Goal: Information Seeking & Learning: Check status

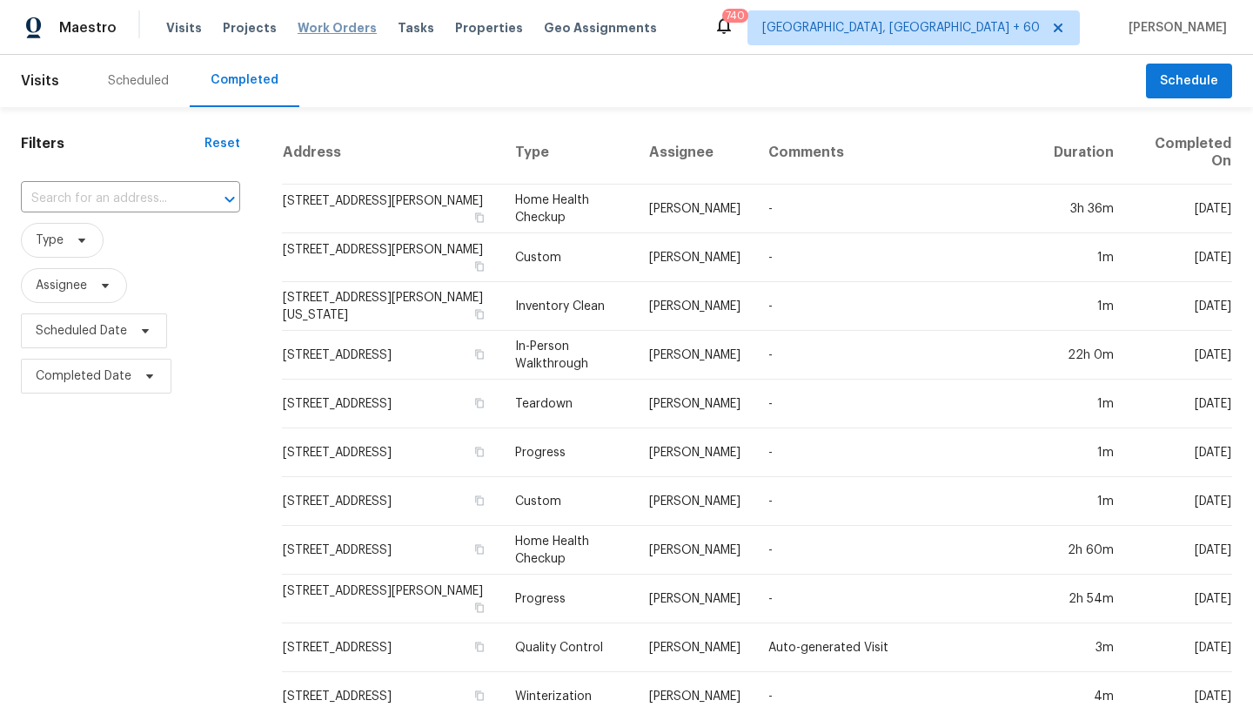
click at [319, 36] on span "Work Orders" at bounding box center [337, 27] width 79 height 17
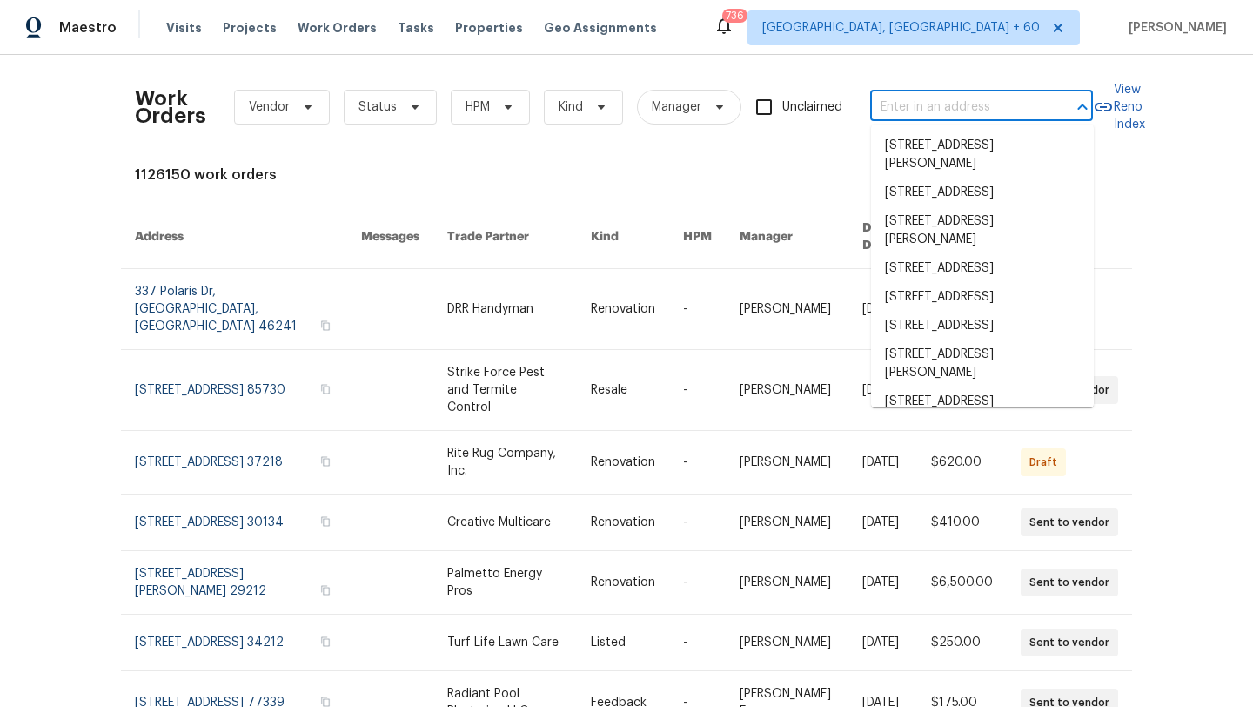
click at [938, 97] on input "text" at bounding box center [957, 107] width 174 height 27
paste input "[STREET_ADDRESS][PERSON_NAME]"
type input "[STREET_ADDRESS][PERSON_NAME]"
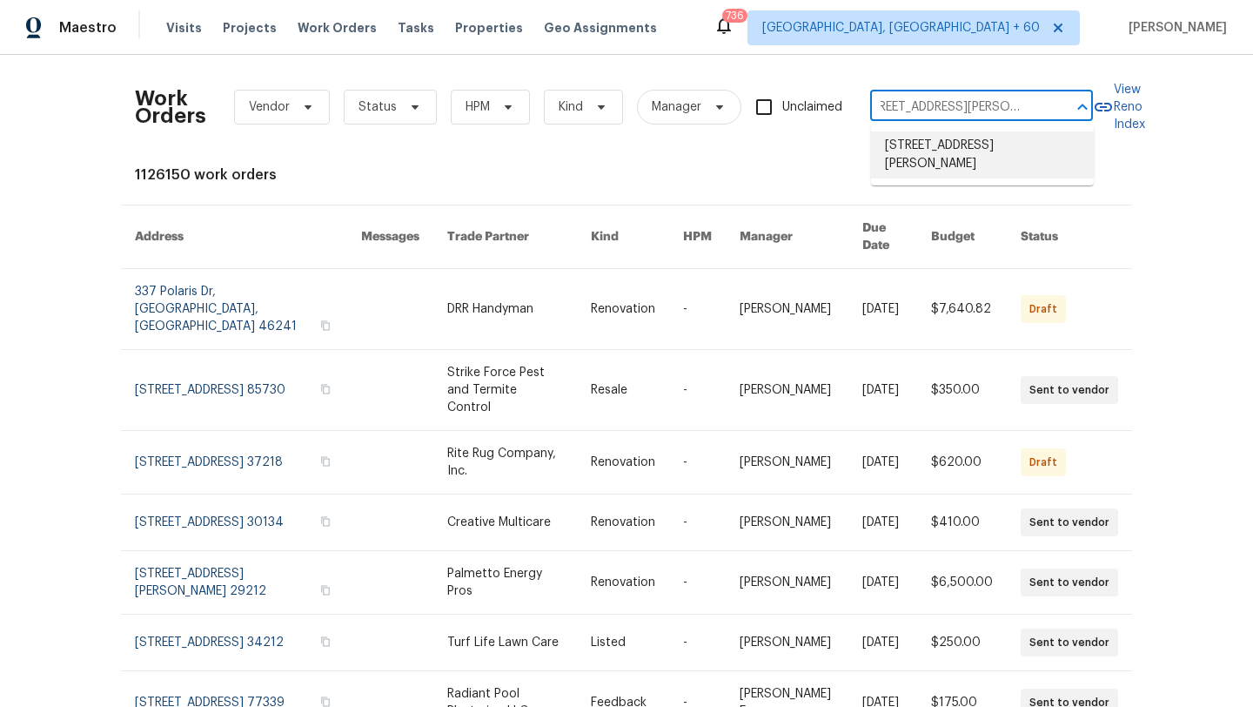
click at [951, 151] on li "[STREET_ADDRESS][PERSON_NAME]" at bounding box center [982, 154] width 223 height 47
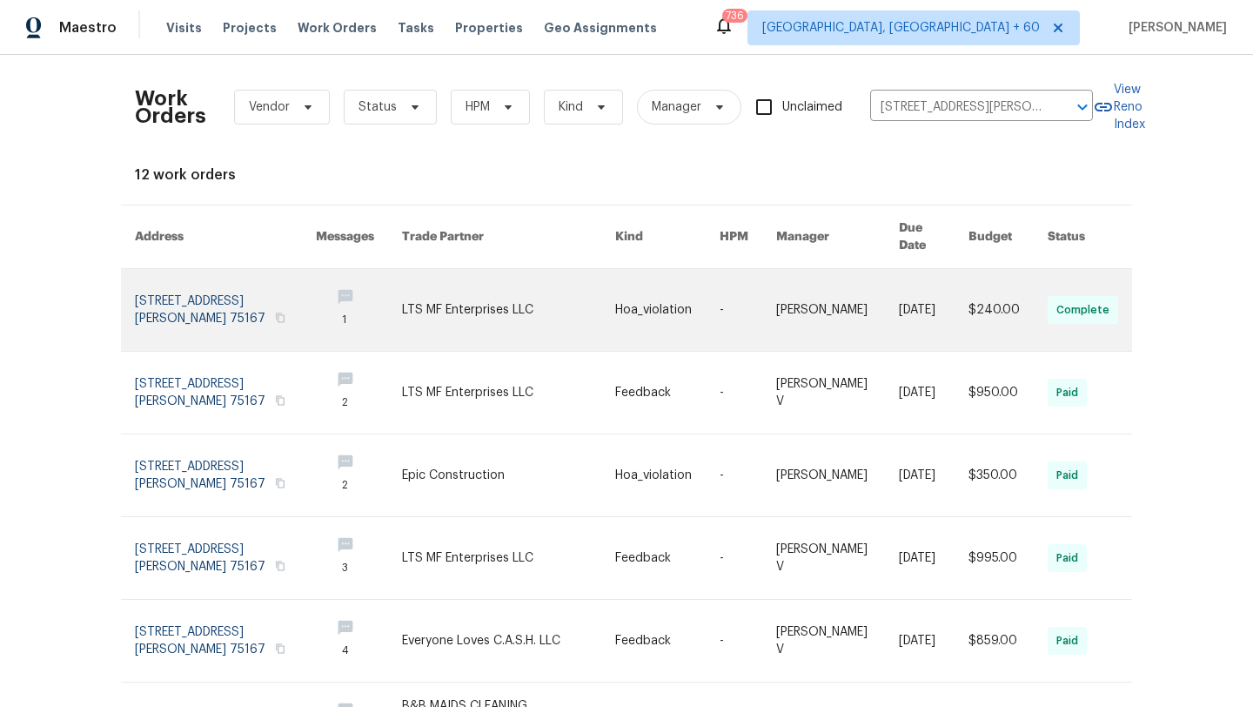
click at [172, 277] on link at bounding box center [225, 310] width 181 height 82
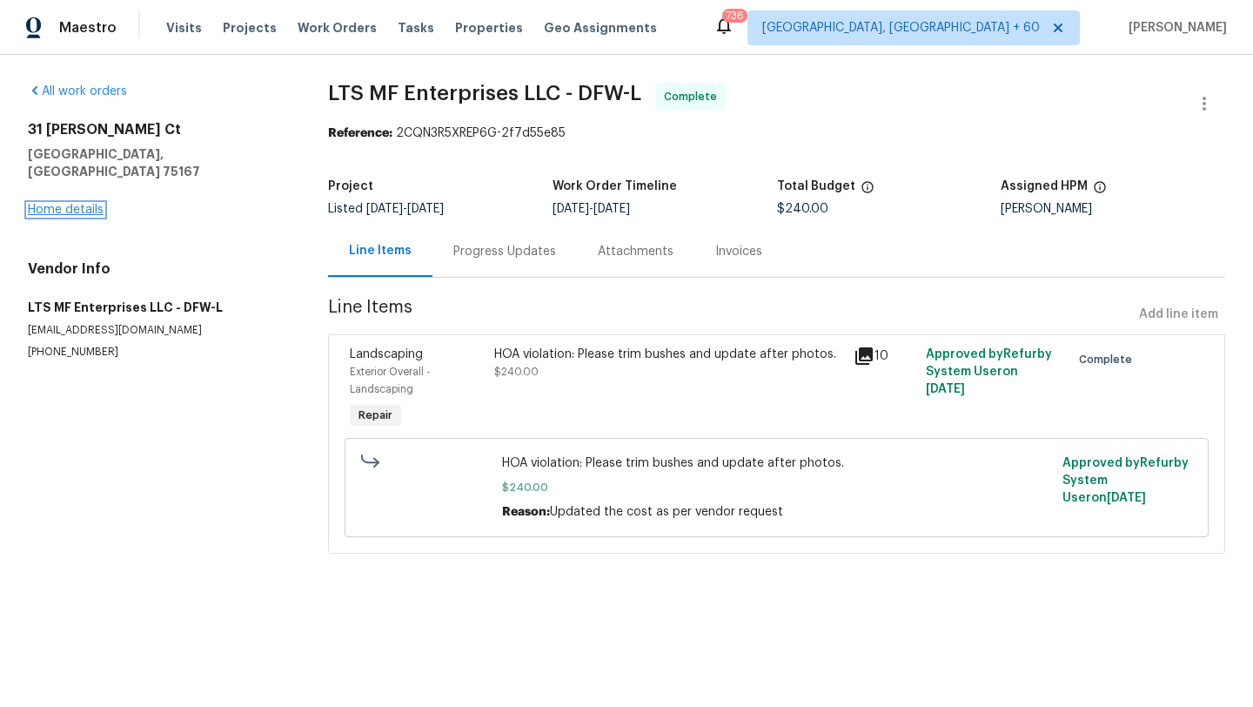
click at [63, 204] on link "Home details" at bounding box center [66, 210] width 76 height 12
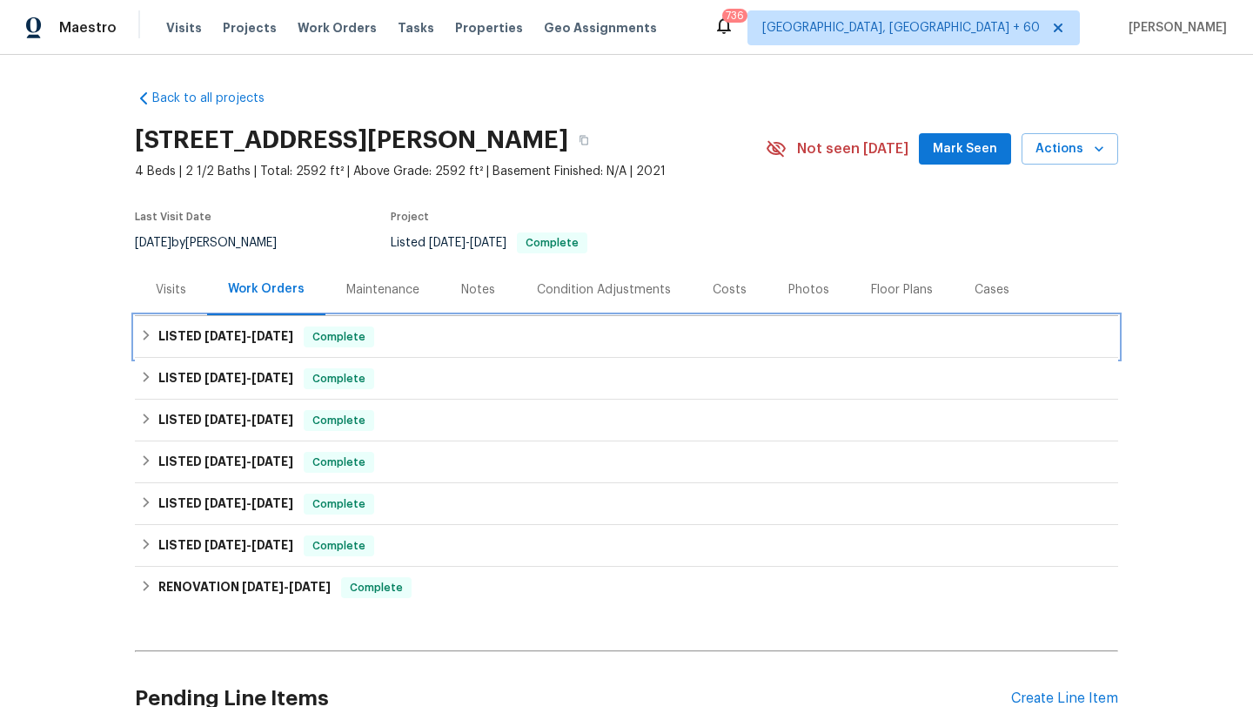
click at [164, 325] on div "LISTED [DATE] - [DATE] Complete" at bounding box center [626, 337] width 983 height 42
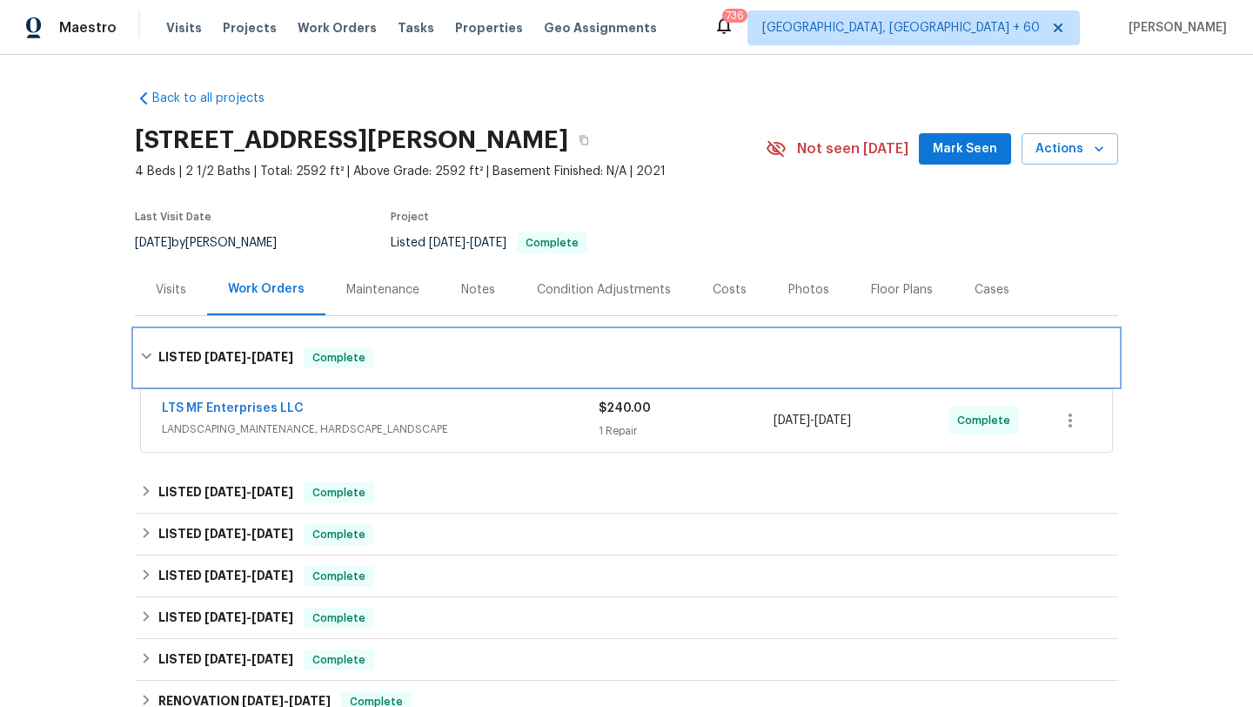
scroll to position [140, 0]
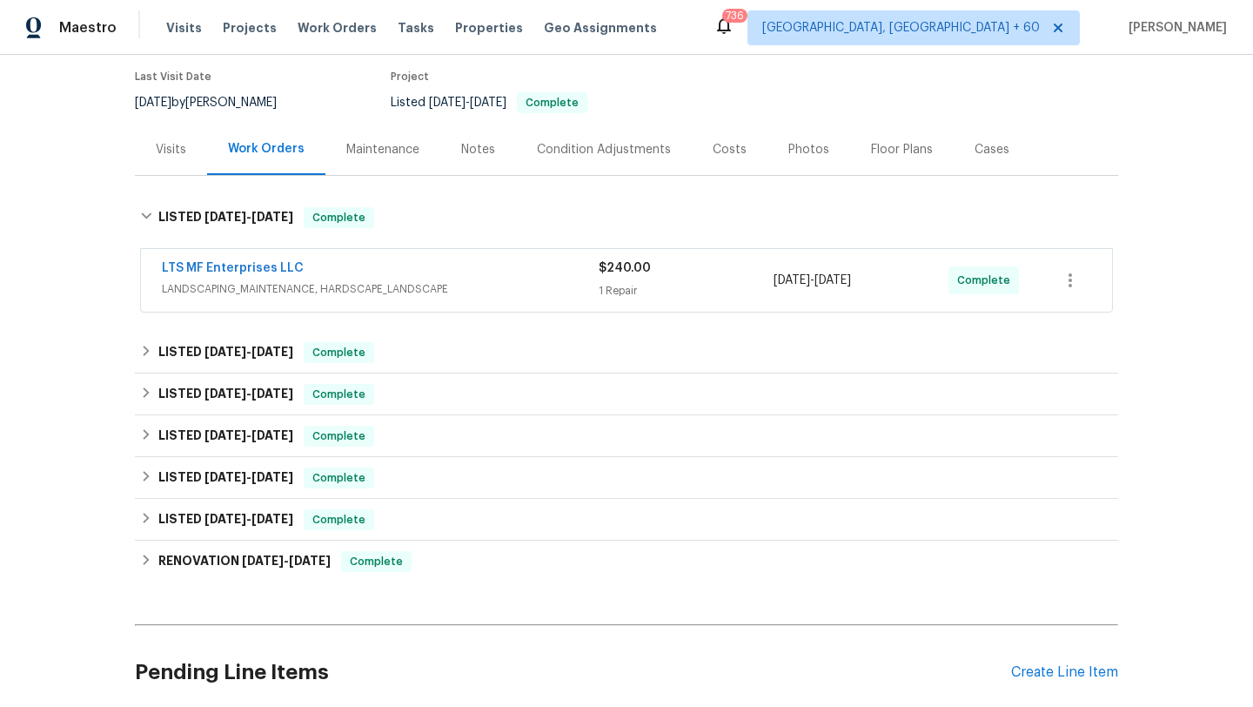
click at [211, 288] on span "LANDSCAPING_MAINTENANCE, HARDSCAPE_LANDSCAPE" at bounding box center [380, 288] width 437 height 17
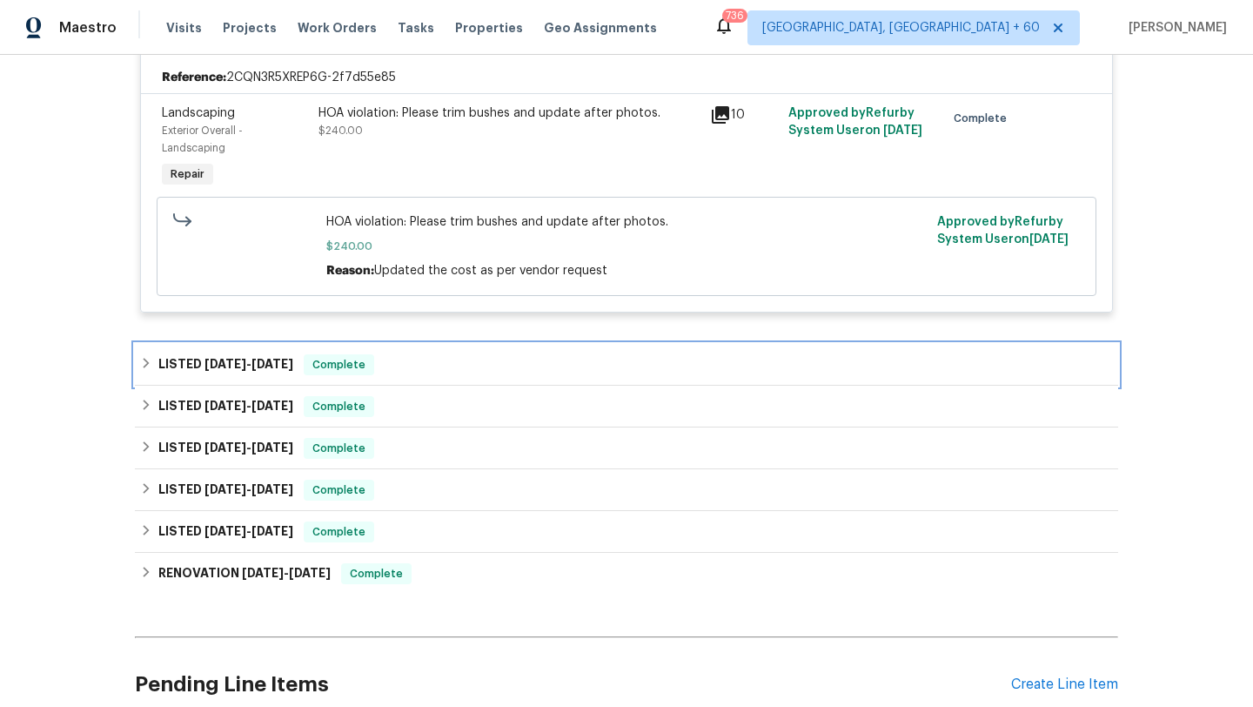
click at [210, 368] on span "[DATE]" at bounding box center [226, 364] width 42 height 12
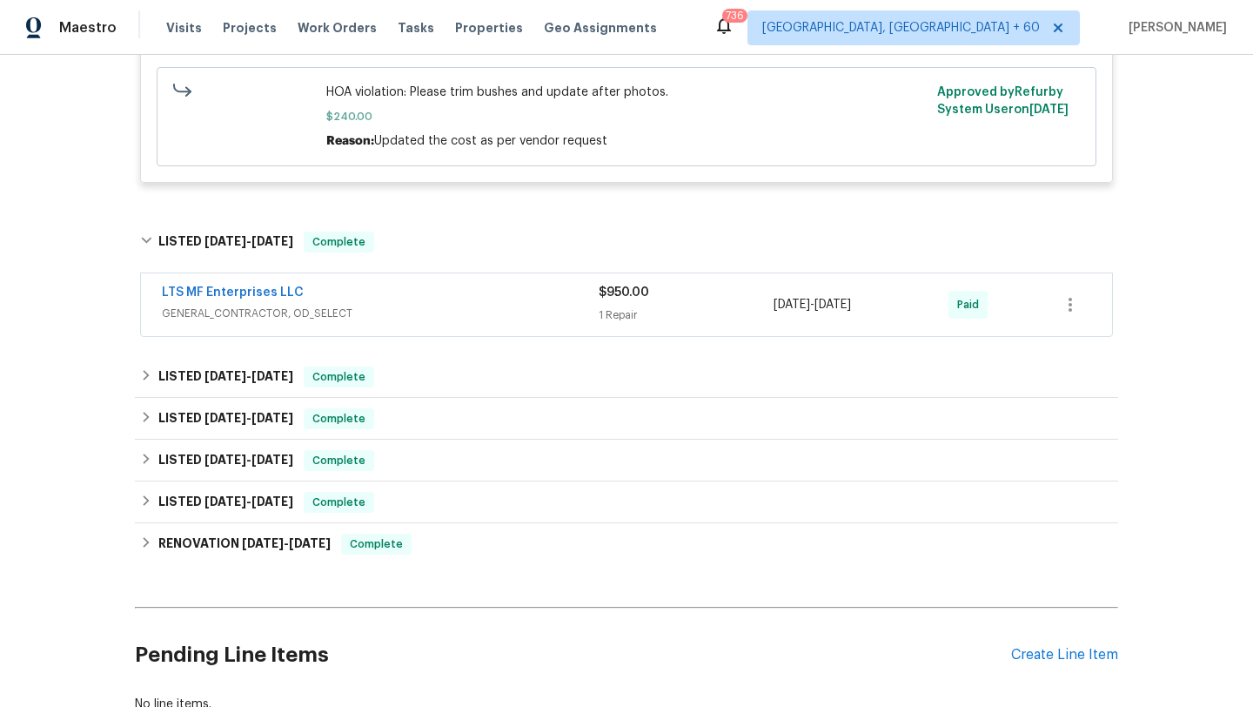
click at [234, 331] on div "LTS MF Enterprises LLC GENERAL_CONTRACTOR, OD_SELECT $950.00 1 Repair [DATE] - …" at bounding box center [626, 304] width 971 height 63
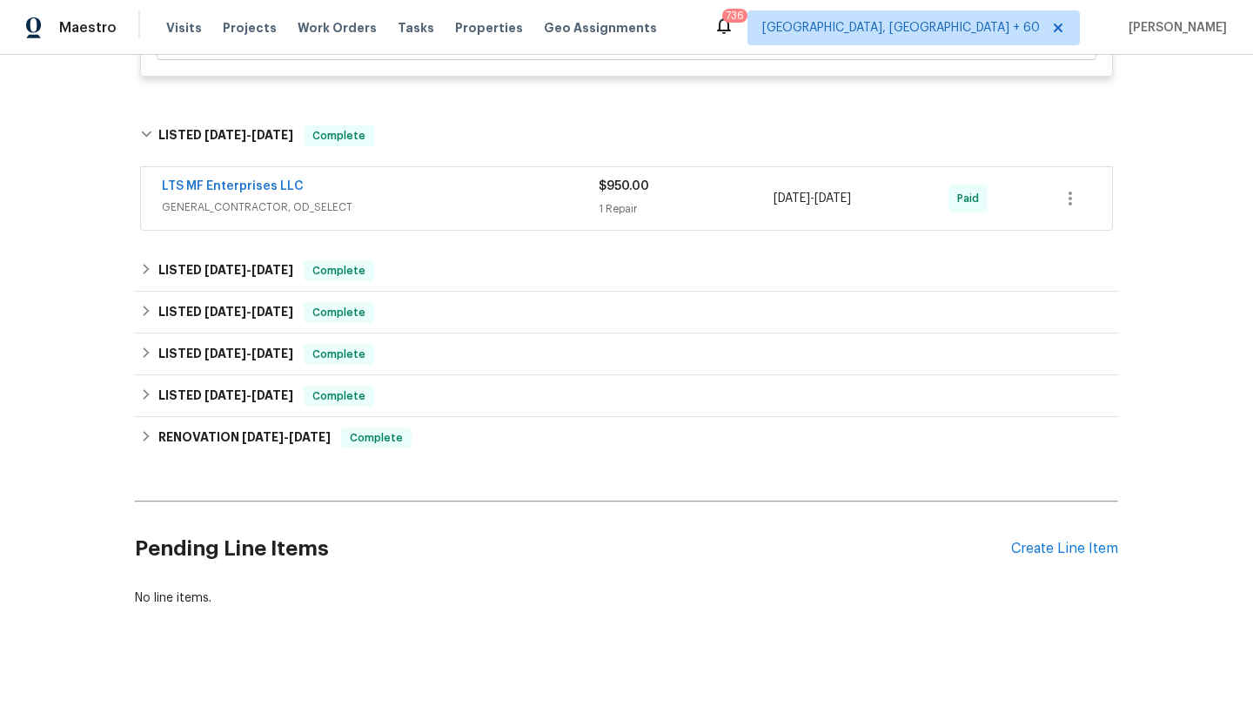
scroll to position [645, 0]
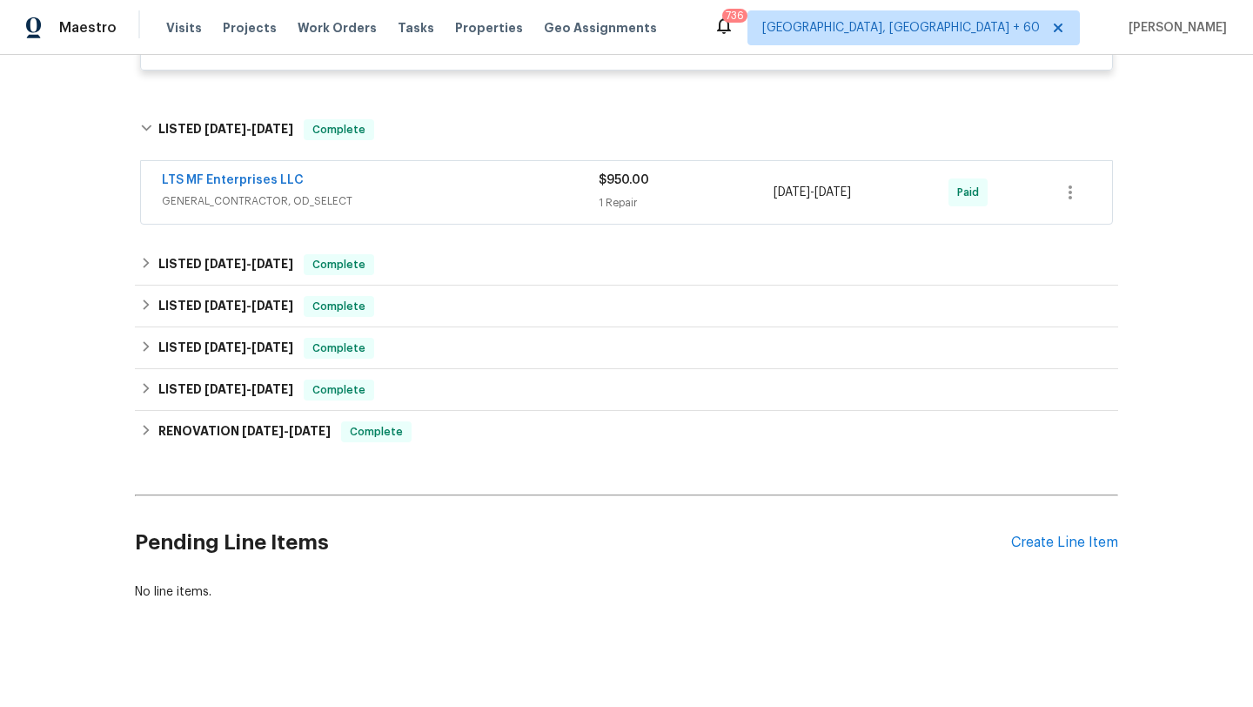
click at [278, 201] on span "GENERAL_CONTRACTOR, OD_SELECT" at bounding box center [380, 200] width 437 height 17
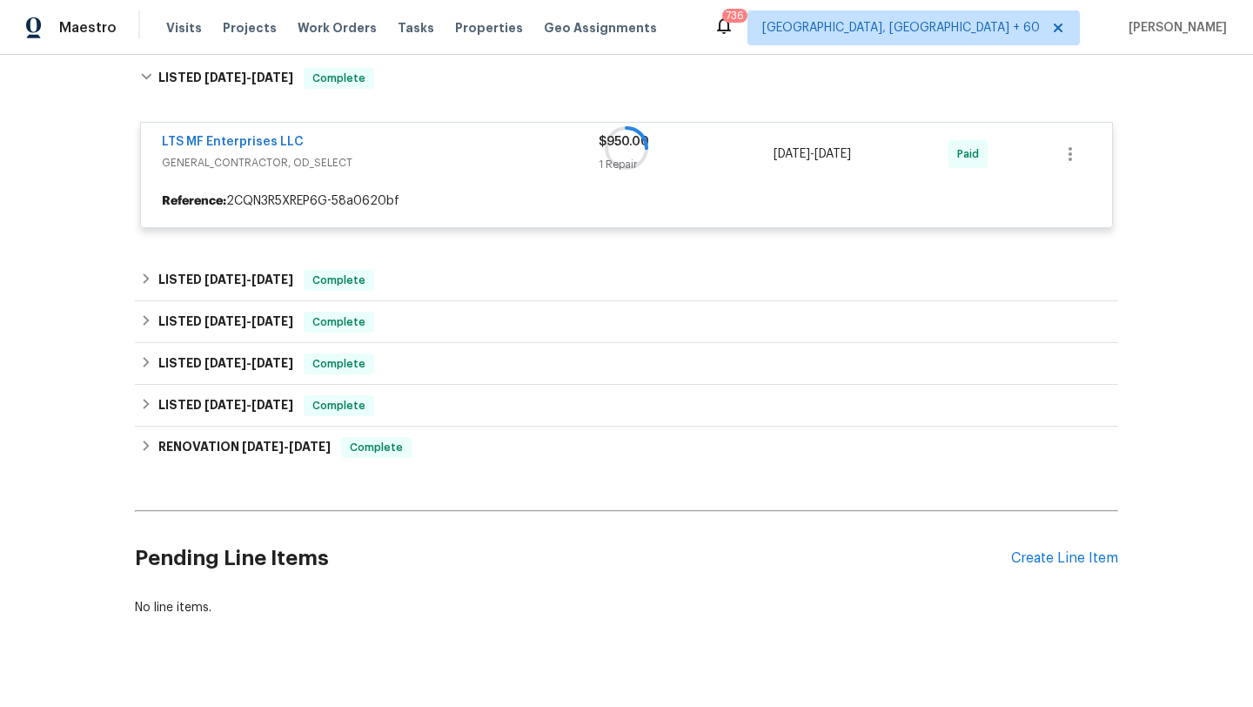
scroll to position [725, 0]
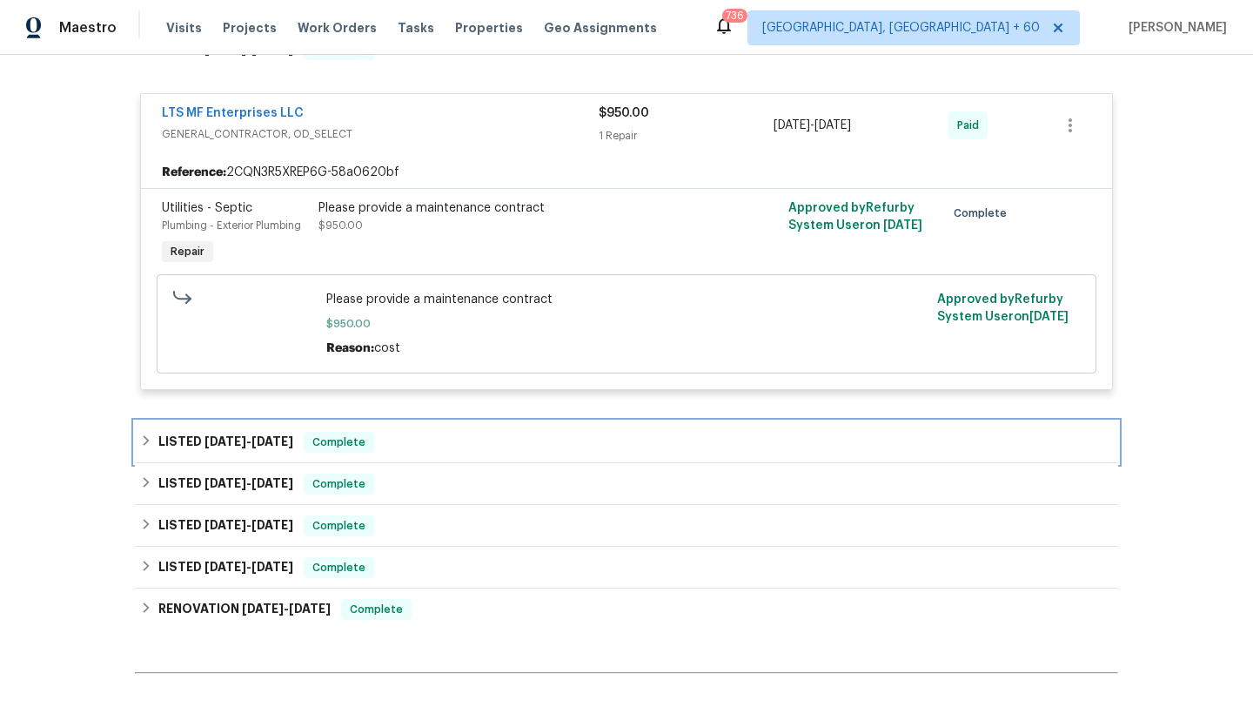
click at [452, 452] on div "LISTED [DATE] - [DATE] Complete" at bounding box center [626, 442] width 973 height 21
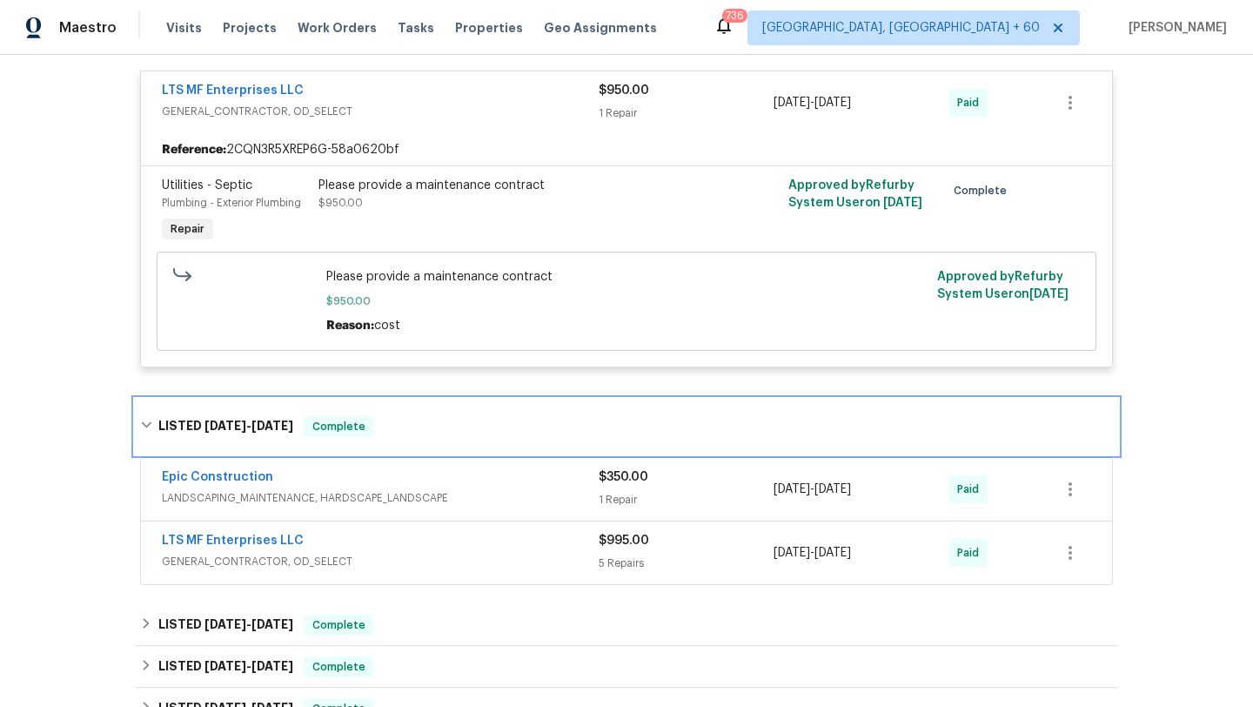
scroll to position [860, 0]
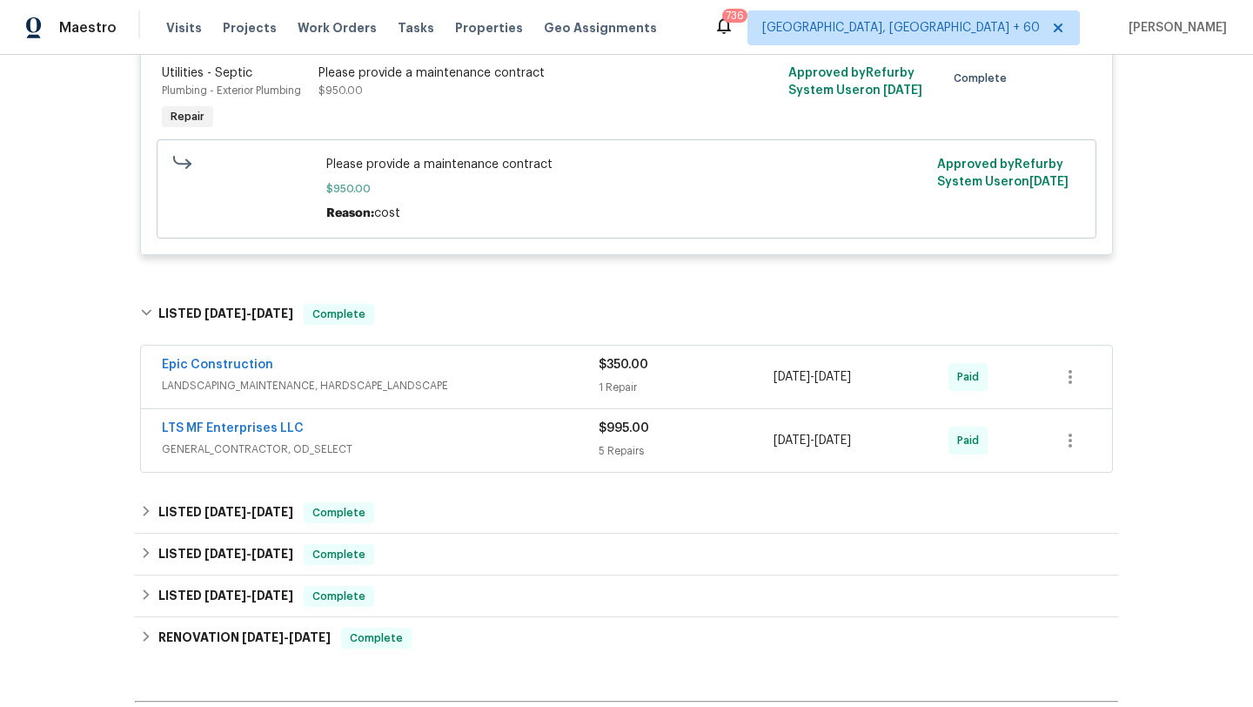
click at [430, 360] on div "Epic Construction" at bounding box center [380, 366] width 437 height 21
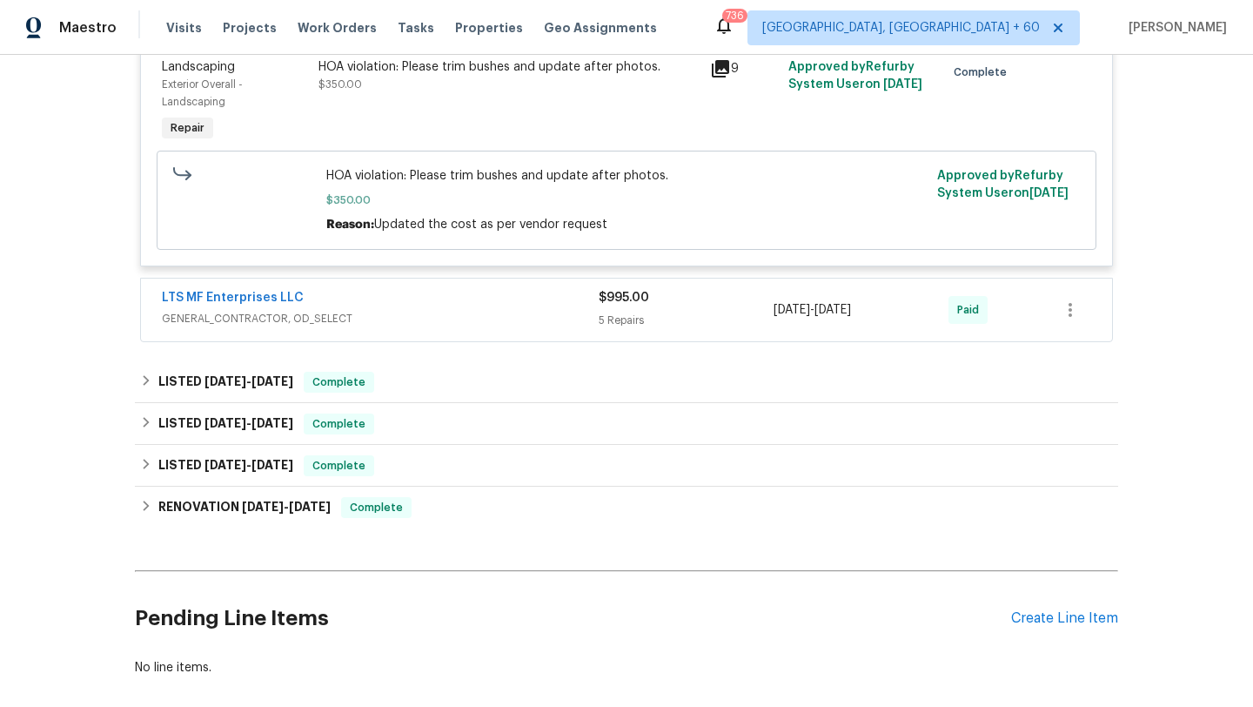
scroll to position [1285, 0]
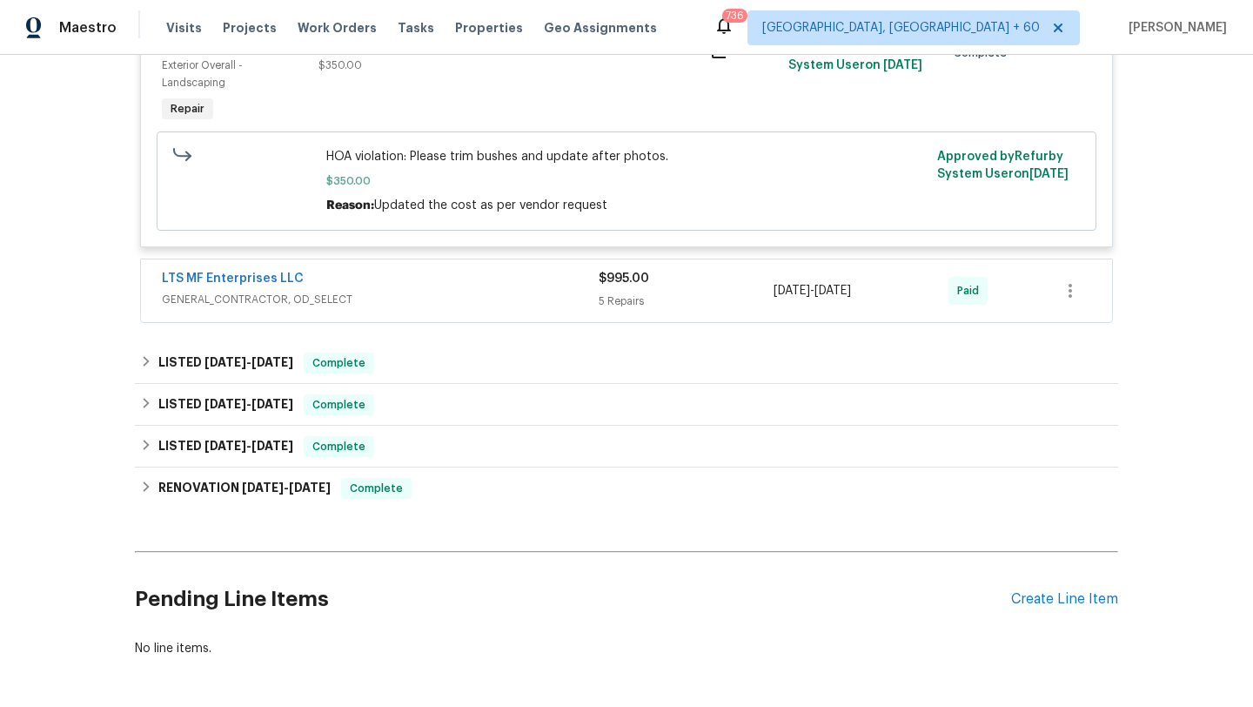
click at [440, 304] on span "GENERAL_CONTRACTOR, OD_SELECT" at bounding box center [380, 299] width 437 height 17
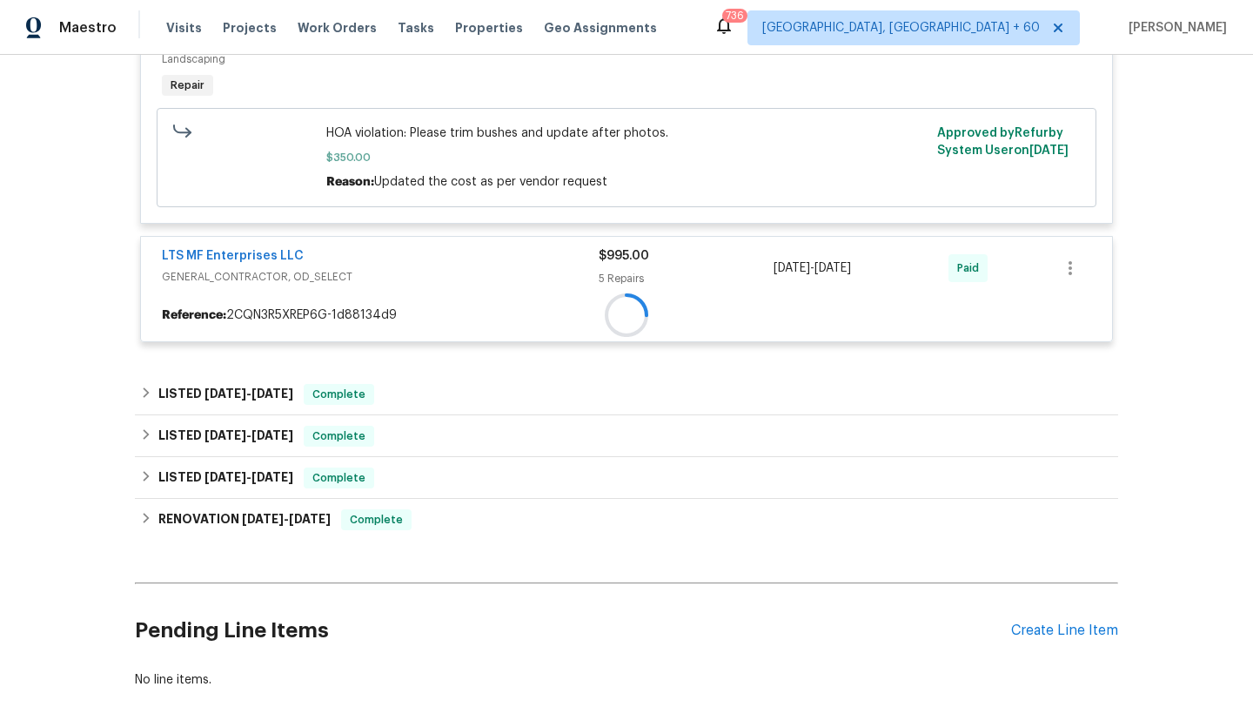
scroll to position [1378, 0]
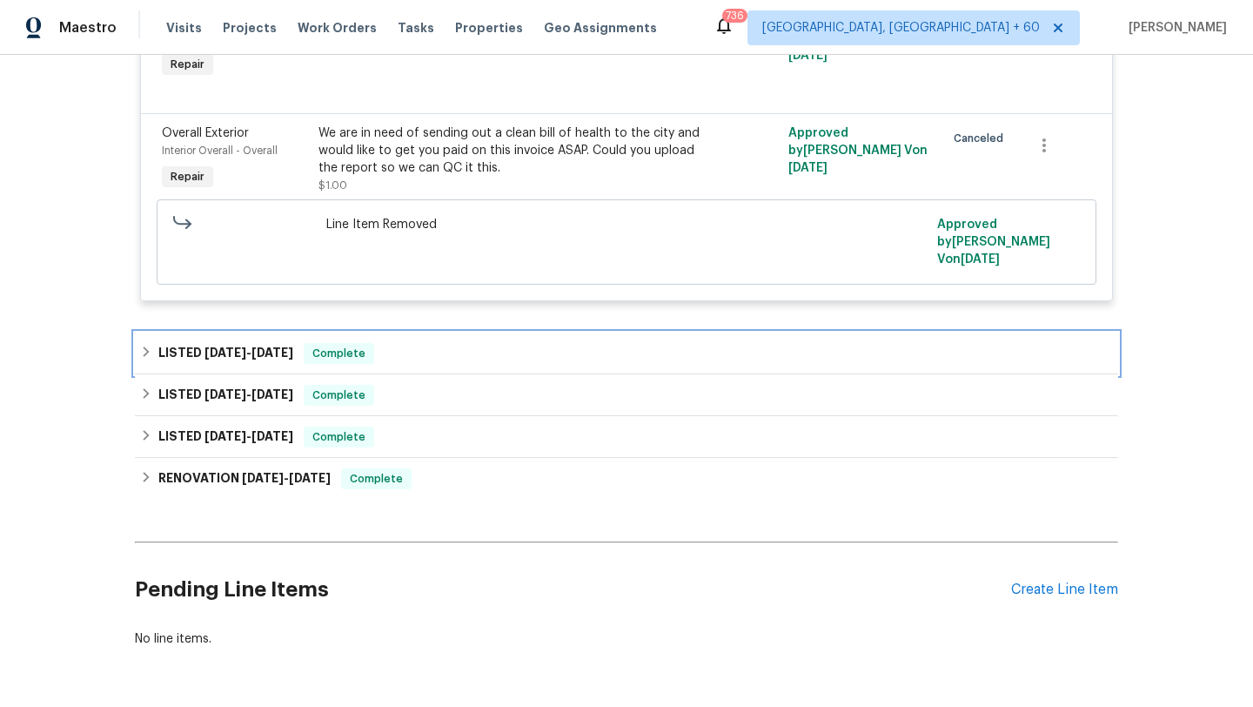
click at [446, 348] on div "LISTED [DATE] - [DATE] Complete" at bounding box center [626, 353] width 973 height 21
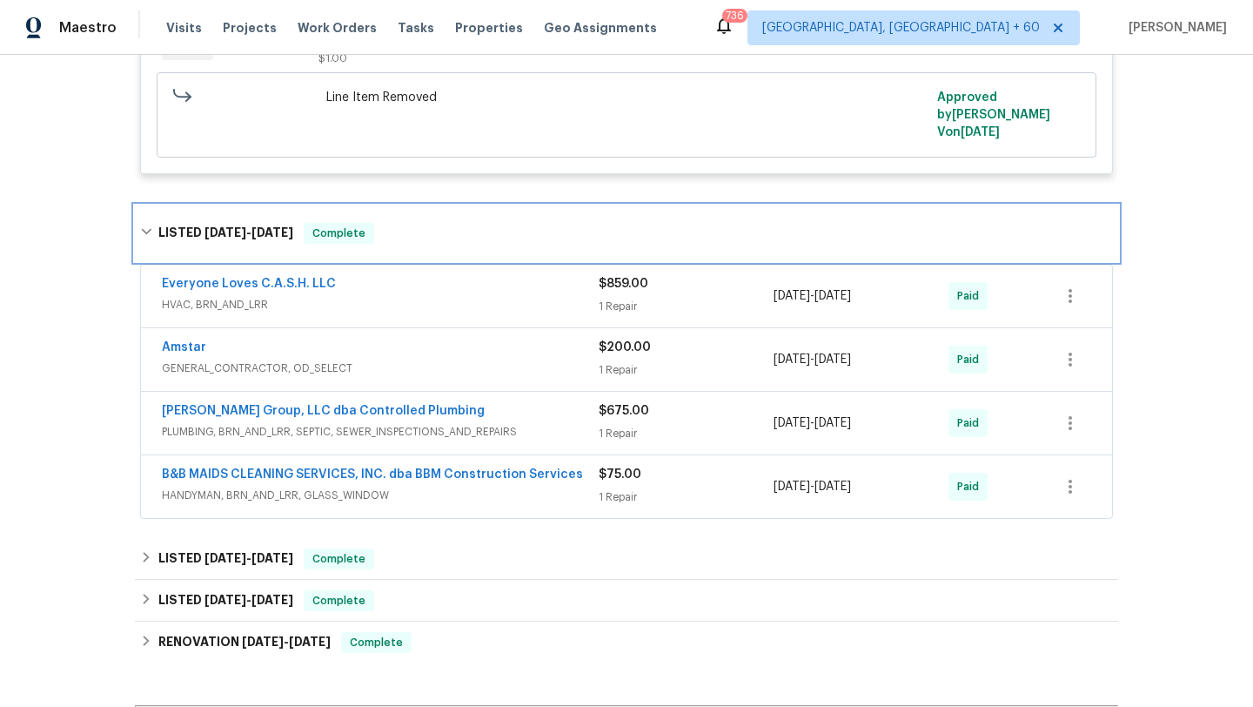
scroll to position [2313, 0]
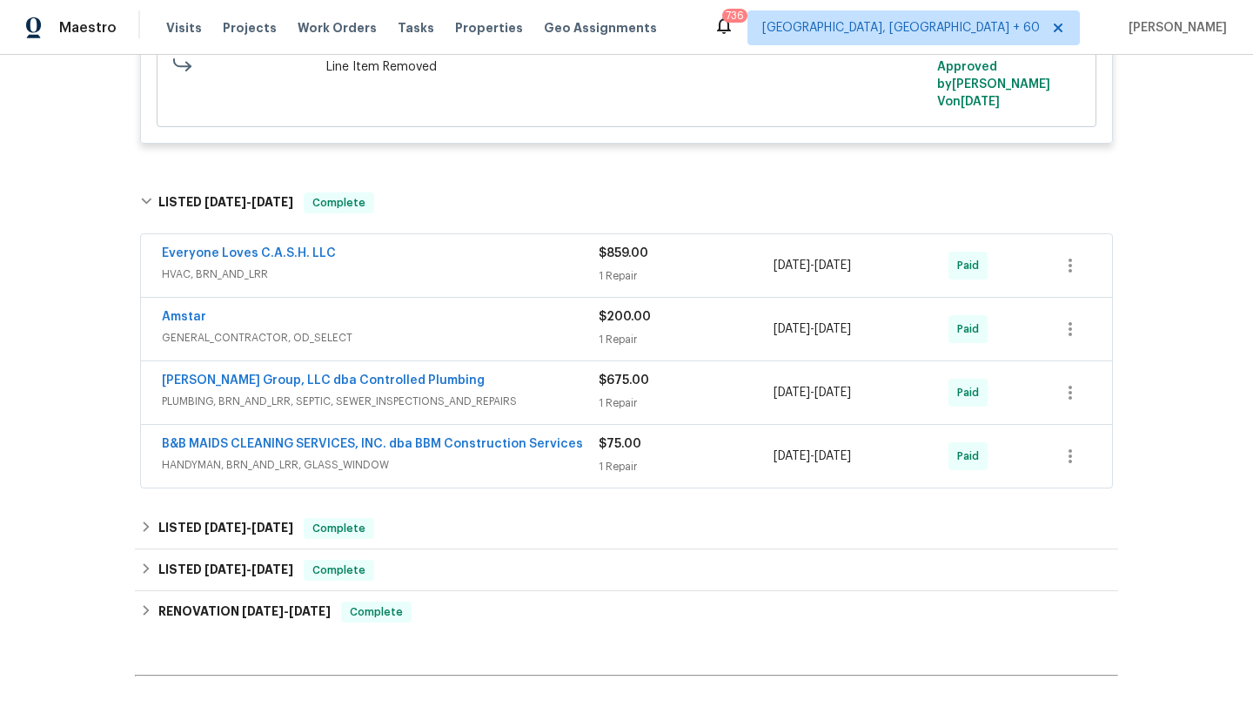
click at [438, 265] on span "HVAC, BRN_AND_LRR" at bounding box center [380, 273] width 437 height 17
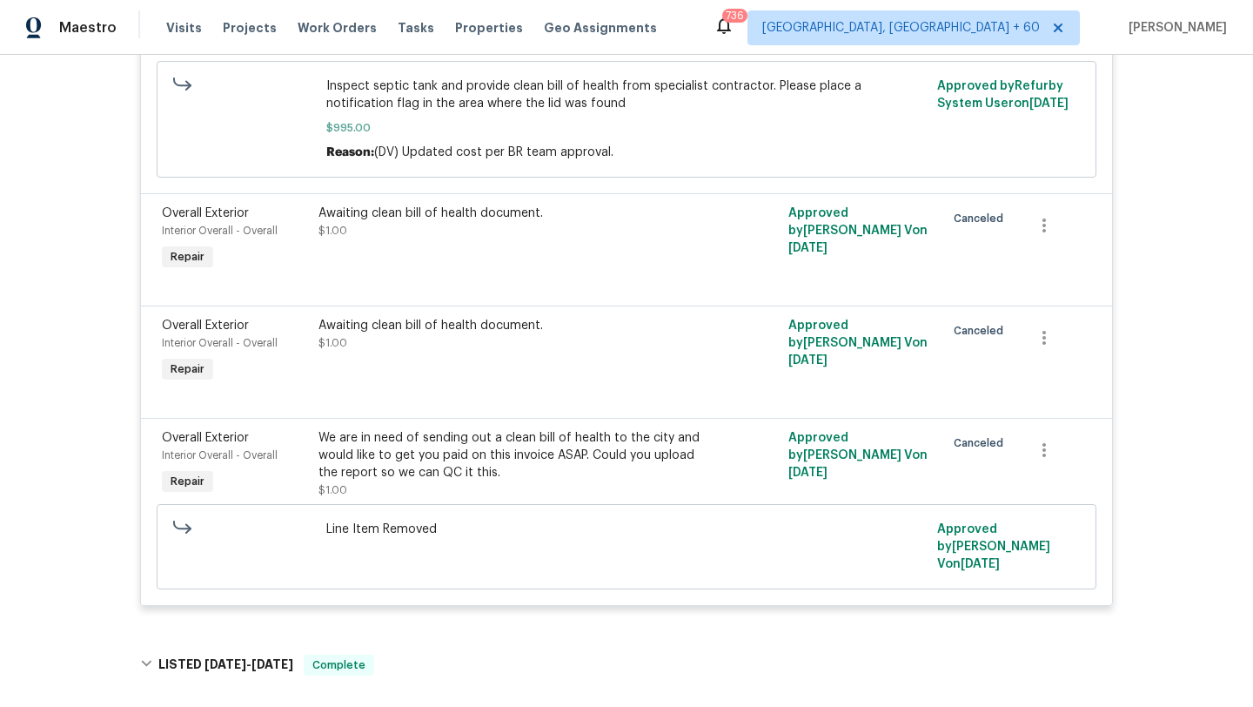
scroll to position [1924, 0]
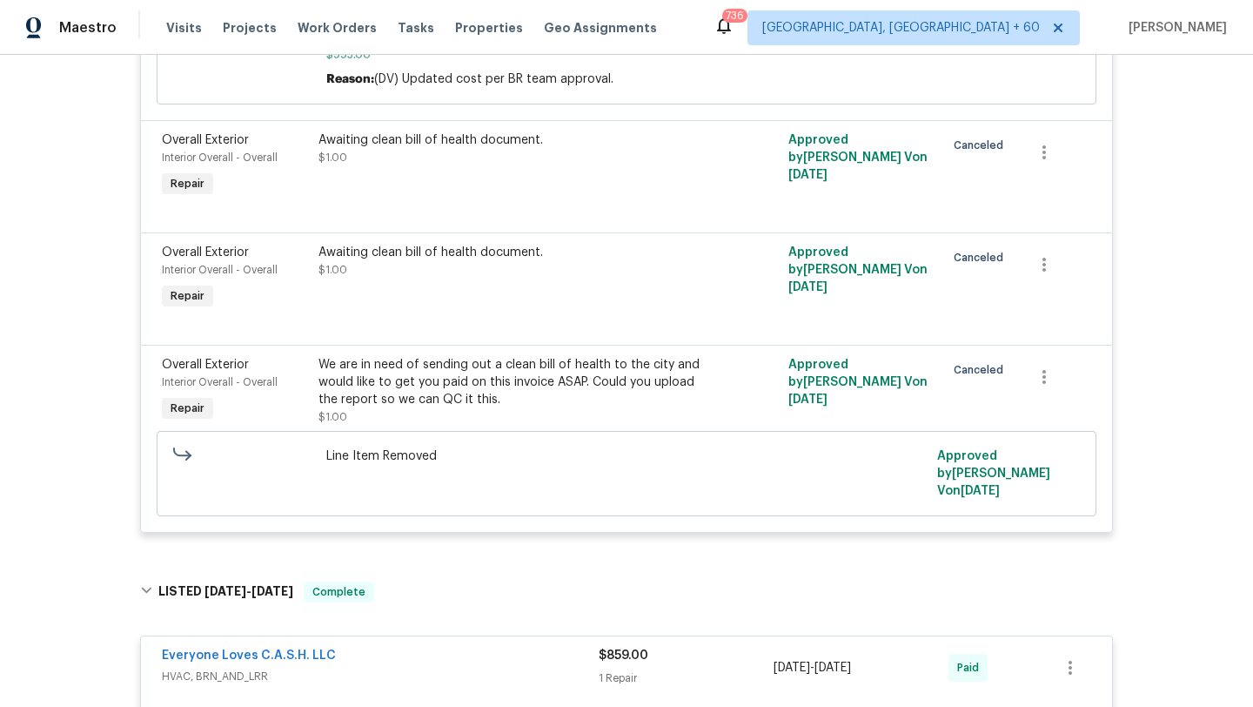
click at [512, 216] on div at bounding box center [626, 211] width 929 height 21
click at [522, 184] on div "Awaiting clean bill of health document. $1.00" at bounding box center [509, 166] width 392 height 80
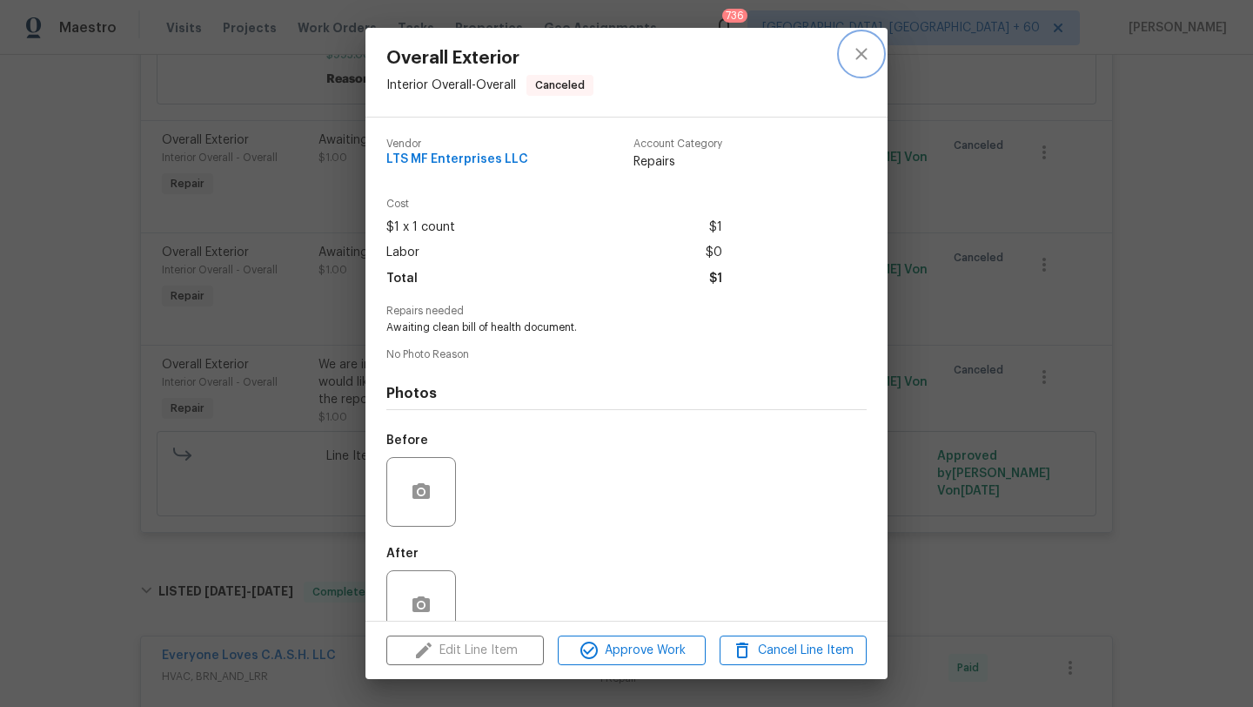
click at [868, 46] on icon "close" at bounding box center [861, 54] width 21 height 21
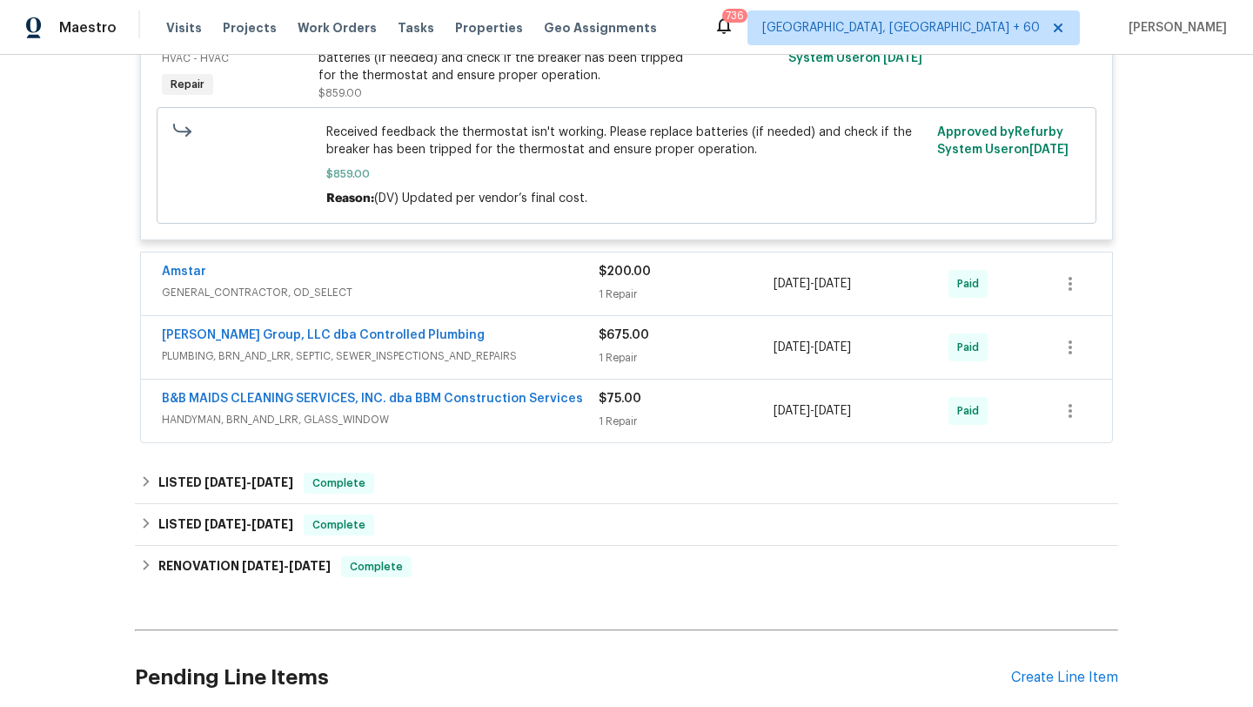
scroll to position [2715, 0]
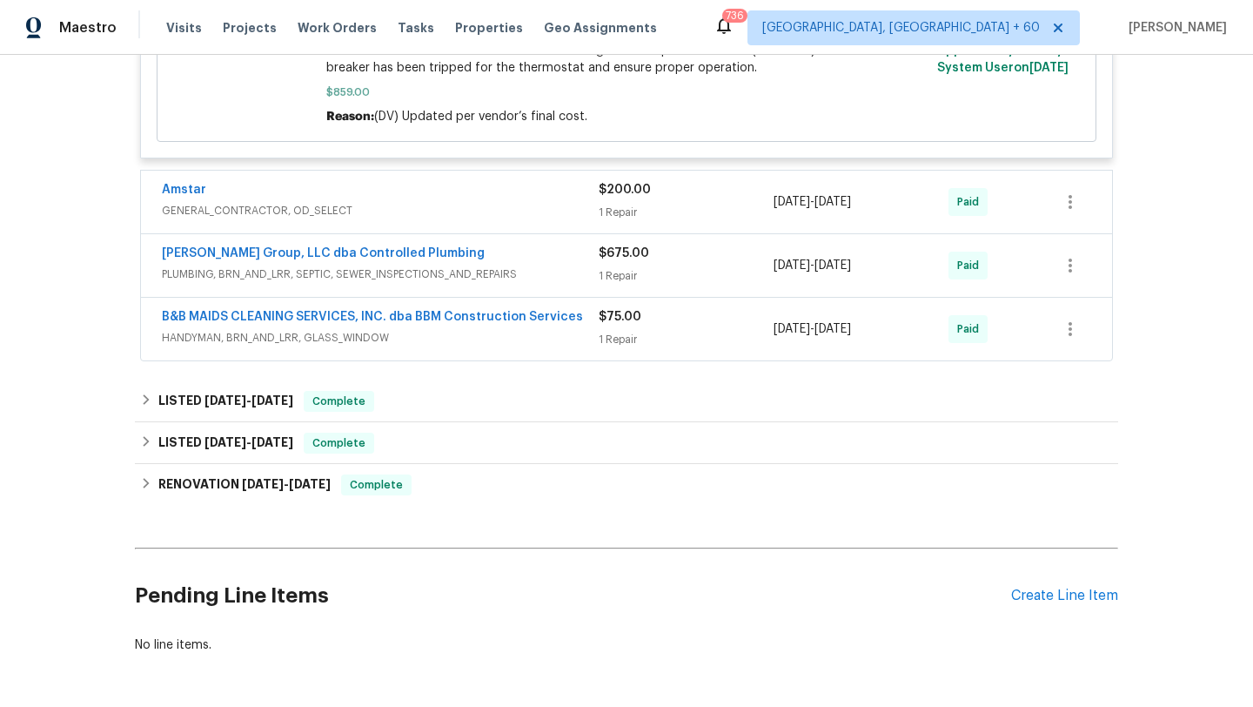
click at [552, 206] on span "GENERAL_CONTRACTOR, OD_SELECT" at bounding box center [380, 210] width 437 height 17
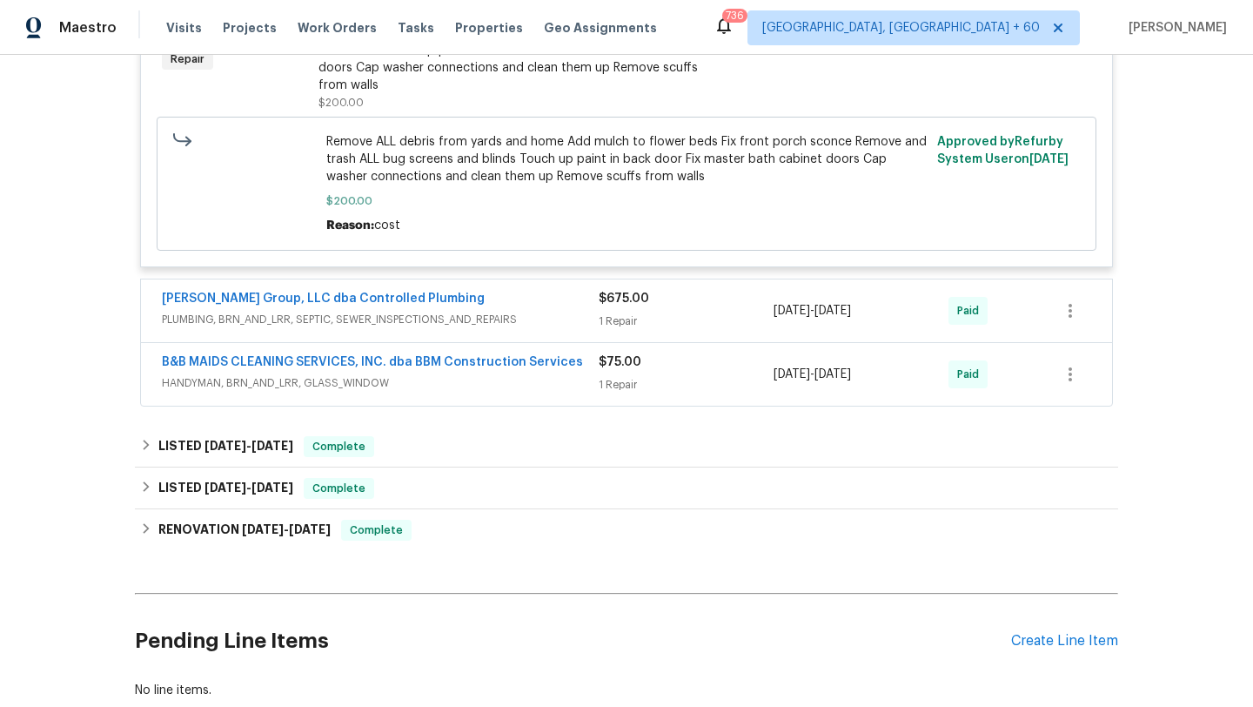
click at [497, 293] on div "[PERSON_NAME] Group, LLC dba Controlled Plumbing" at bounding box center [380, 300] width 437 height 21
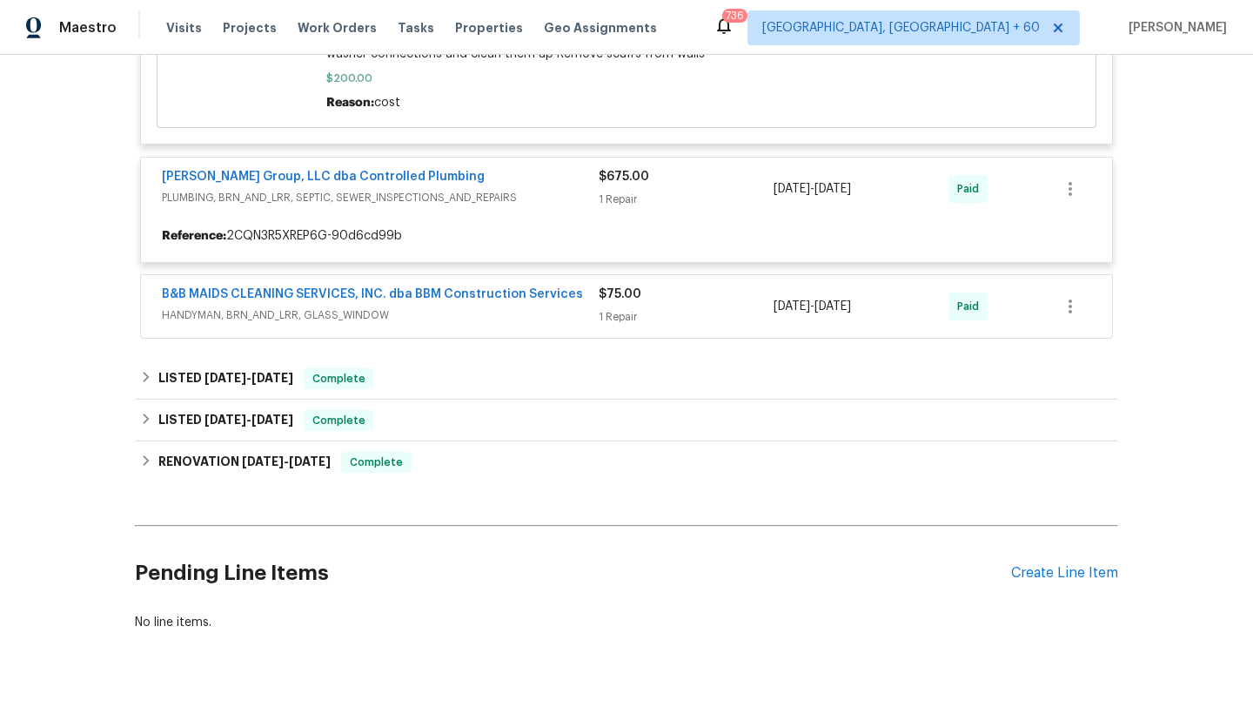
scroll to position [3116, 0]
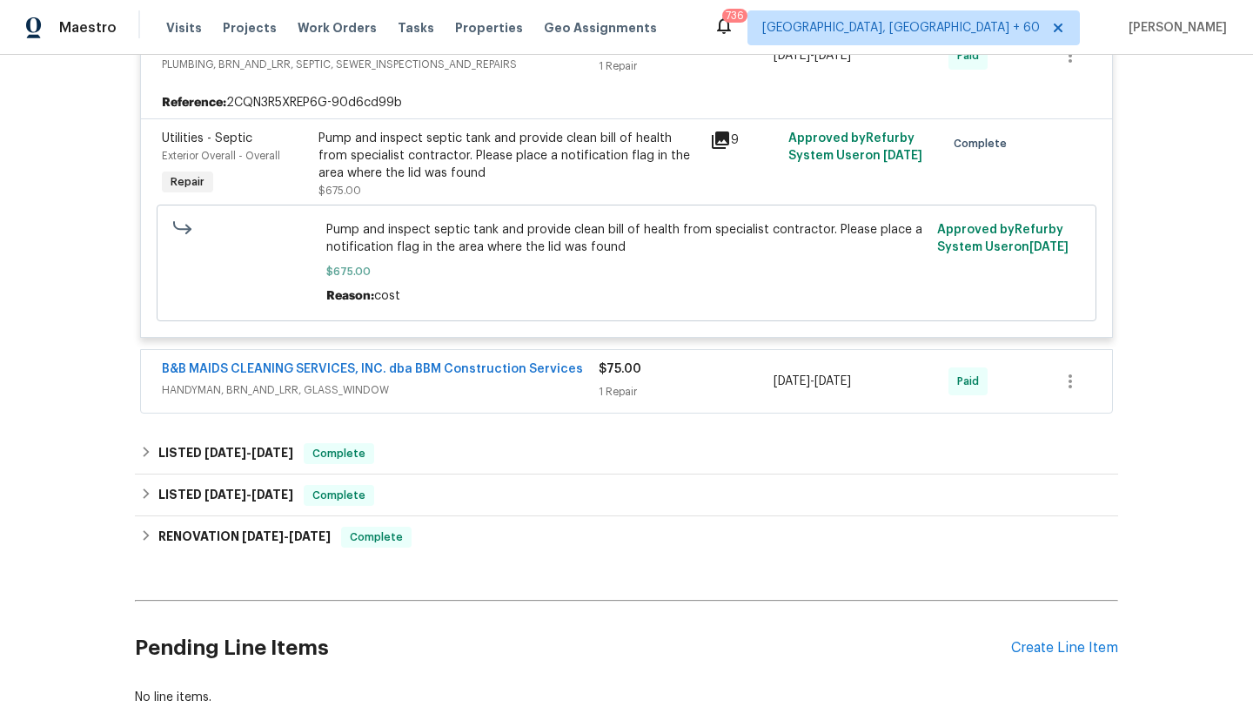
click at [520, 381] on span "HANDYMAN, BRN_AND_LRR, GLASS_WINDOW" at bounding box center [380, 389] width 437 height 17
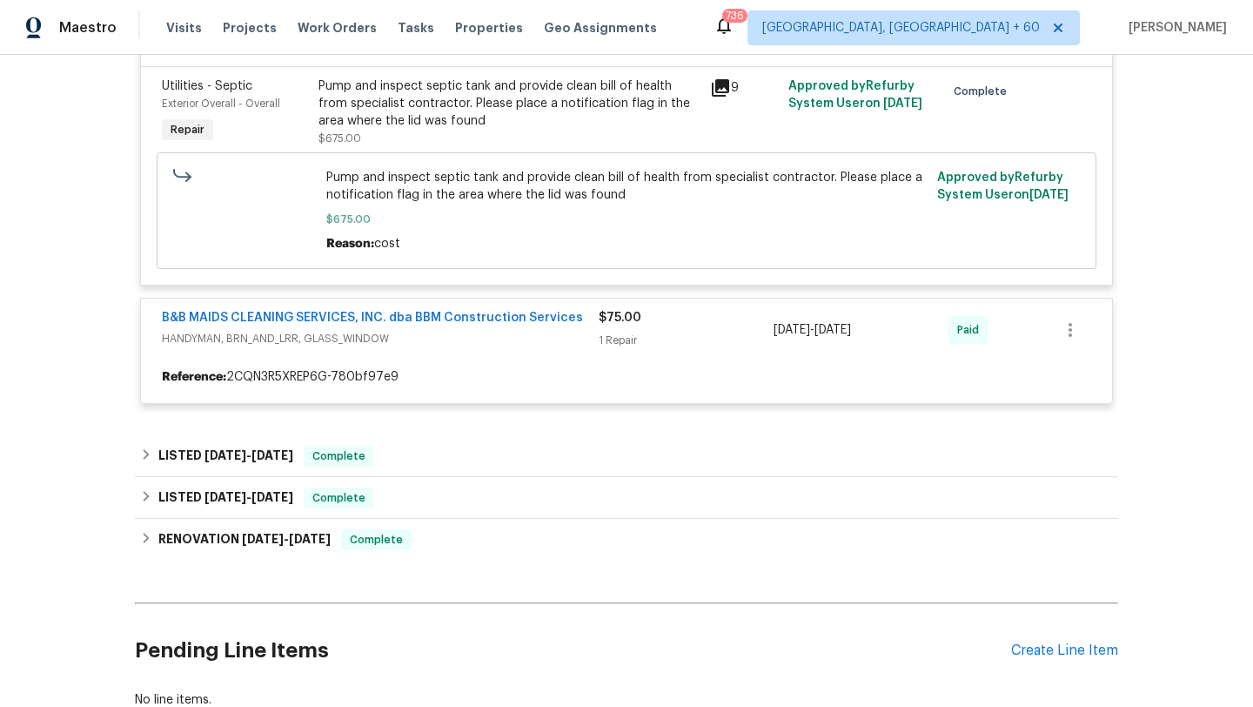
scroll to position [3350, 0]
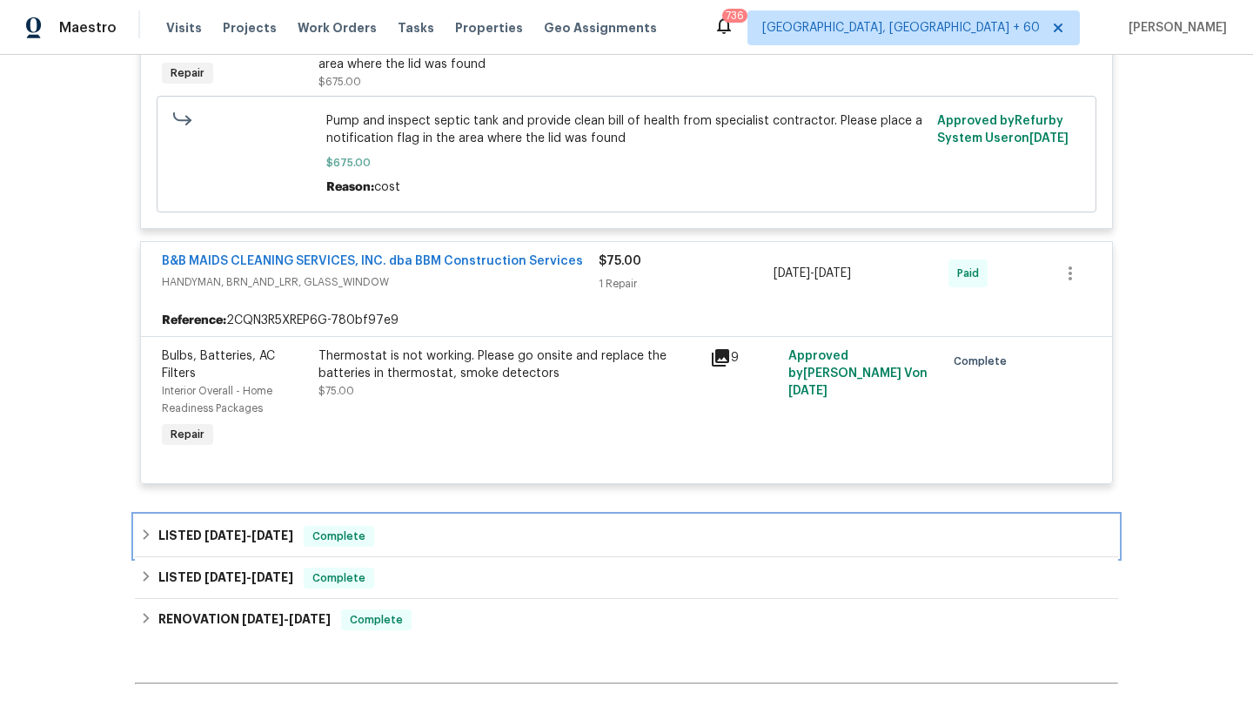
click at [484, 526] on div "LISTED [DATE] - [DATE] Complete" at bounding box center [626, 536] width 973 height 21
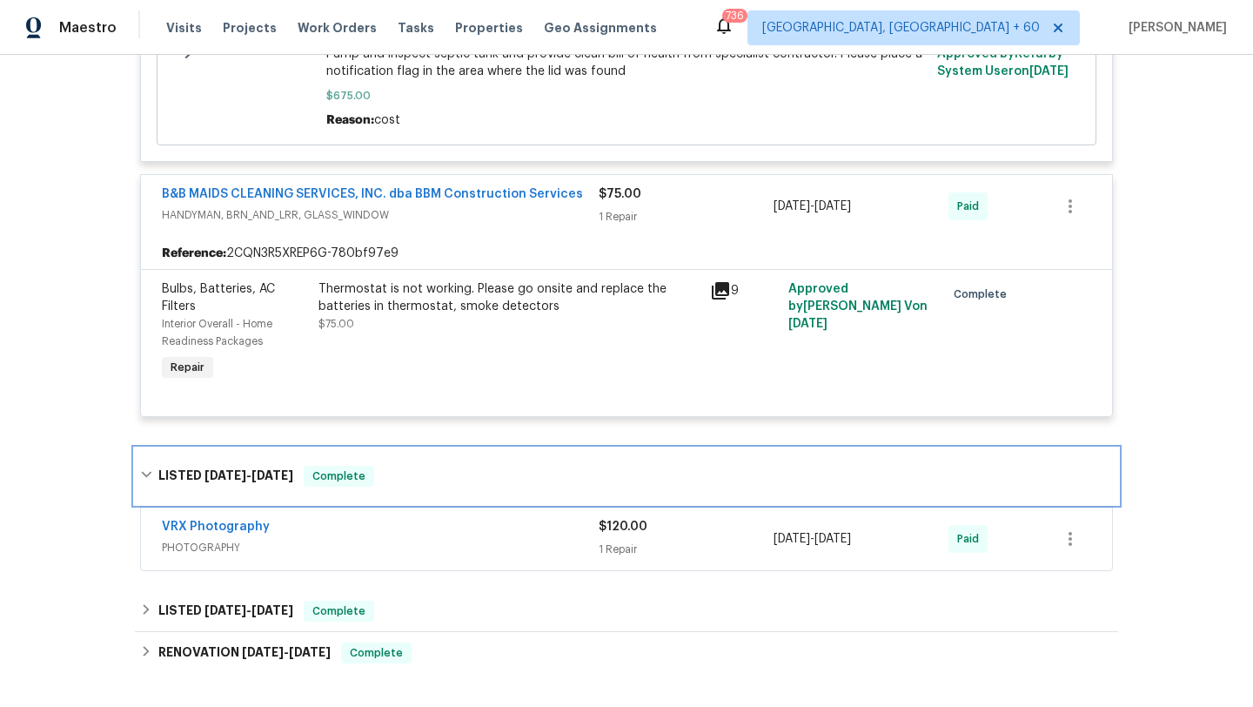
scroll to position [3532, 0]
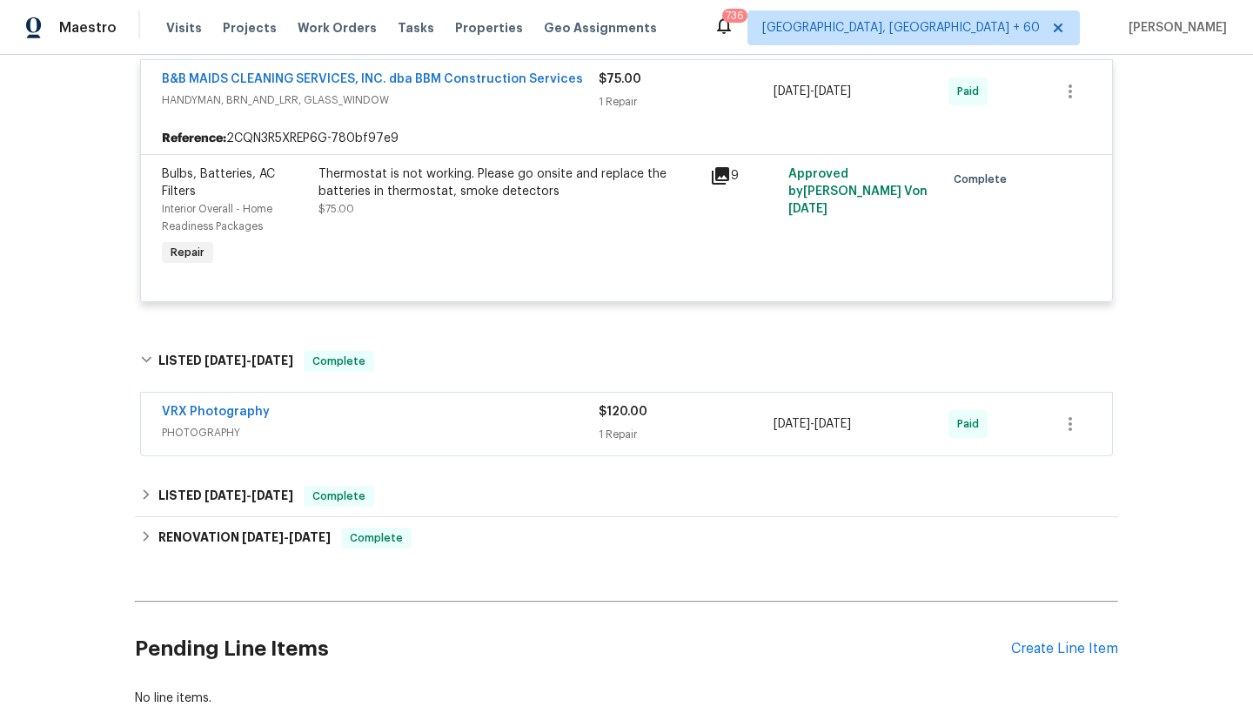
click at [480, 432] on span "PHOTOGRAPHY" at bounding box center [380, 432] width 437 height 17
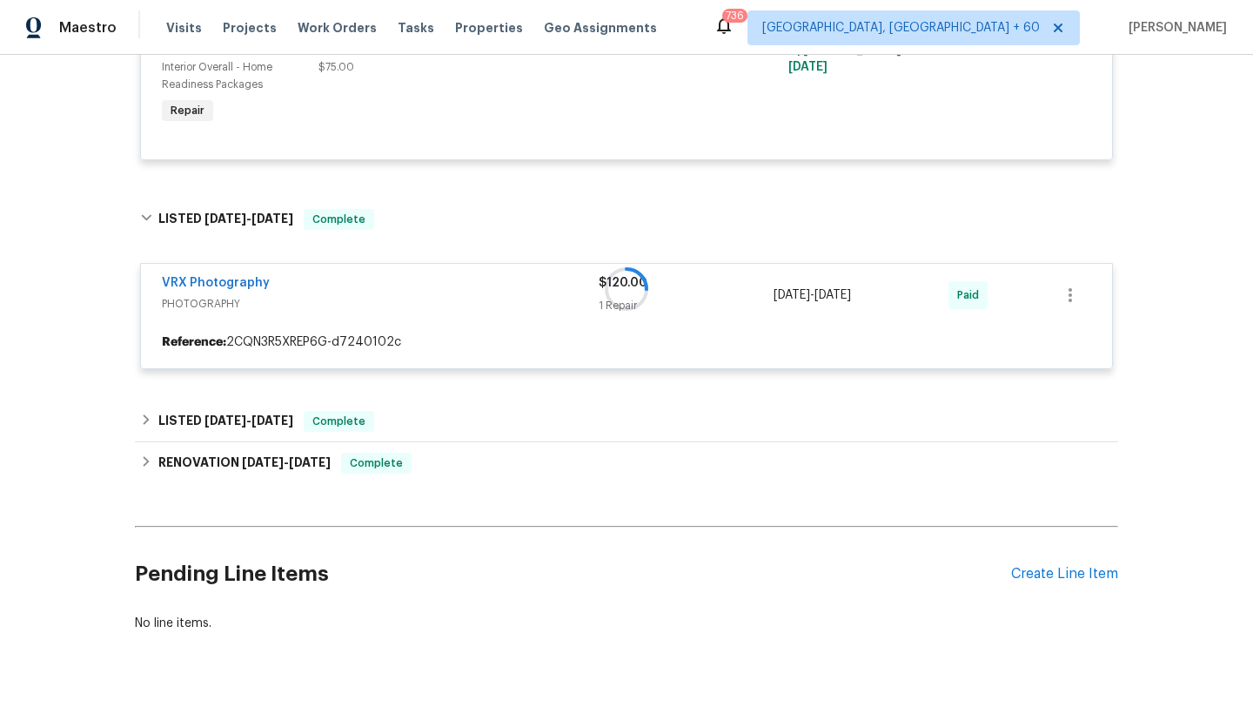
scroll to position [3681, 0]
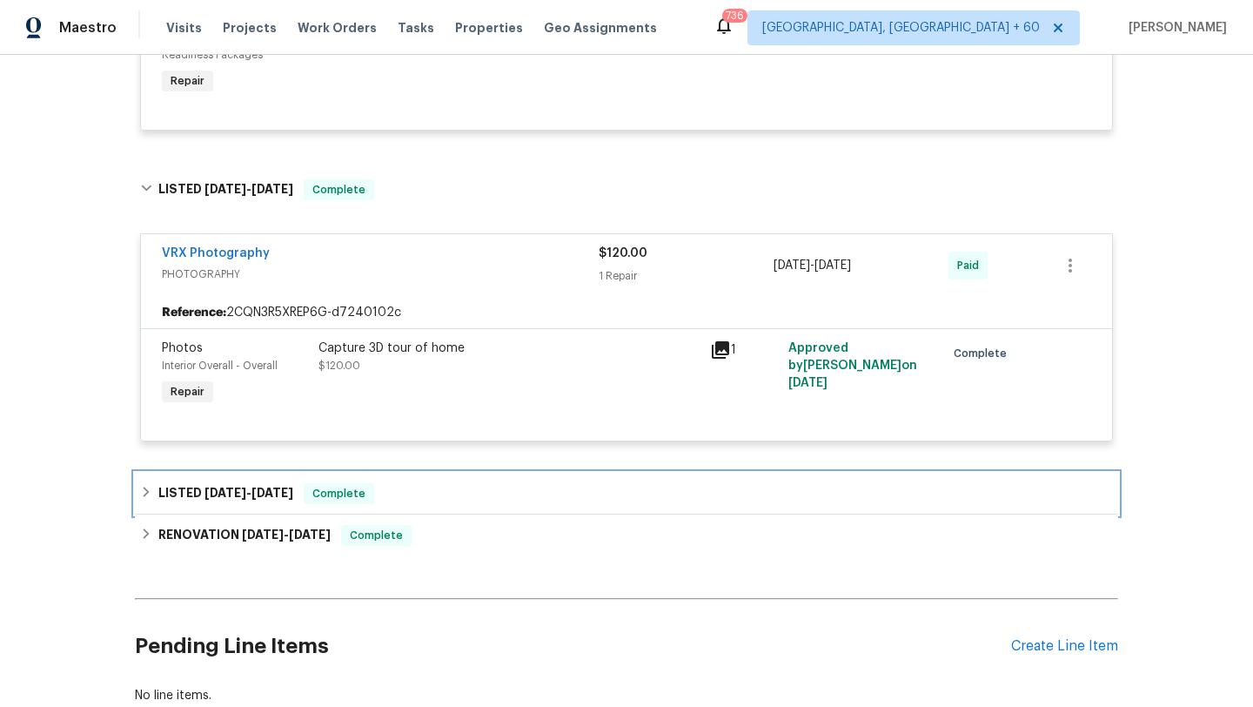
click at [493, 483] on div "LISTED [DATE] - [DATE] Complete" at bounding box center [626, 493] width 973 height 21
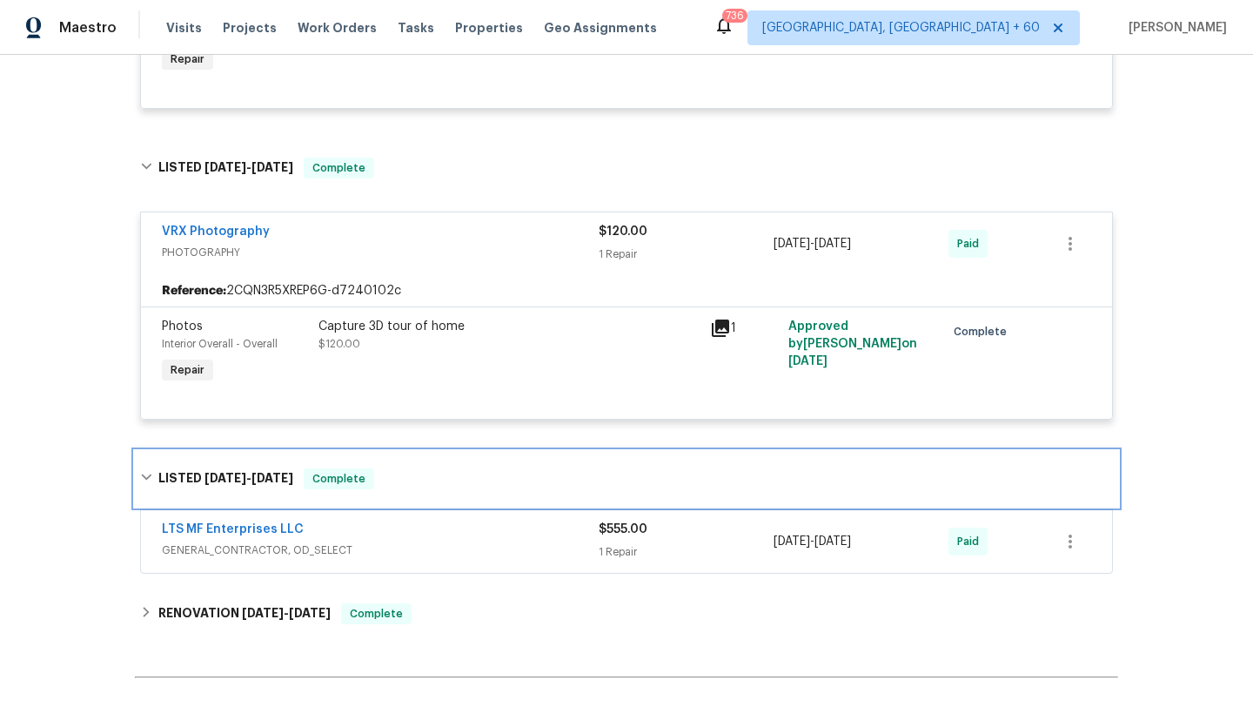
scroll to position [3828, 0]
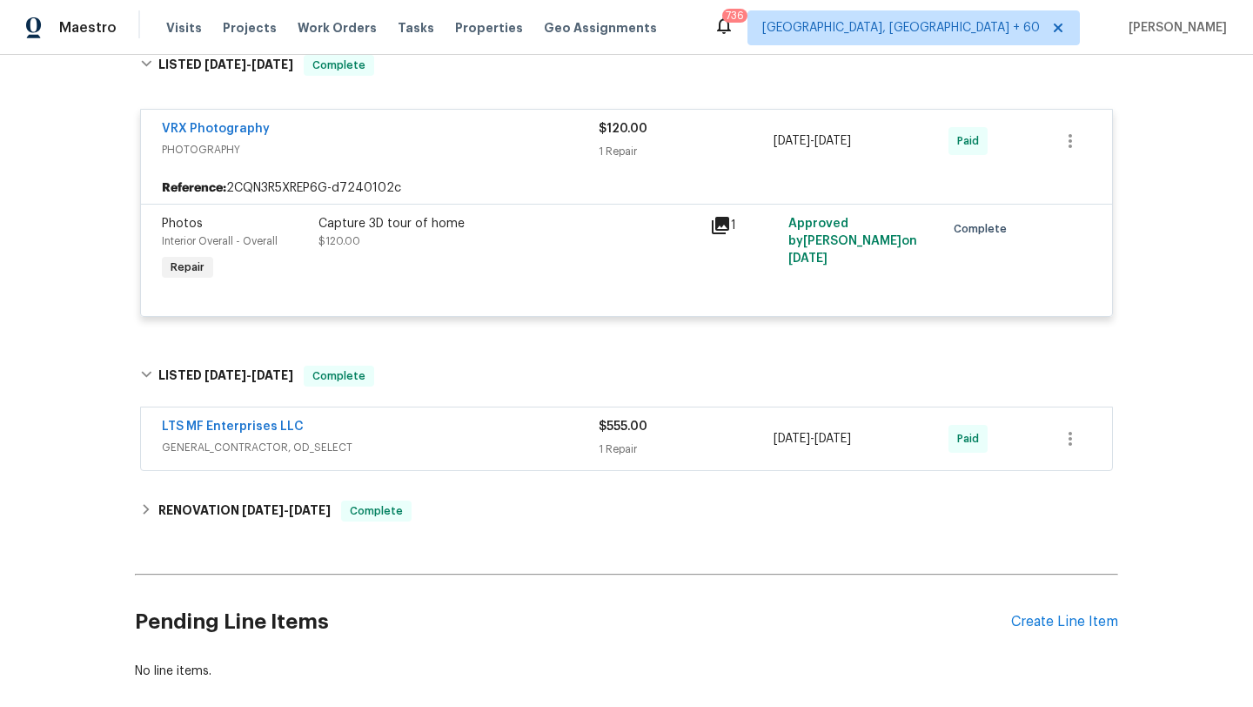
click at [480, 454] on div "LTS MF Enterprises LLC GENERAL_CONTRACTOR, OD_SELECT $555.00 1 Repair [DATE] - …" at bounding box center [626, 438] width 971 height 63
click at [475, 439] on span "GENERAL_CONTRACTOR, OD_SELECT" at bounding box center [380, 447] width 437 height 17
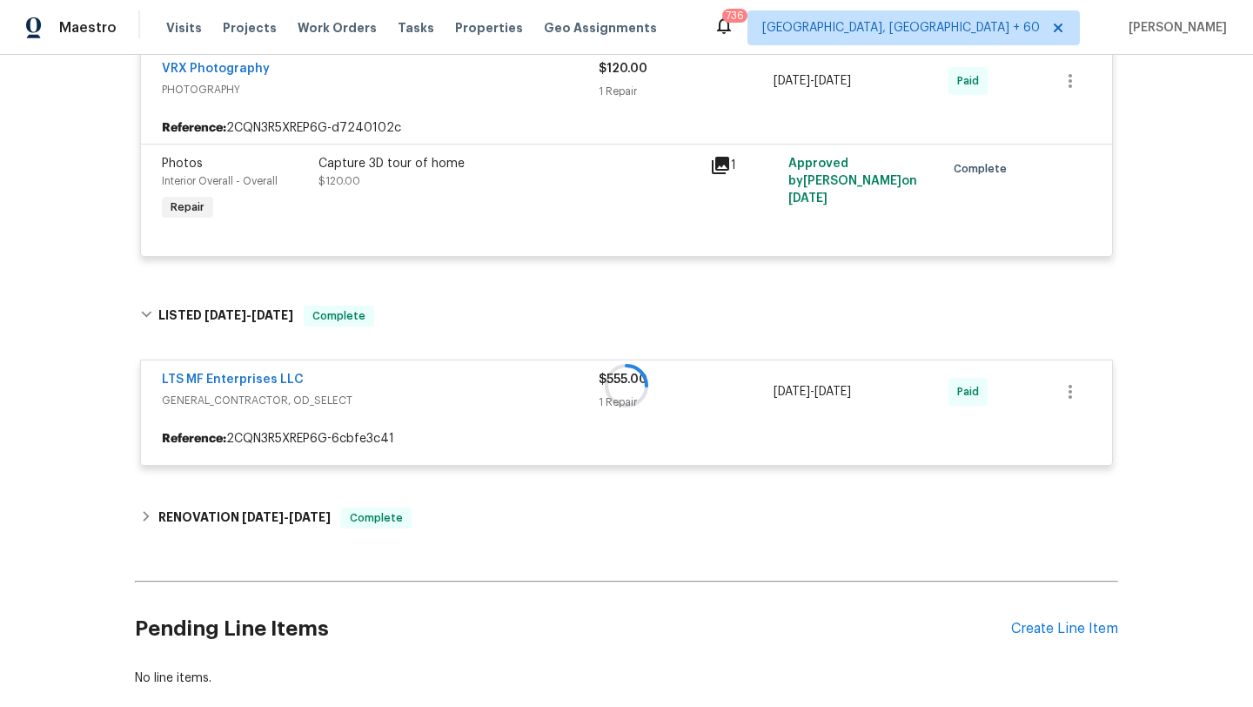
scroll to position [3930, 0]
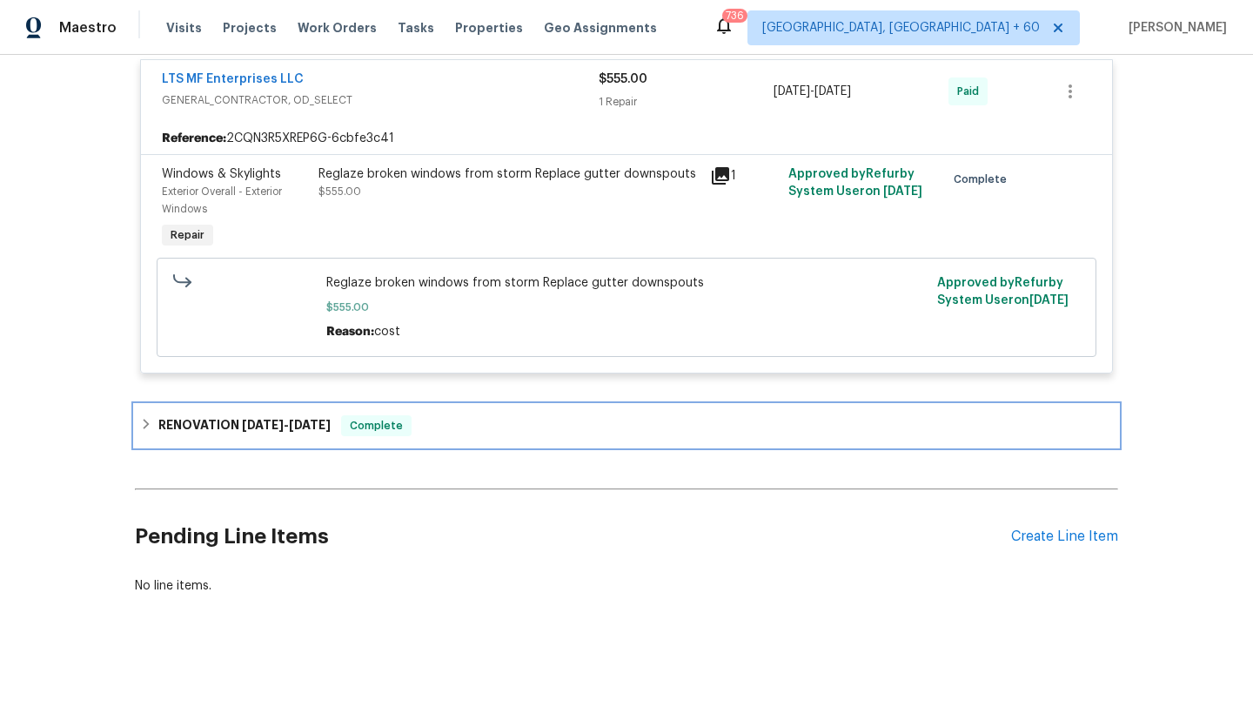
click at [476, 428] on div "RENOVATION [DATE] - [DATE] Complete" at bounding box center [626, 425] width 973 height 21
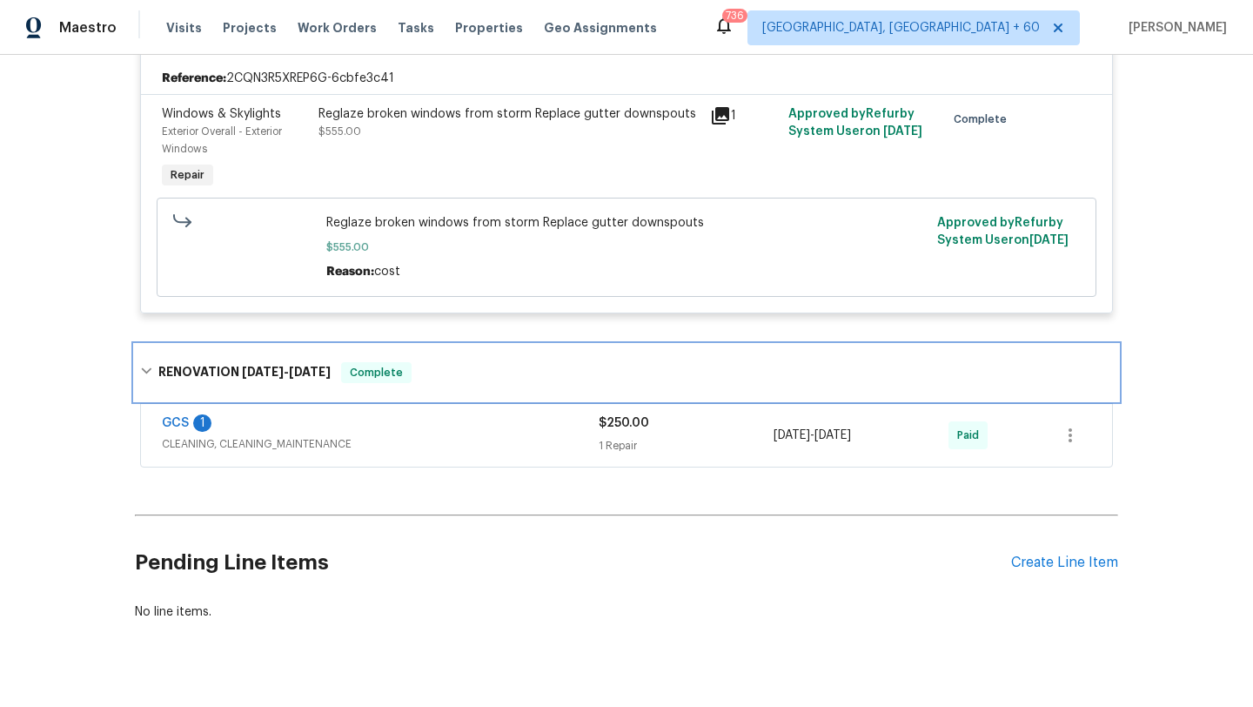
scroll to position [4274, 0]
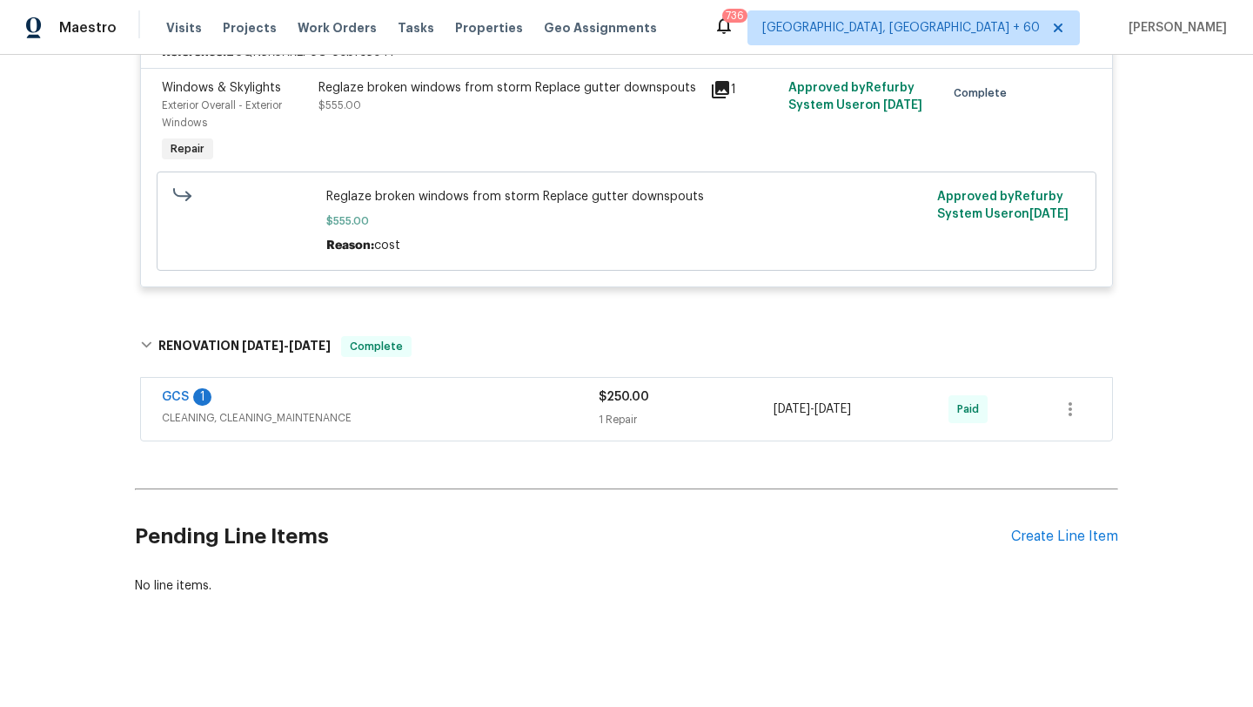
click at [457, 388] on div "GCS 1" at bounding box center [380, 398] width 437 height 21
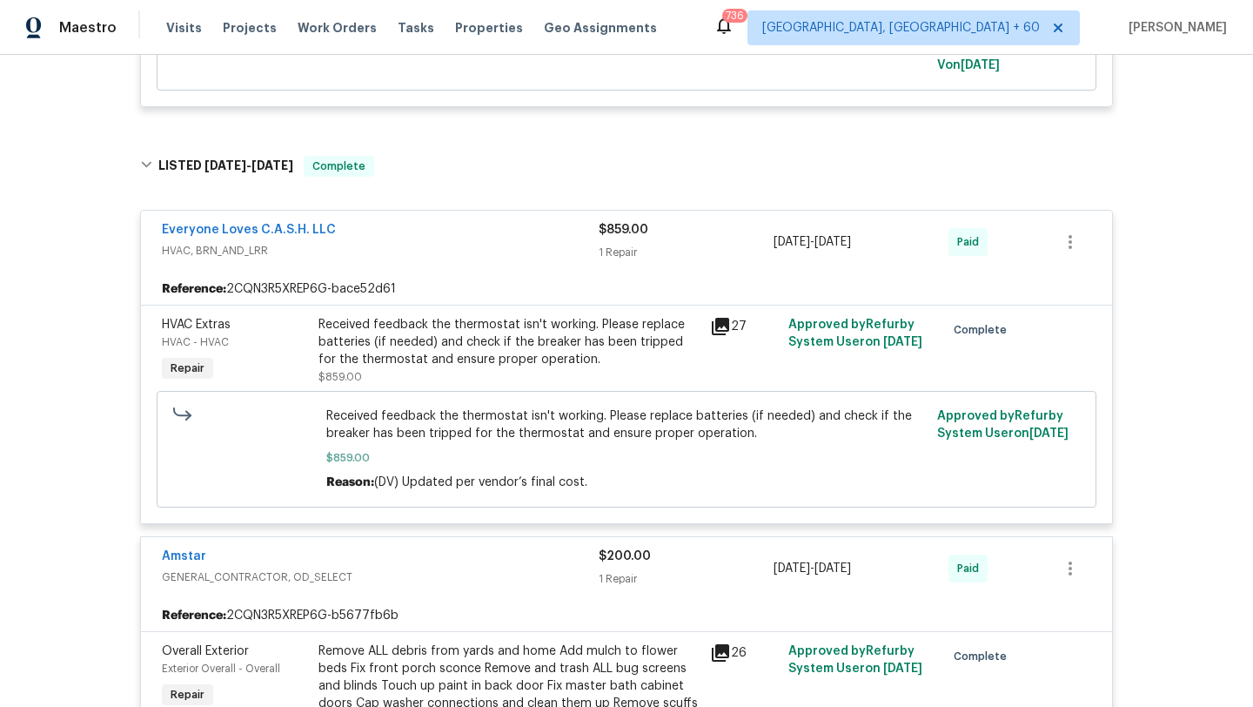
scroll to position [554, 0]
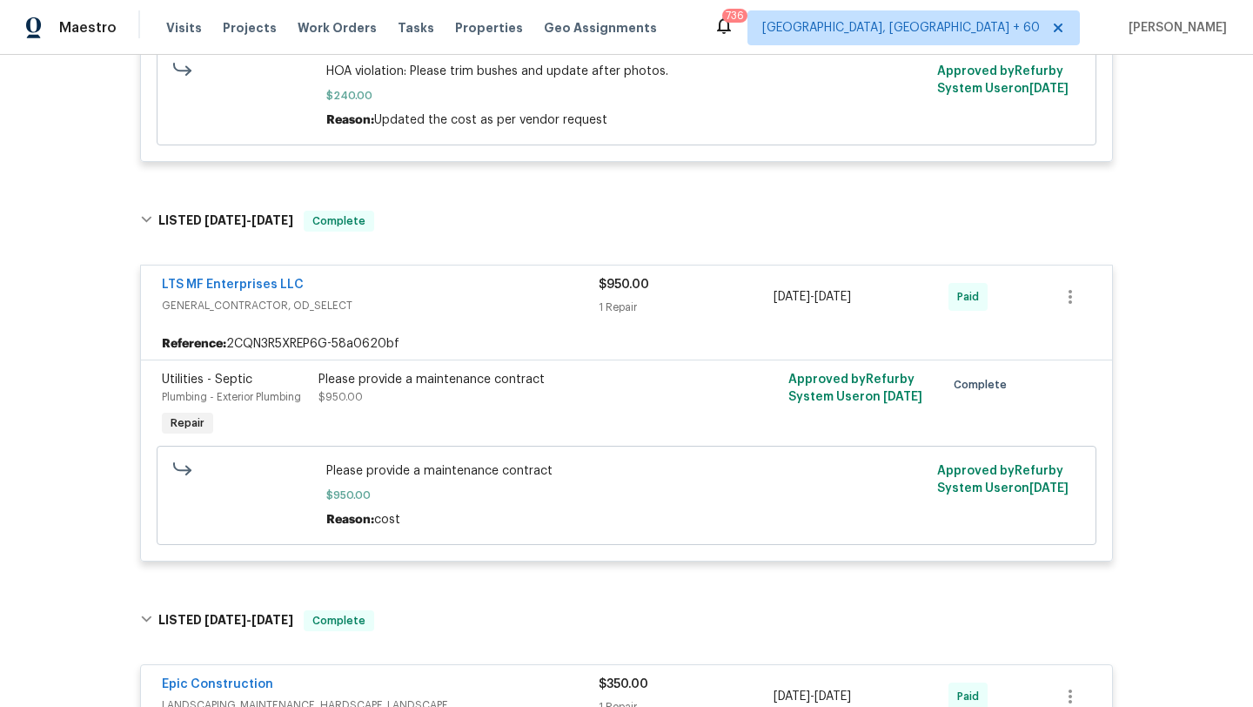
click at [455, 469] on span "Please provide a maintenance contract" at bounding box center [626, 470] width 601 height 17
click at [447, 361] on div "Utilities - Septic Plumbing - Exterior Plumbing Repair Please provide a mainten…" at bounding box center [626, 459] width 971 height 201
click at [447, 379] on div "Please provide a maintenance contract" at bounding box center [509, 379] width 381 height 17
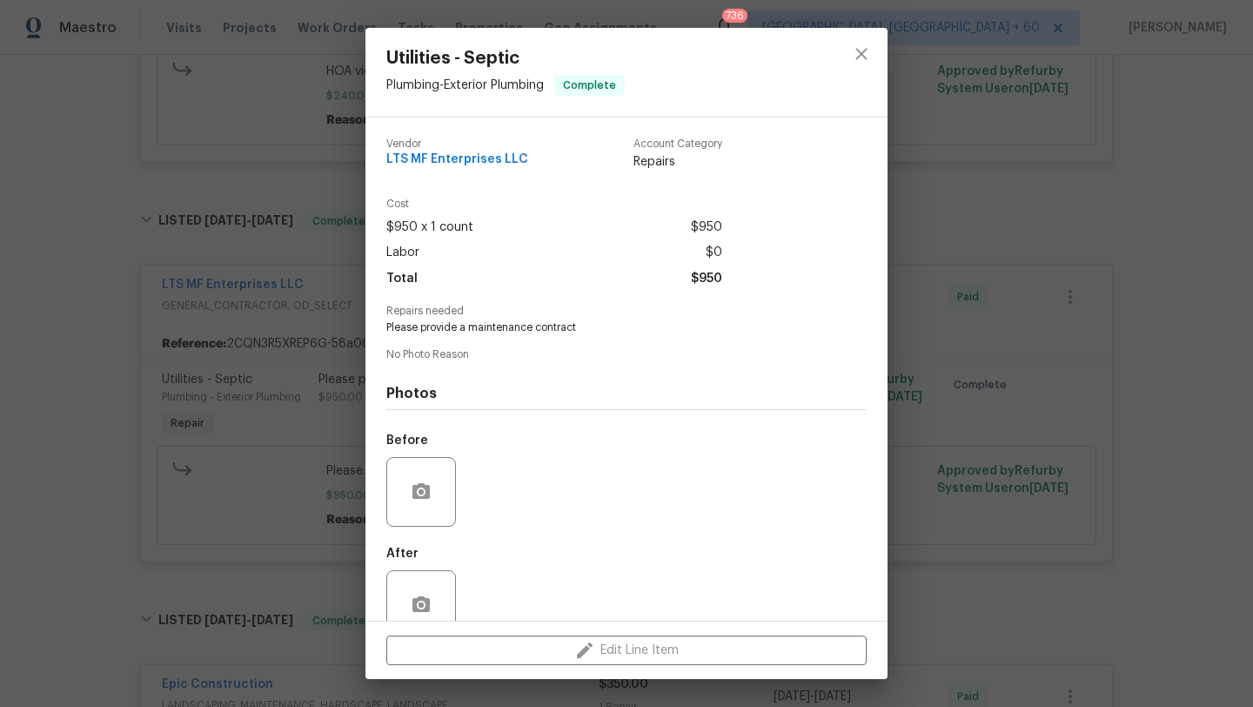
click at [274, 456] on div "Utilities - Septic Plumbing - Exterior Plumbing Complete Vendor LTS MF Enterpri…" at bounding box center [626, 353] width 1253 height 707
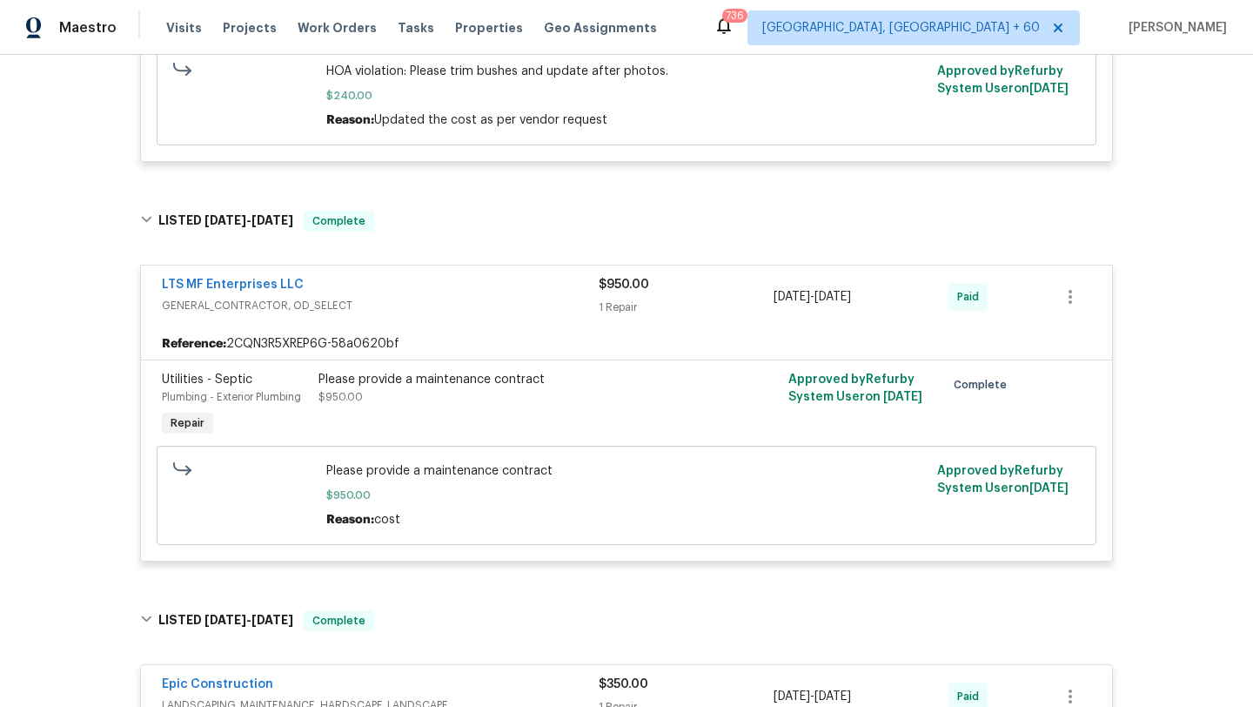
click at [442, 388] on div "Please provide a maintenance contract" at bounding box center [509, 379] width 381 height 17
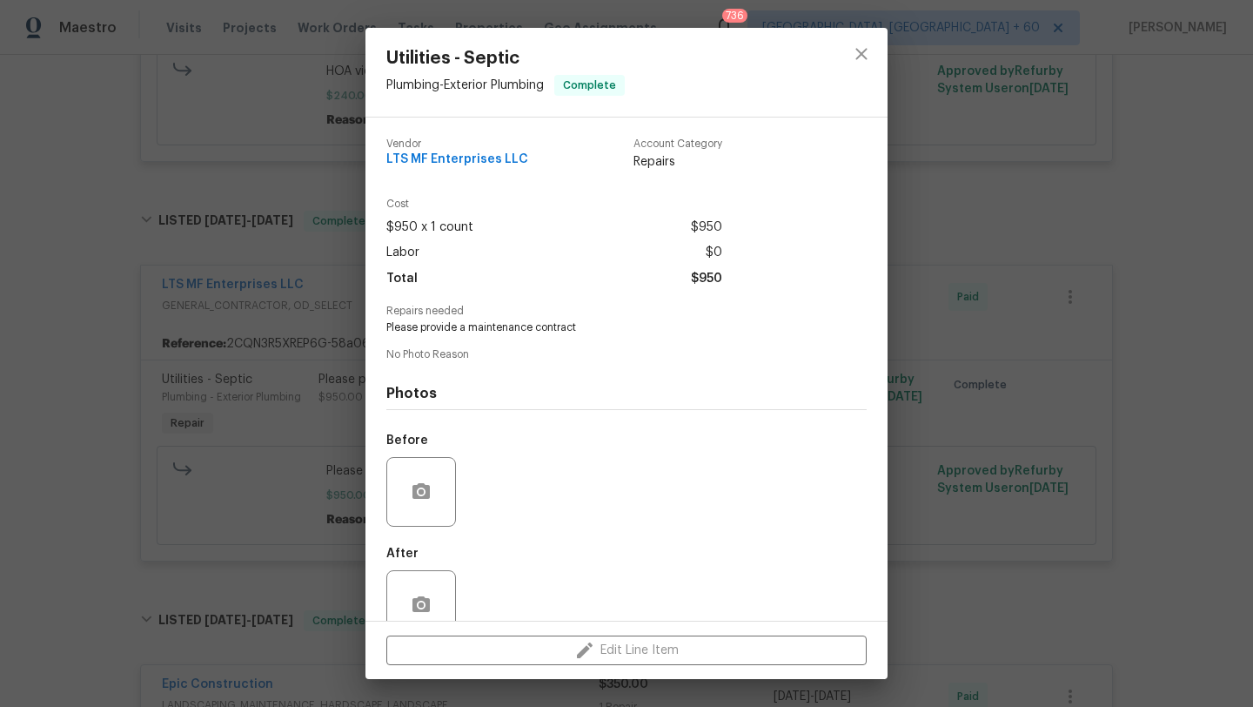
click at [304, 406] on div "Utilities - Septic Plumbing - Exterior Plumbing Complete Vendor LTS MF Enterpri…" at bounding box center [626, 353] width 1253 height 707
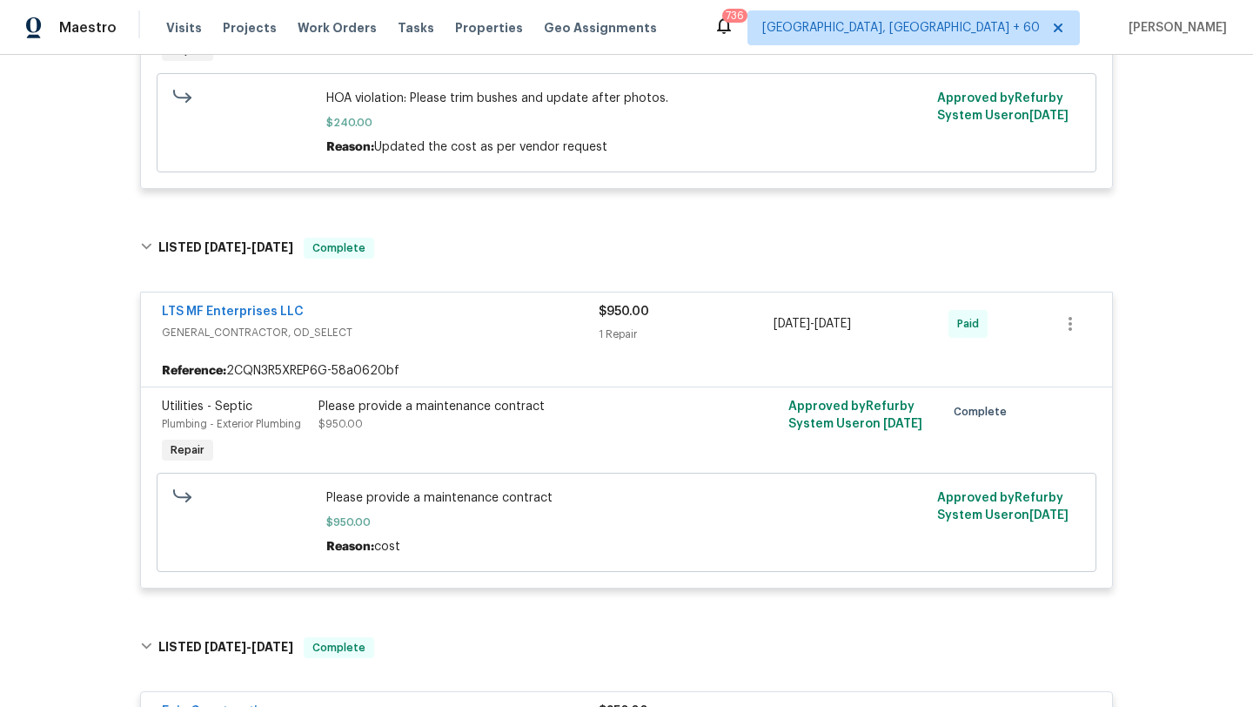
scroll to position [549, 0]
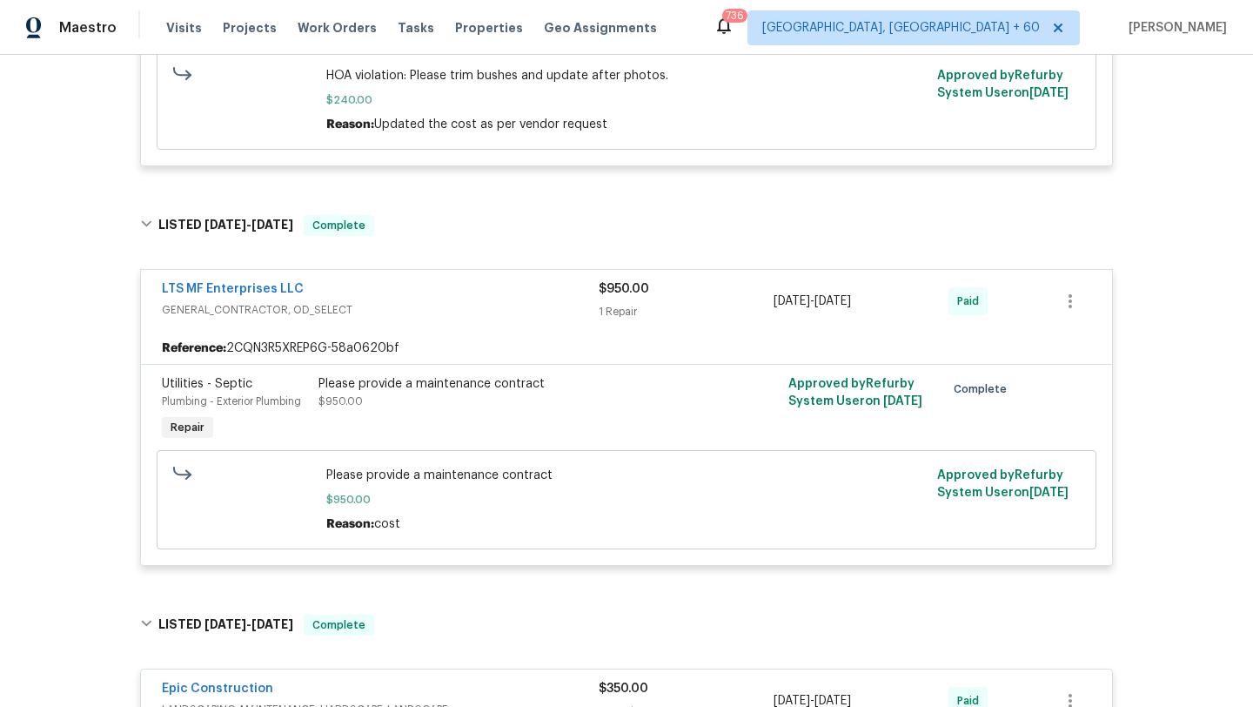
click at [395, 481] on span "Please provide a maintenance contract" at bounding box center [626, 474] width 601 height 17
click at [417, 409] on div "Please provide a maintenance contract $950.00" at bounding box center [509, 392] width 381 height 35
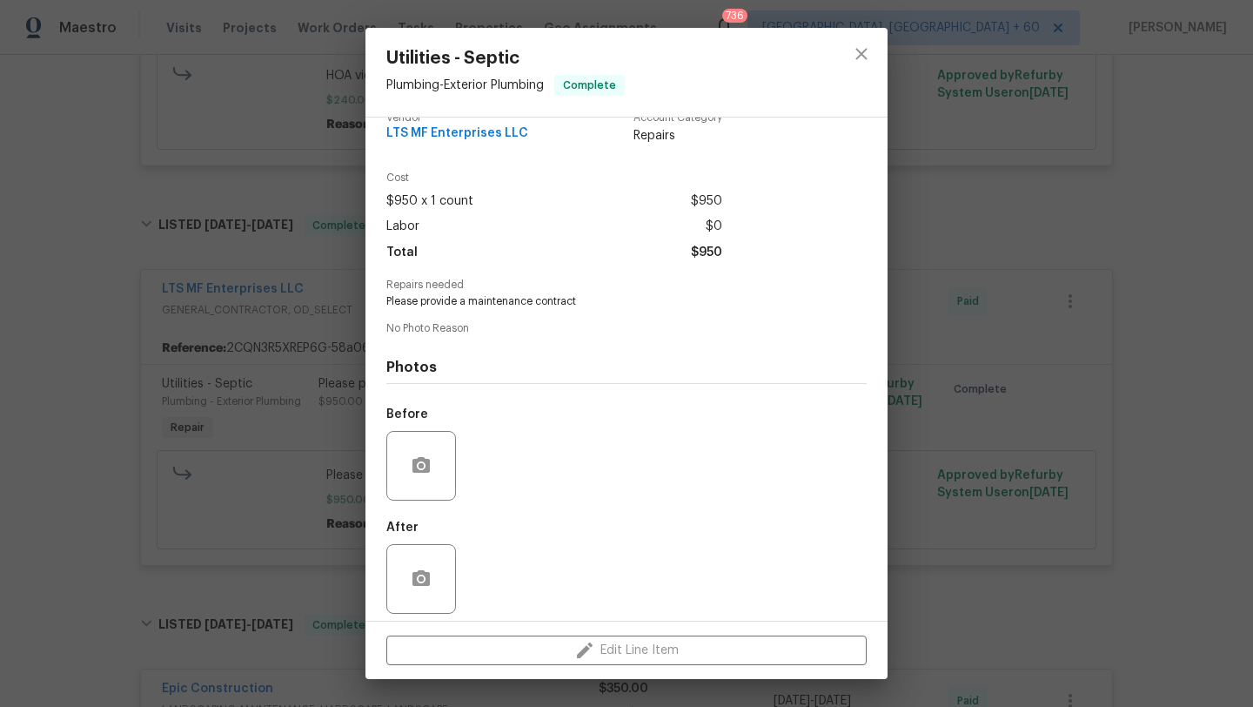
scroll to position [37, 0]
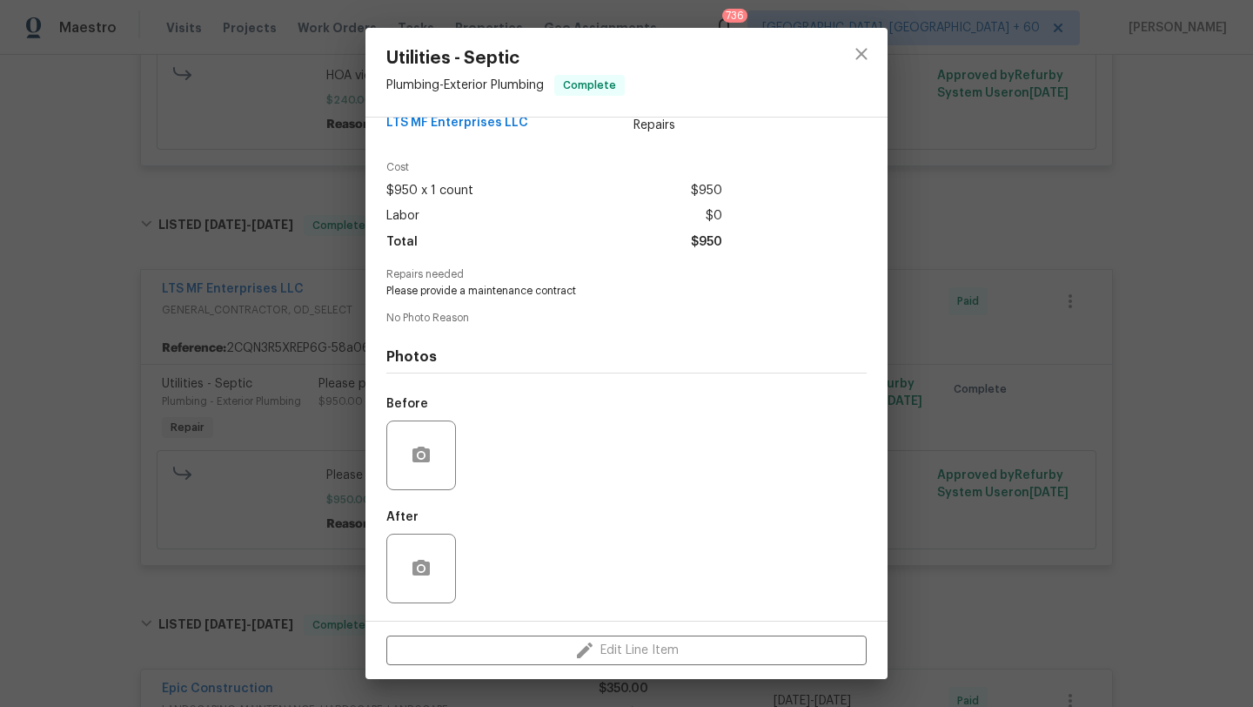
click at [248, 425] on div "Utilities - Septic Plumbing - Exterior Plumbing Complete Vendor LTS MF Enterpri…" at bounding box center [626, 353] width 1253 height 707
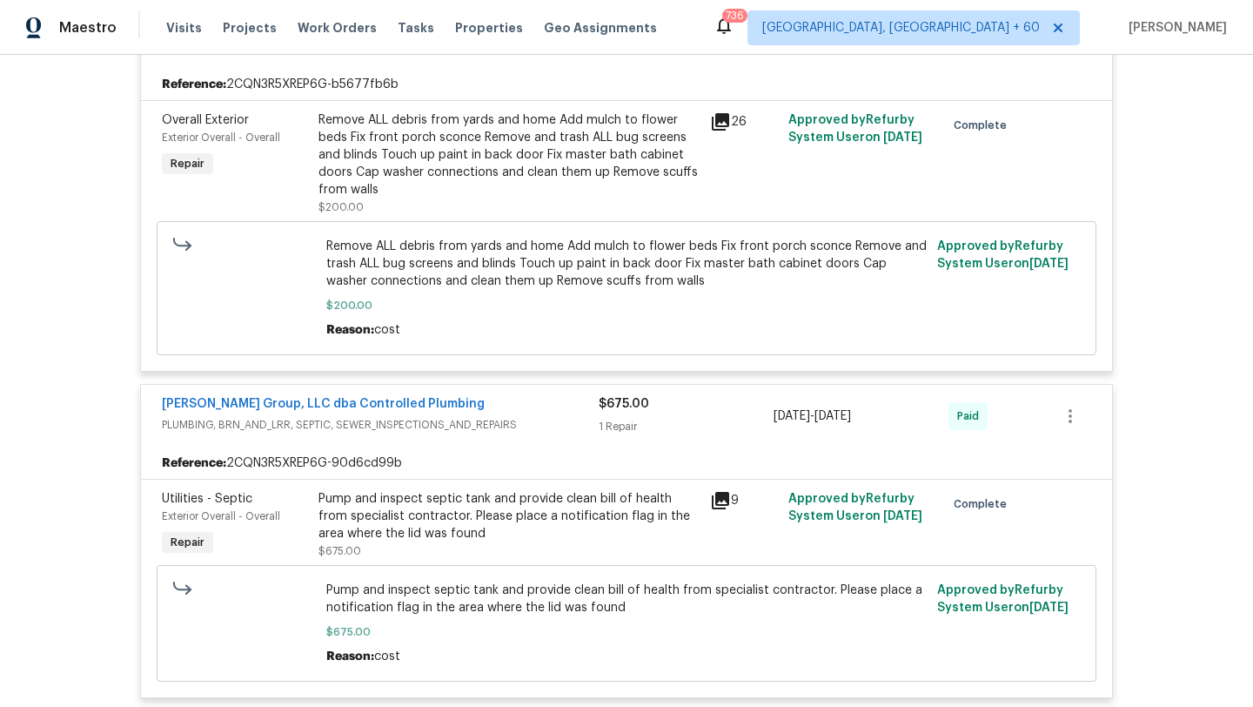
scroll to position [2917, 0]
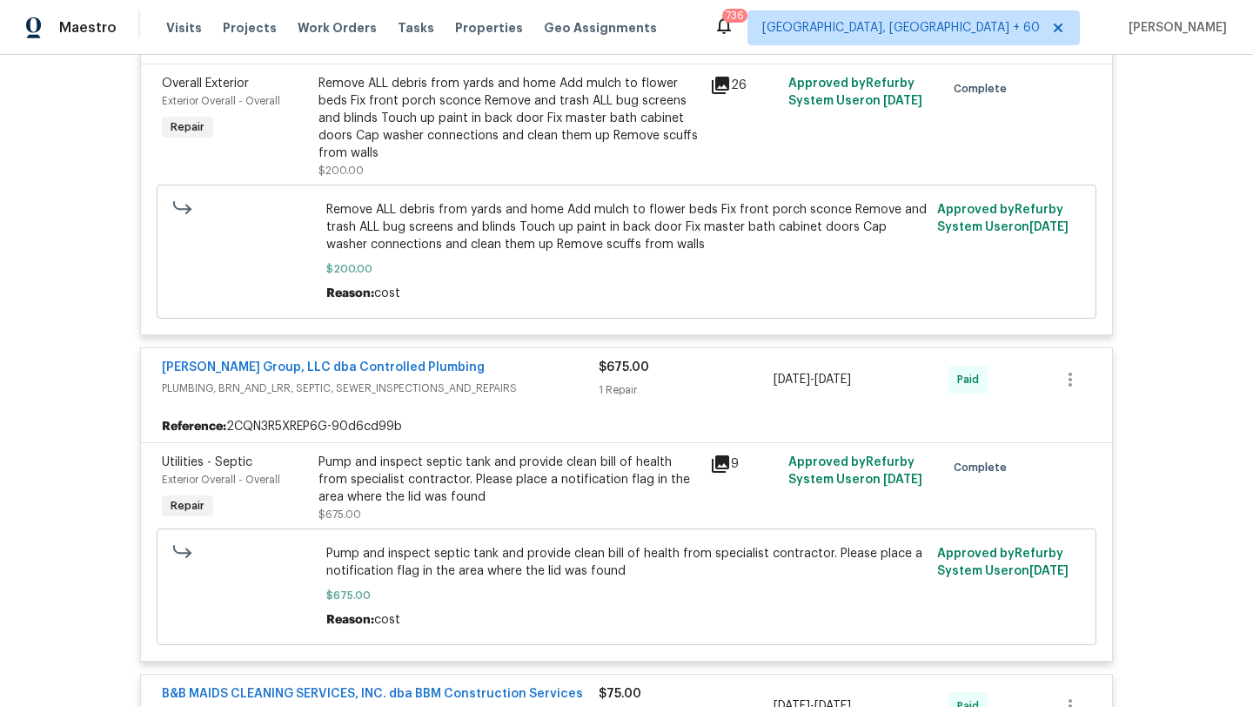
click at [561, 453] on div "Pump and inspect septic tank and provide clean bill of health from specialist c…" at bounding box center [509, 479] width 381 height 52
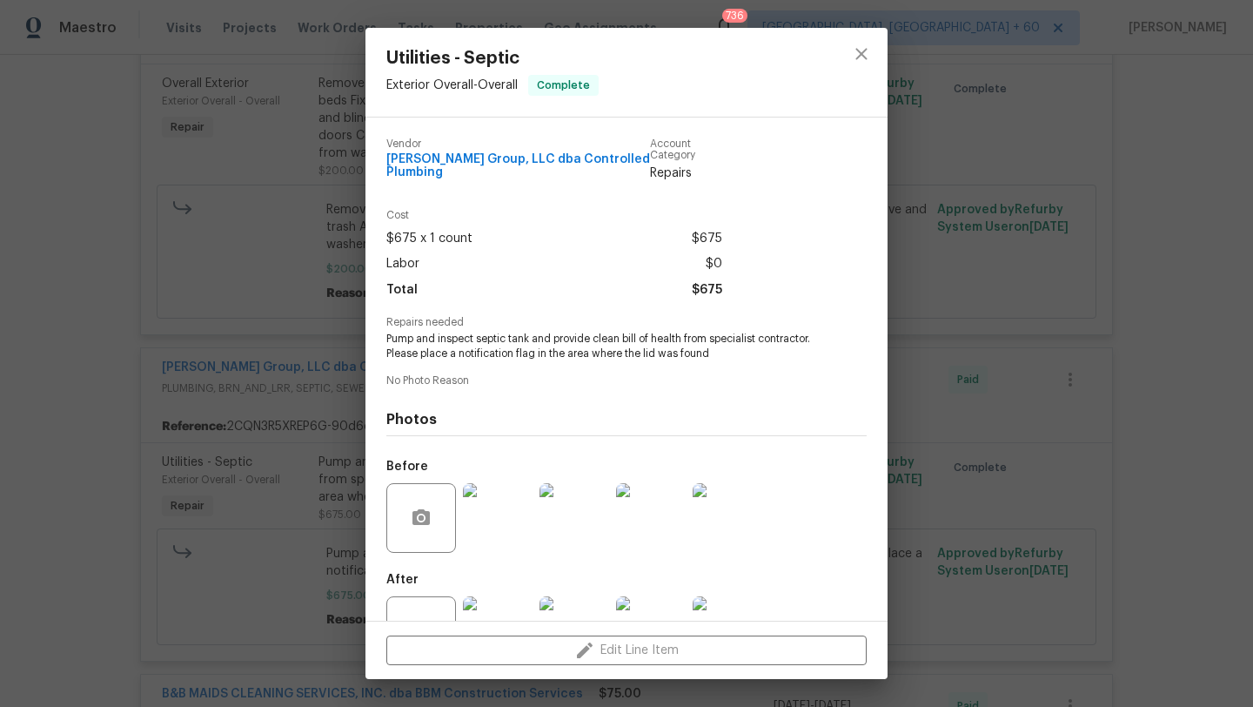
scroll to position [63, 0]
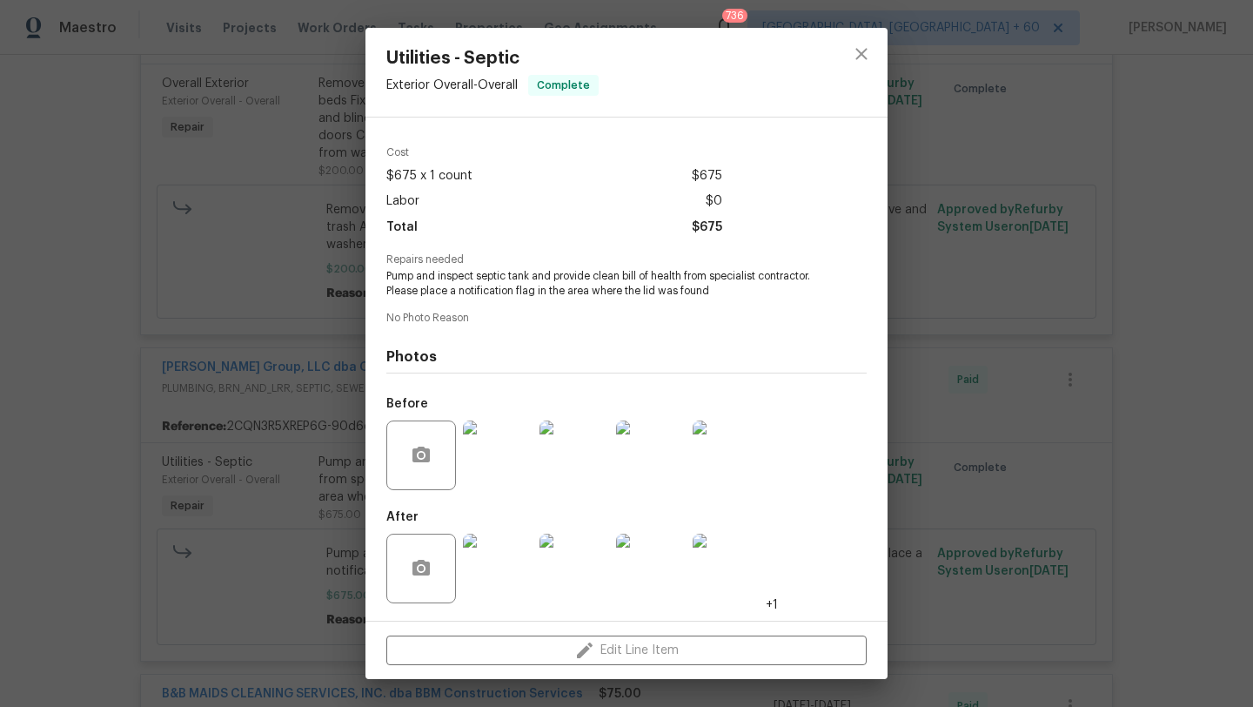
click at [304, 439] on div "Utilities - Septic Exterior Overall - Overall Complete Vendor [PERSON_NAME] Gro…" at bounding box center [626, 353] width 1253 height 707
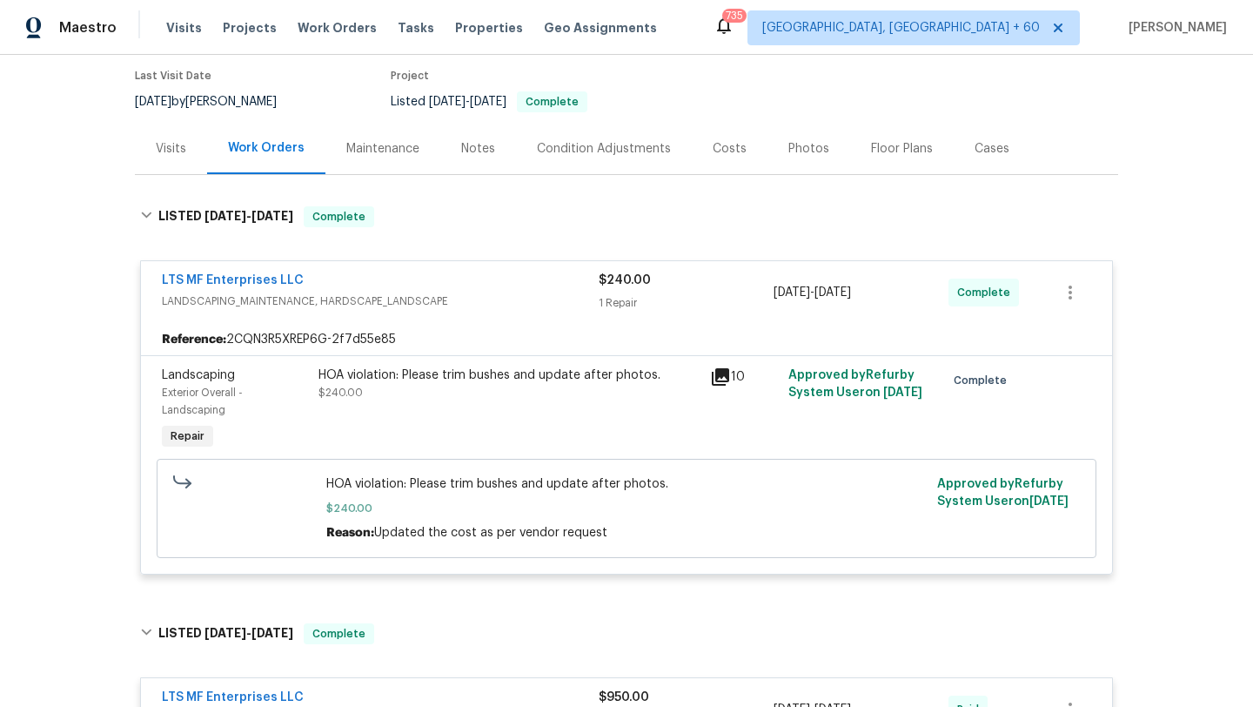
scroll to position [138, 0]
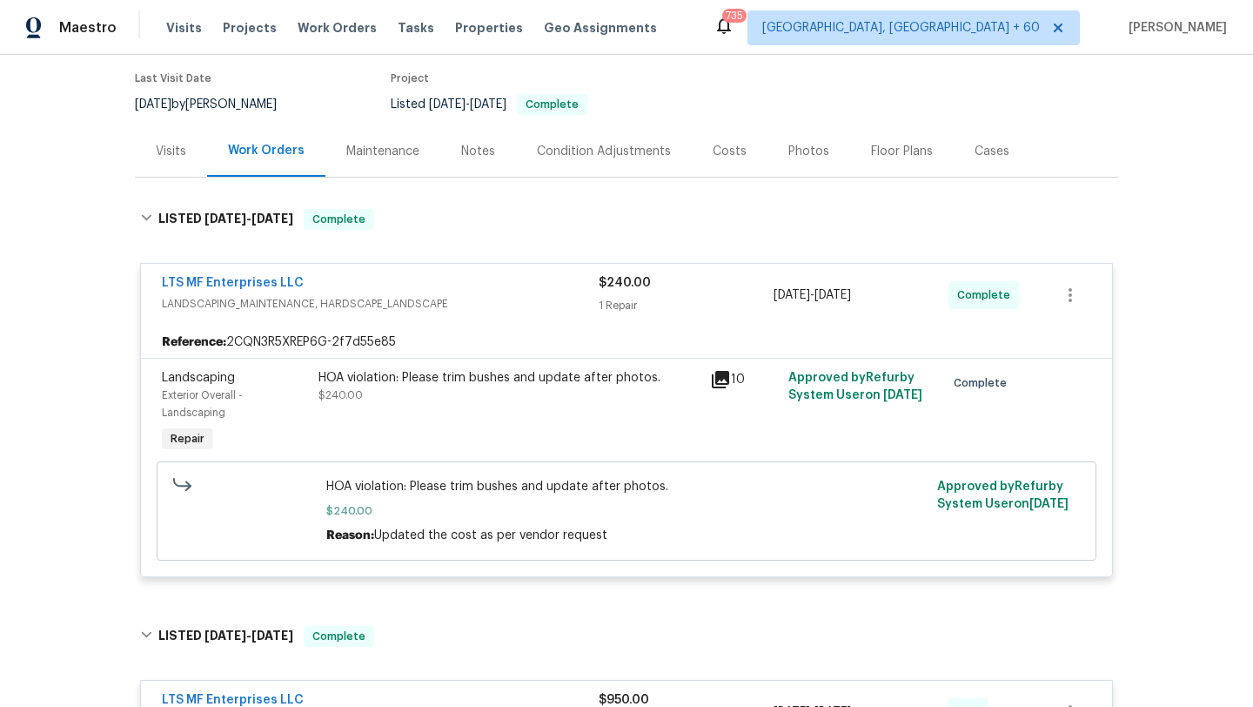
click at [296, 293] on div "LTS MF Enterprises LLC" at bounding box center [380, 284] width 437 height 21
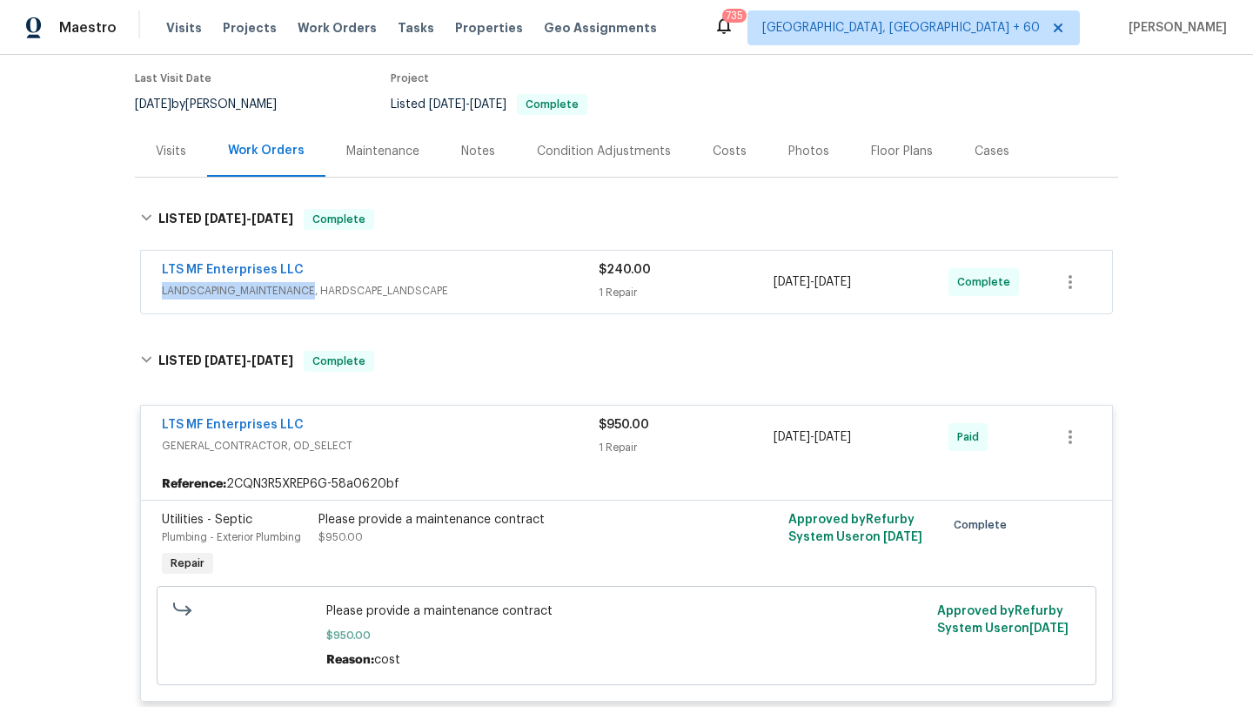
click at [296, 293] on span "LANDSCAPING_MAINTENANCE, HARDSCAPE_LANDSCAPE" at bounding box center [380, 290] width 437 height 17
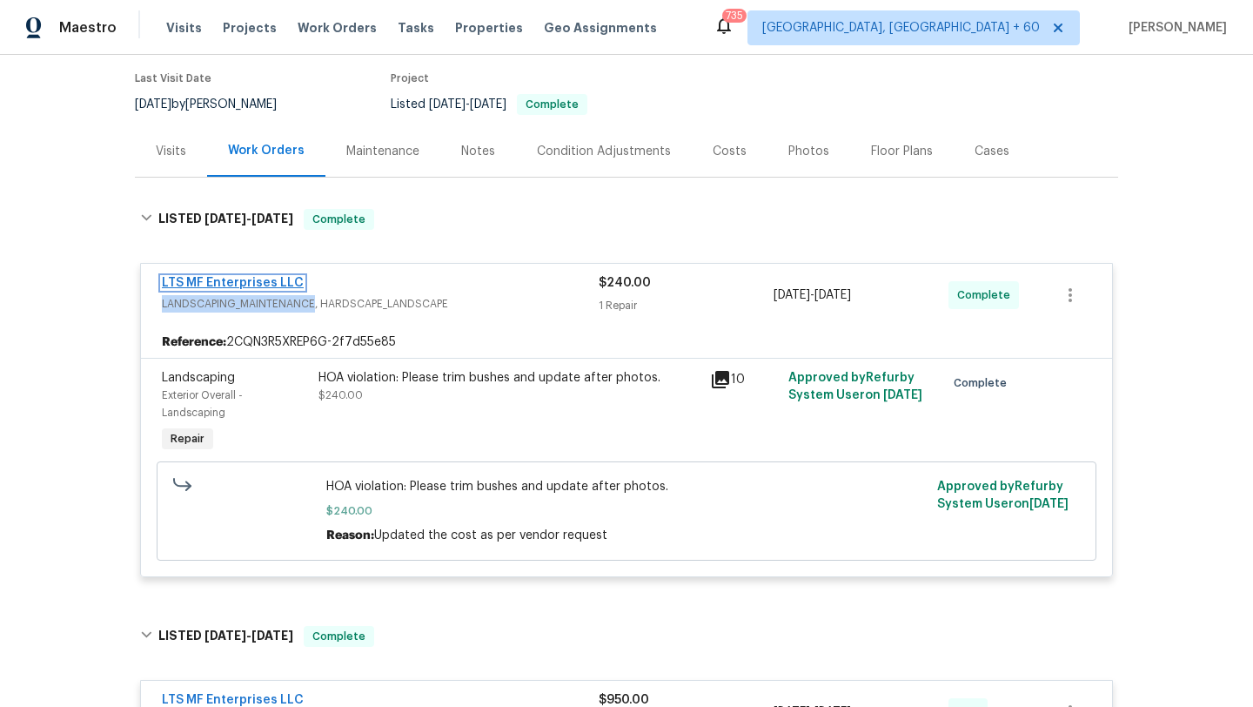
click at [213, 277] on link "LTS MF Enterprises LLC" at bounding box center [233, 283] width 142 height 12
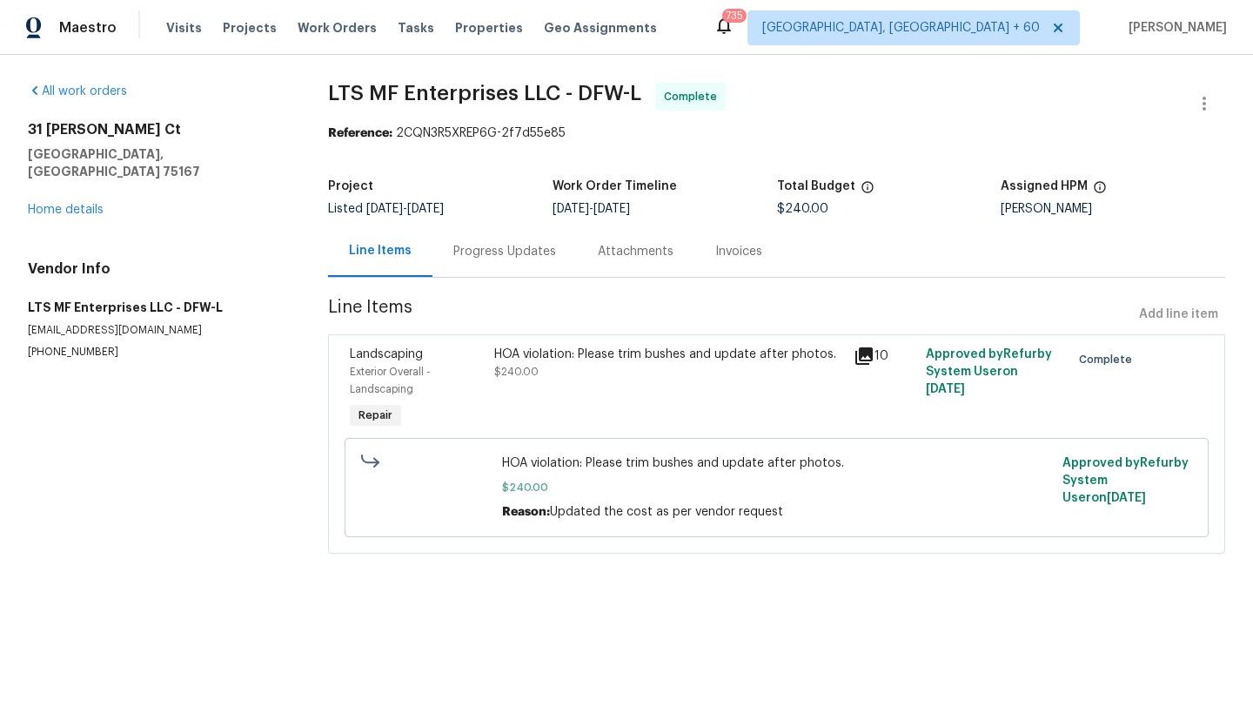
click at [510, 229] on div "Progress Updates" at bounding box center [505, 250] width 144 height 51
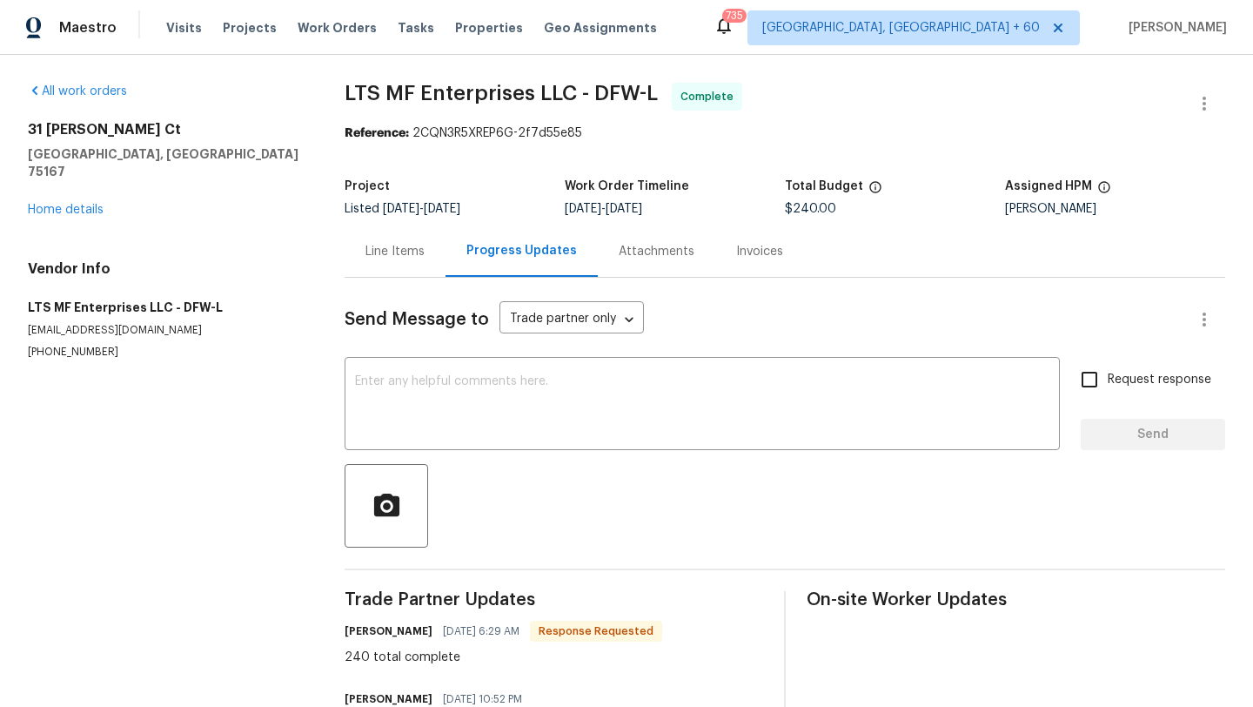
scroll to position [76, 0]
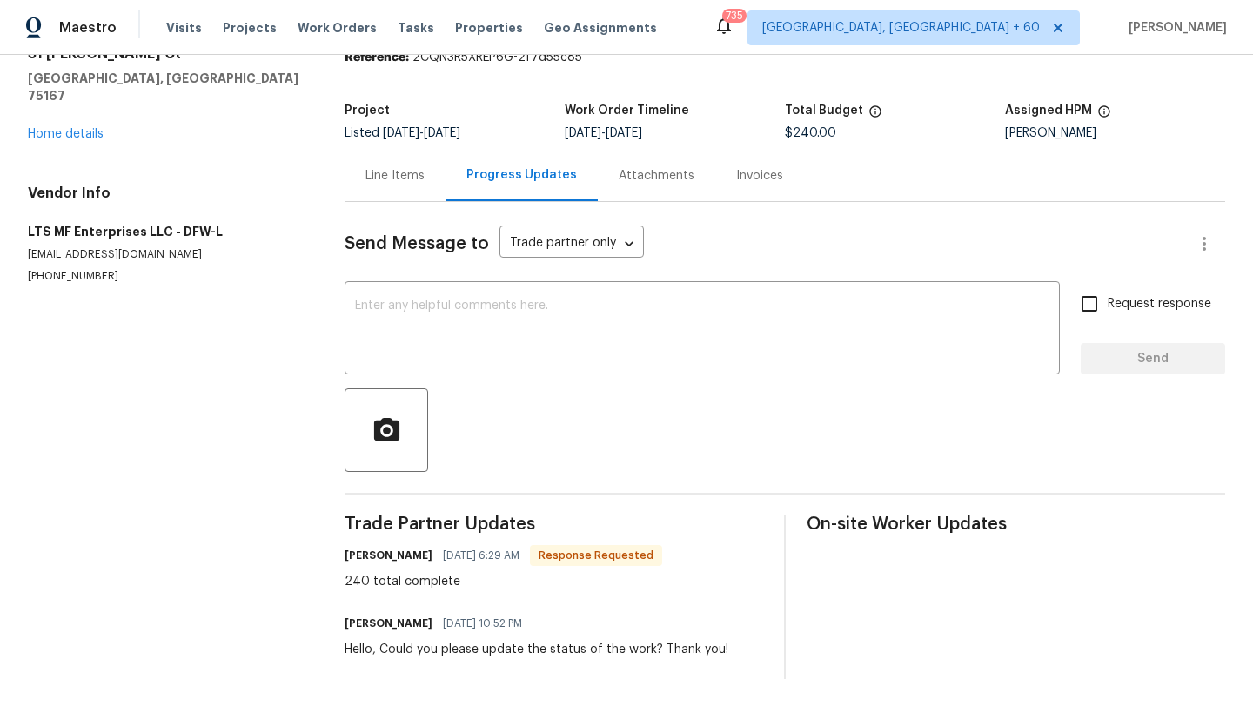
click at [399, 171] on div "Line Items" at bounding box center [395, 175] width 59 height 17
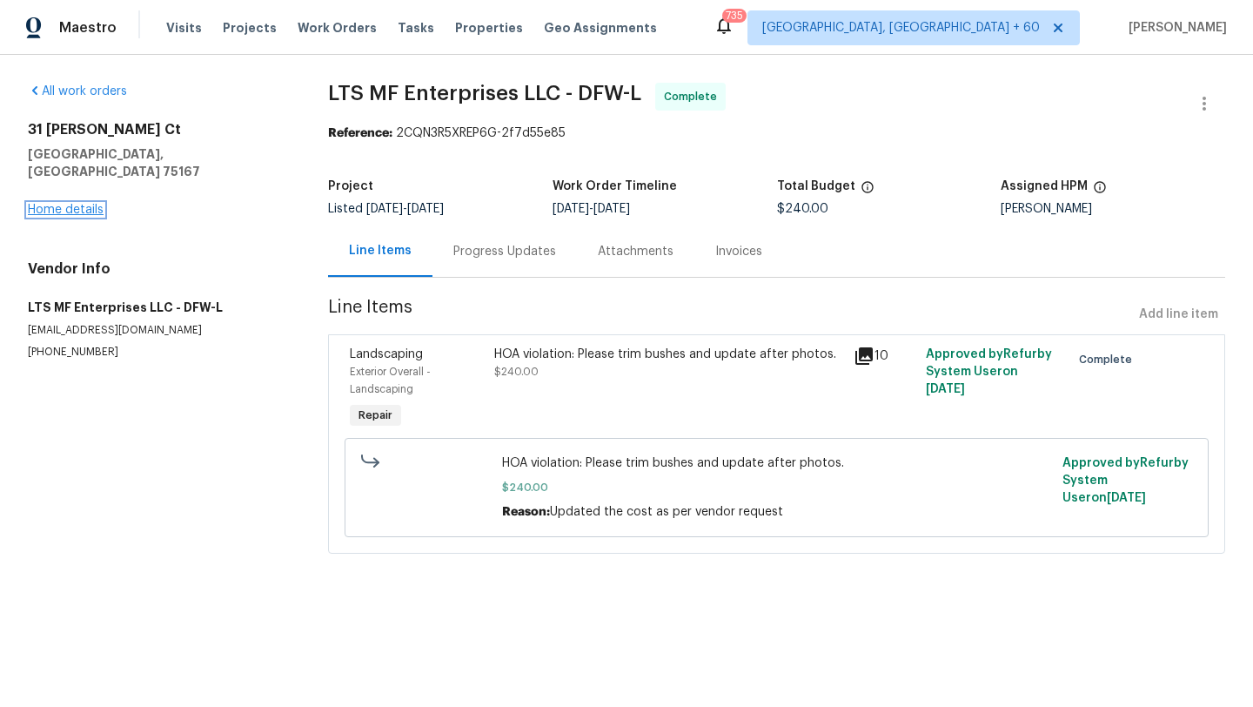
click at [74, 204] on link "Home details" at bounding box center [66, 210] width 76 height 12
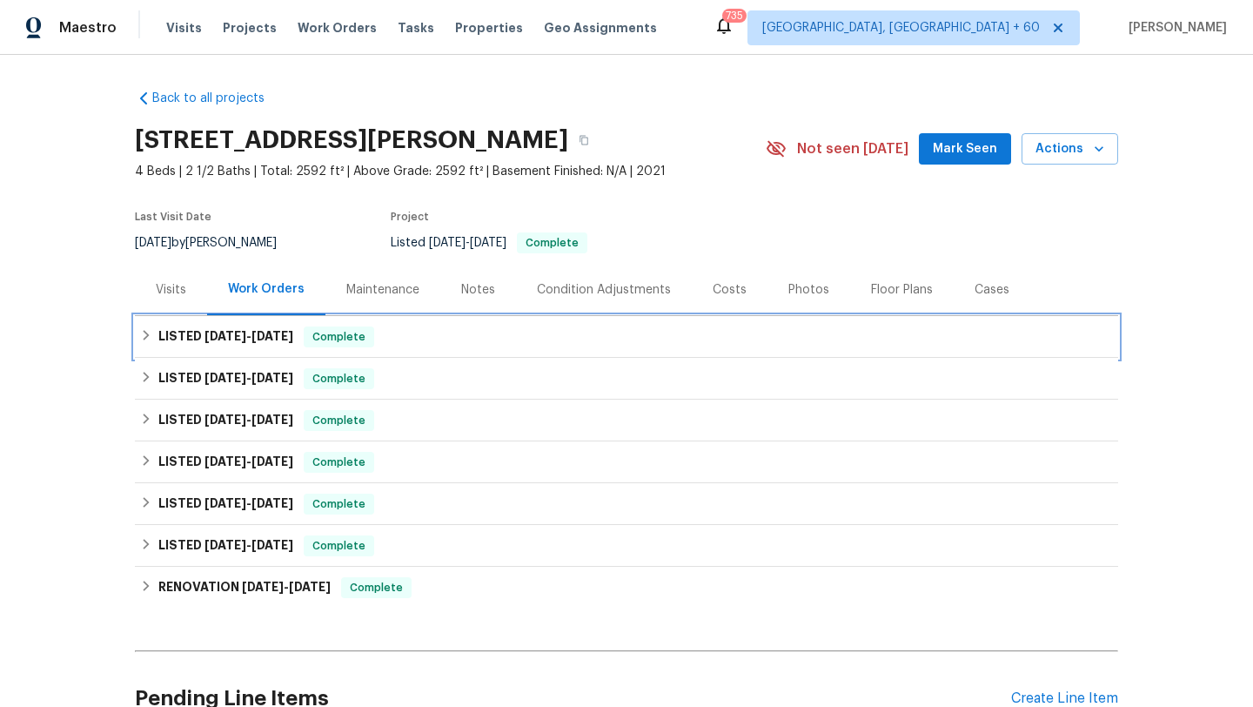
click at [181, 346] on h6 "LISTED [DATE] - [DATE]" at bounding box center [225, 336] width 135 height 21
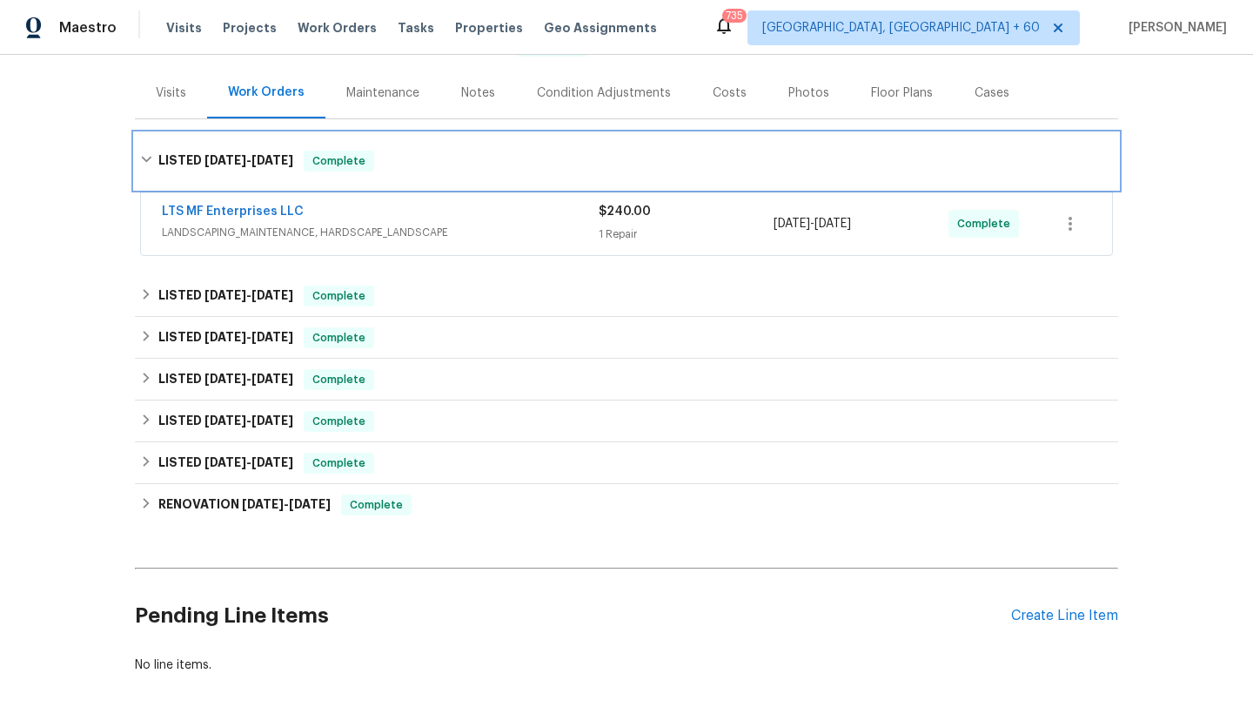
scroll to position [267, 0]
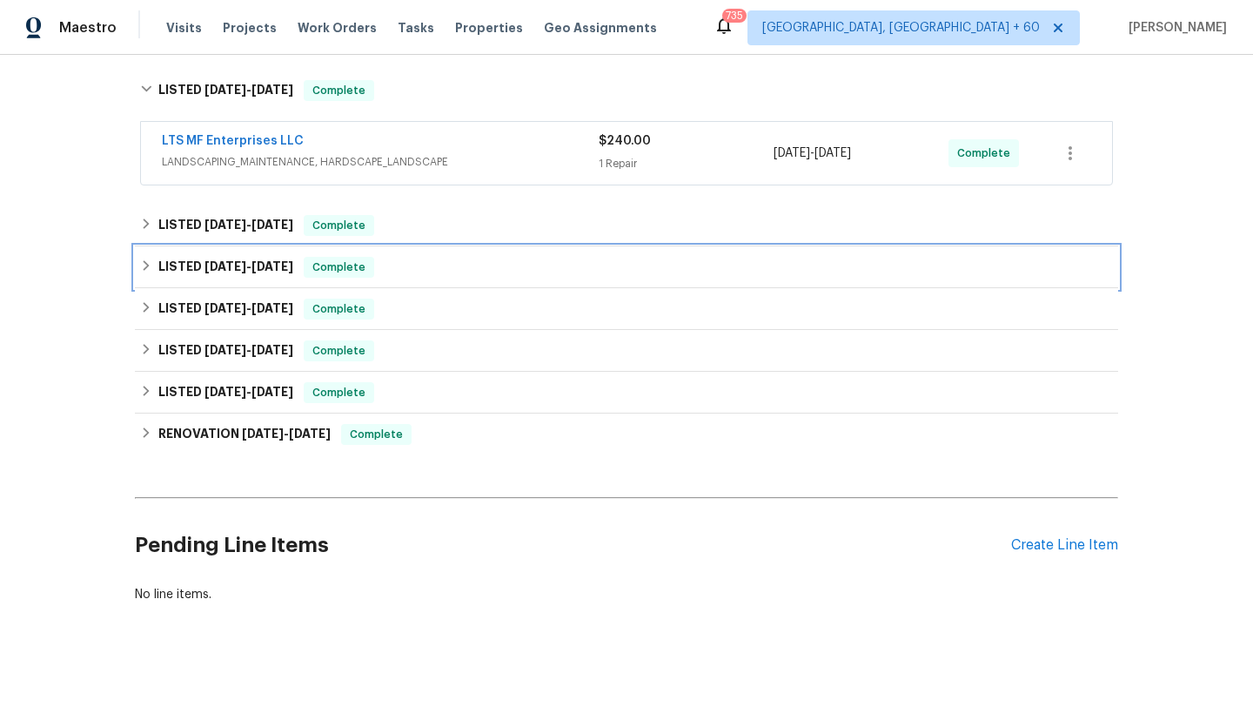
click at [225, 247] on div "LISTED [DATE] - [DATE] Complete" at bounding box center [626, 267] width 983 height 42
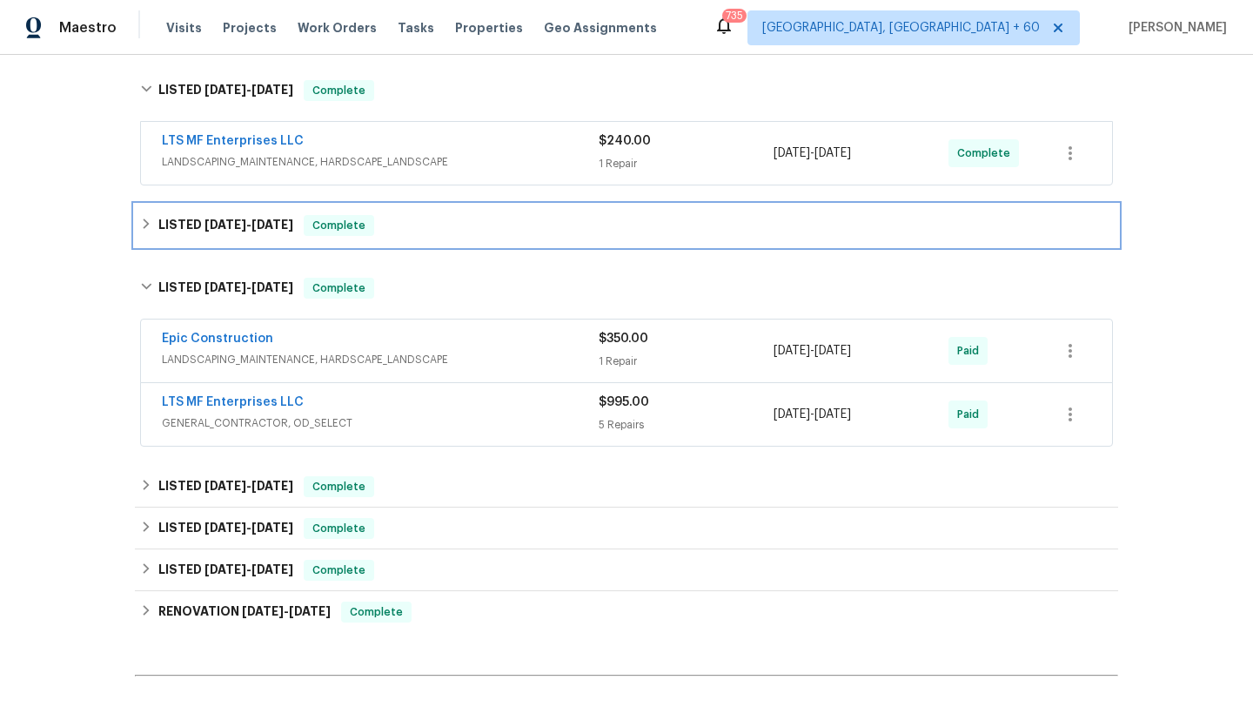
click at [228, 231] on h6 "LISTED [DATE] - [DATE]" at bounding box center [225, 225] width 135 height 21
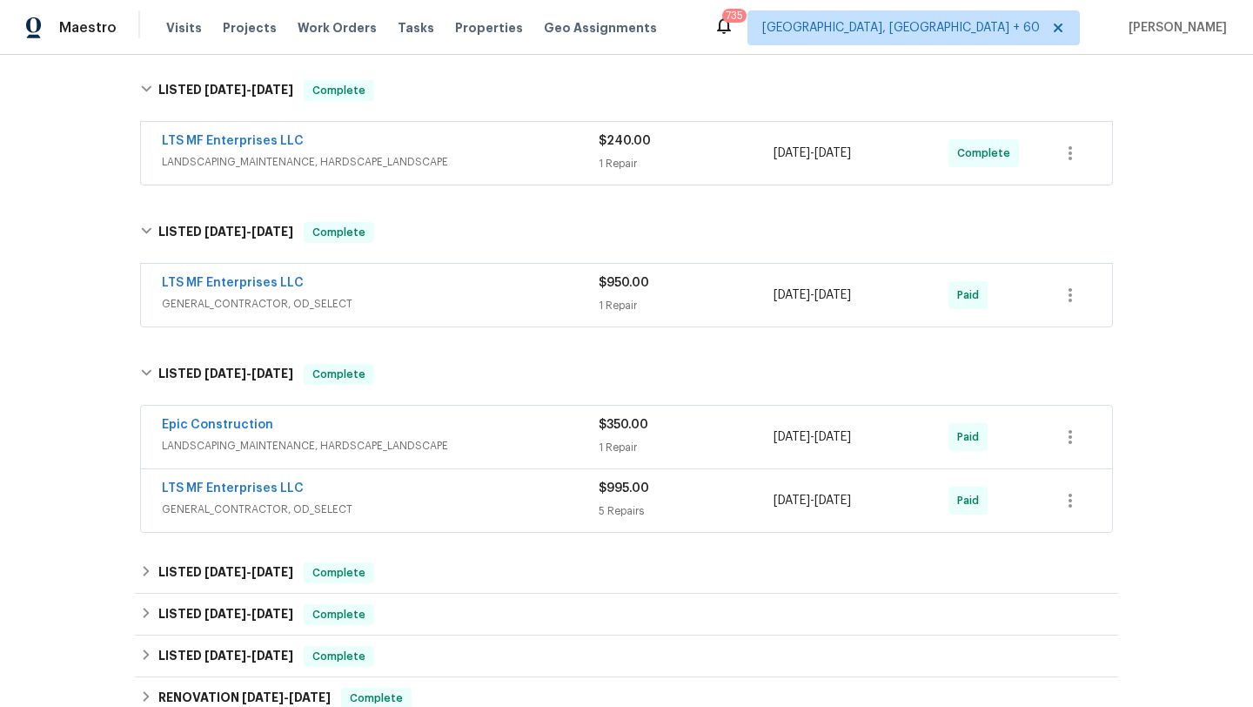
click at [248, 166] on span "LANDSCAPING_MAINTENANCE, HARDSCAPE_LANDSCAPE" at bounding box center [380, 161] width 437 height 17
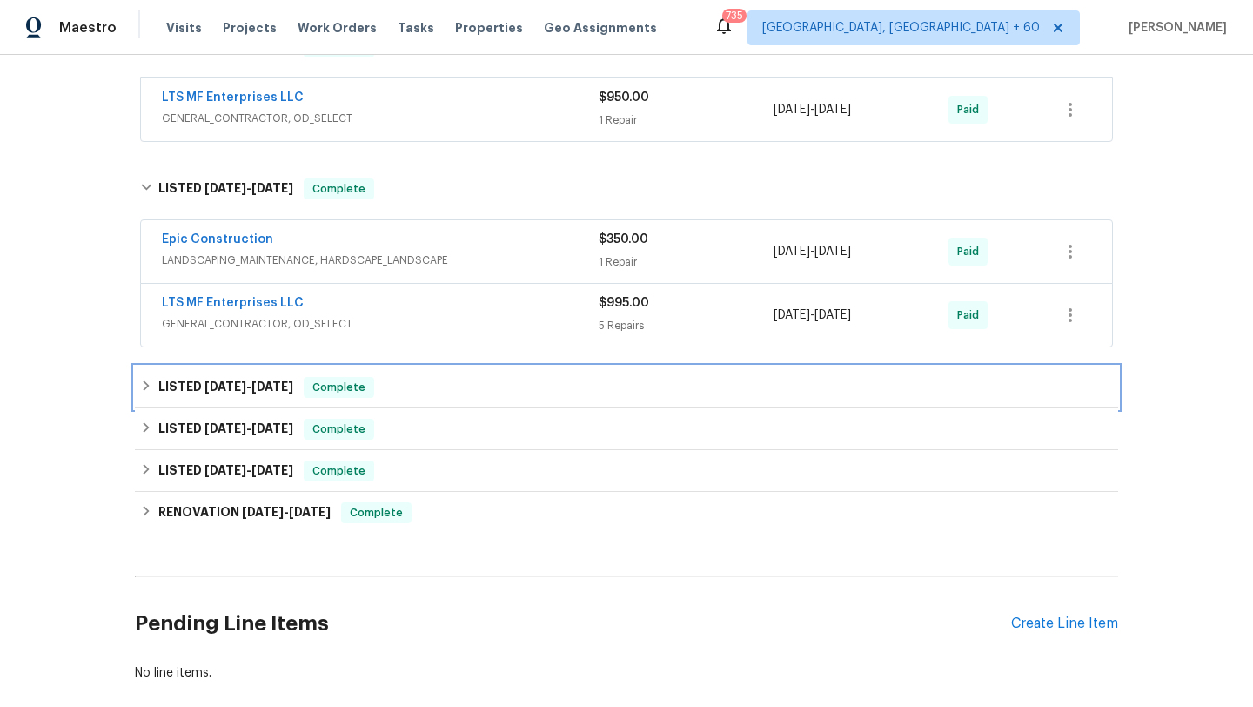
click at [278, 397] on h6 "LISTED [DATE] - [DATE]" at bounding box center [225, 387] width 135 height 21
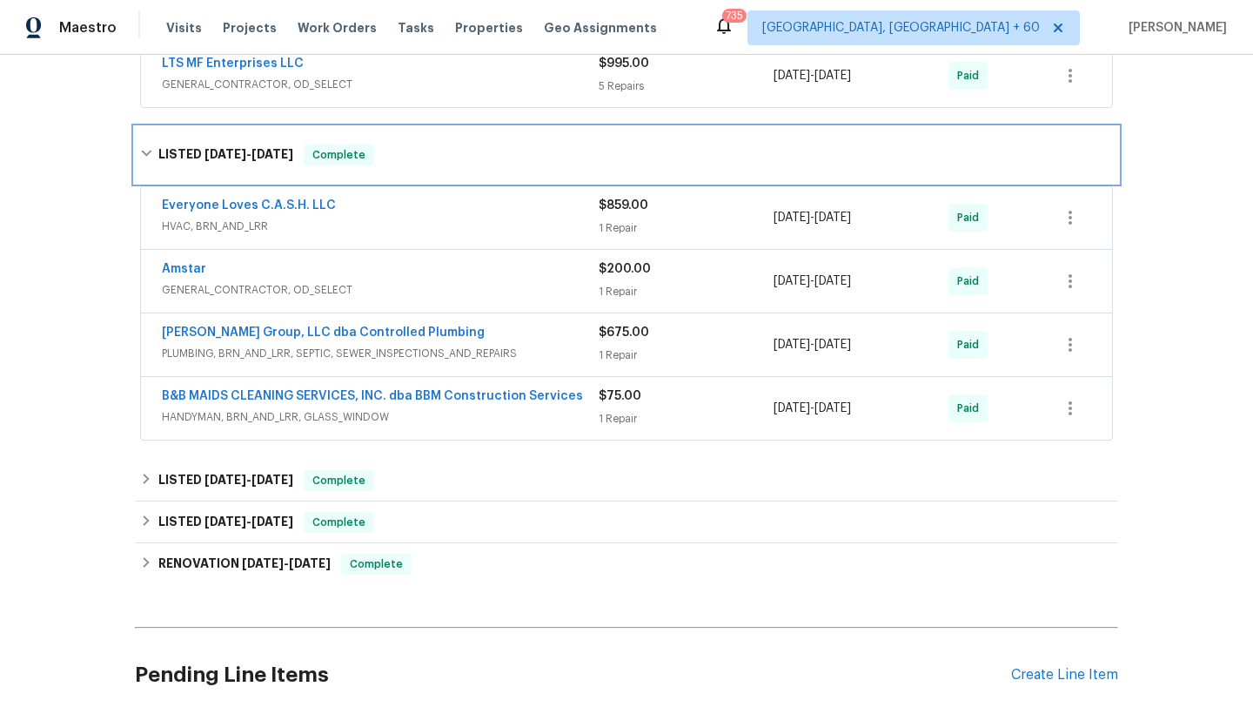
scroll to position [1021, 0]
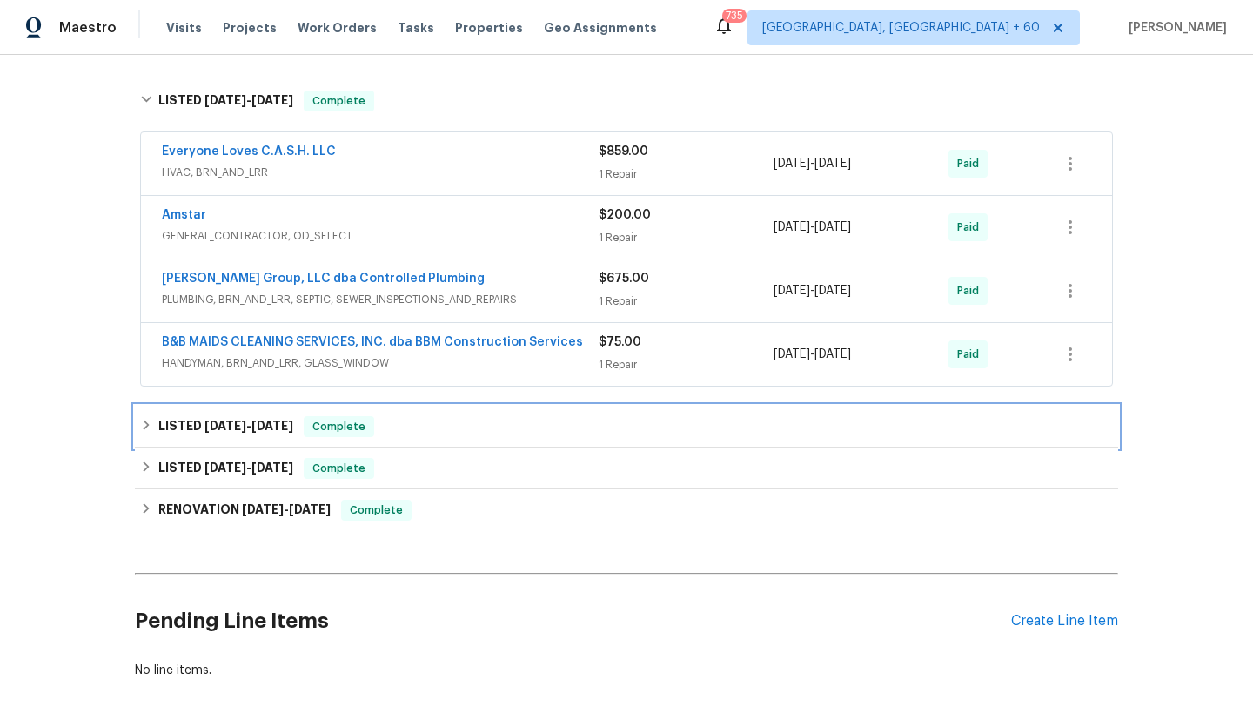
click at [263, 413] on div "LISTED [DATE] - [DATE] Complete" at bounding box center [626, 427] width 983 height 42
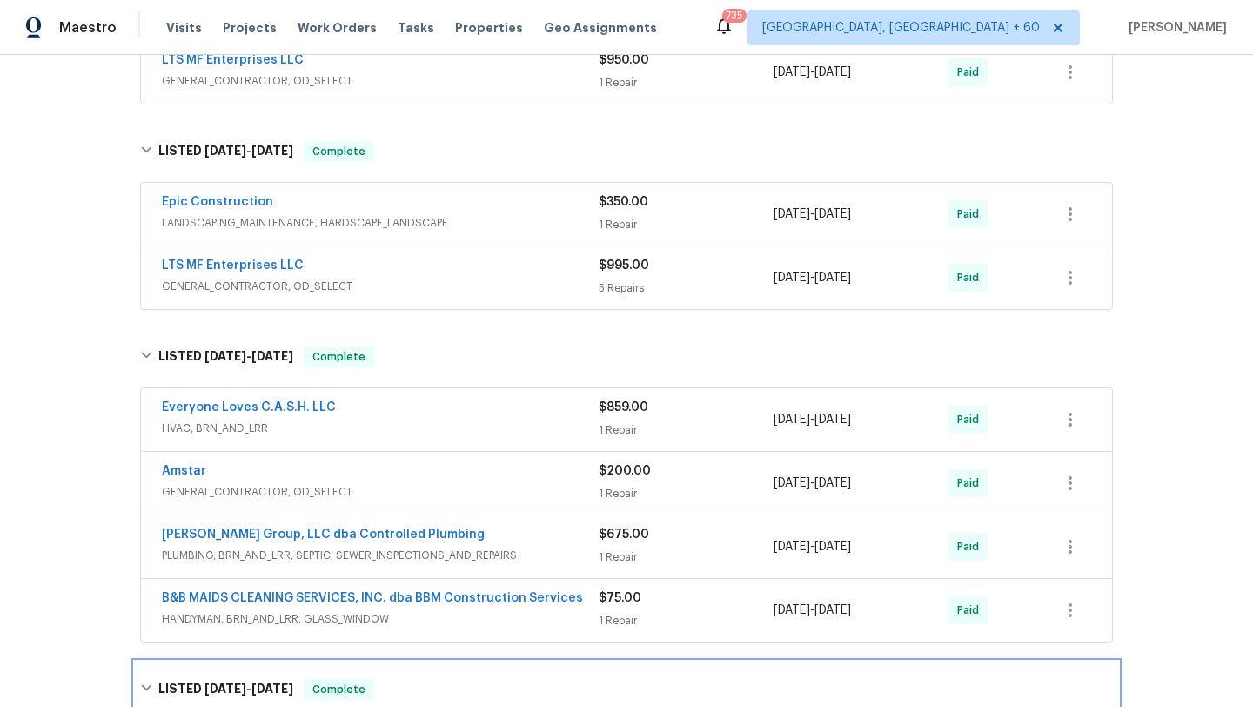
scroll to position [773, 0]
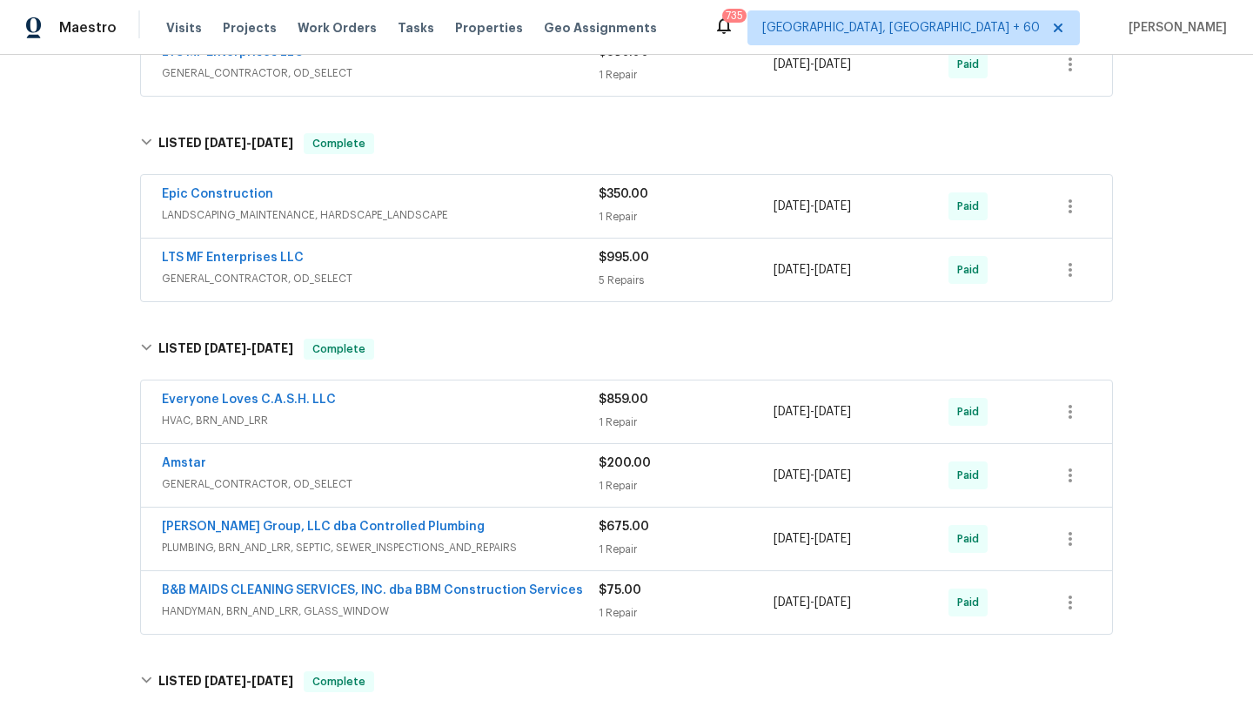
click at [848, 202] on span "[DATE]" at bounding box center [833, 206] width 37 height 12
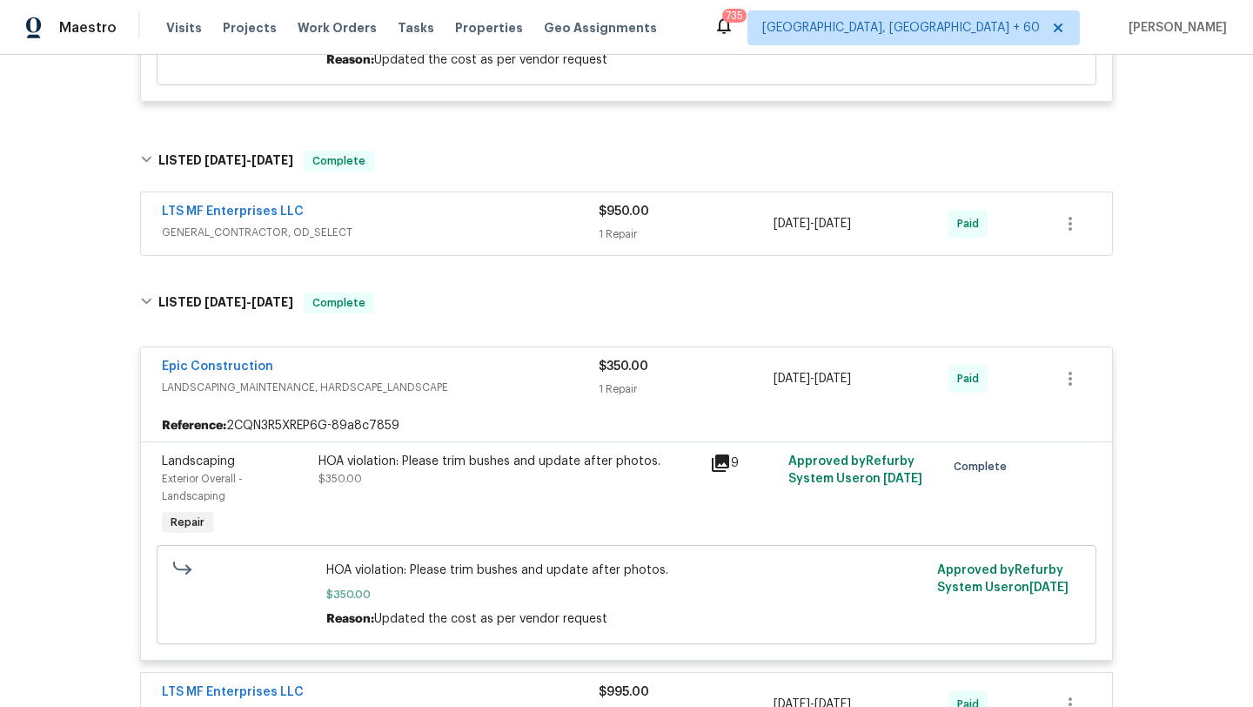
scroll to position [534, 0]
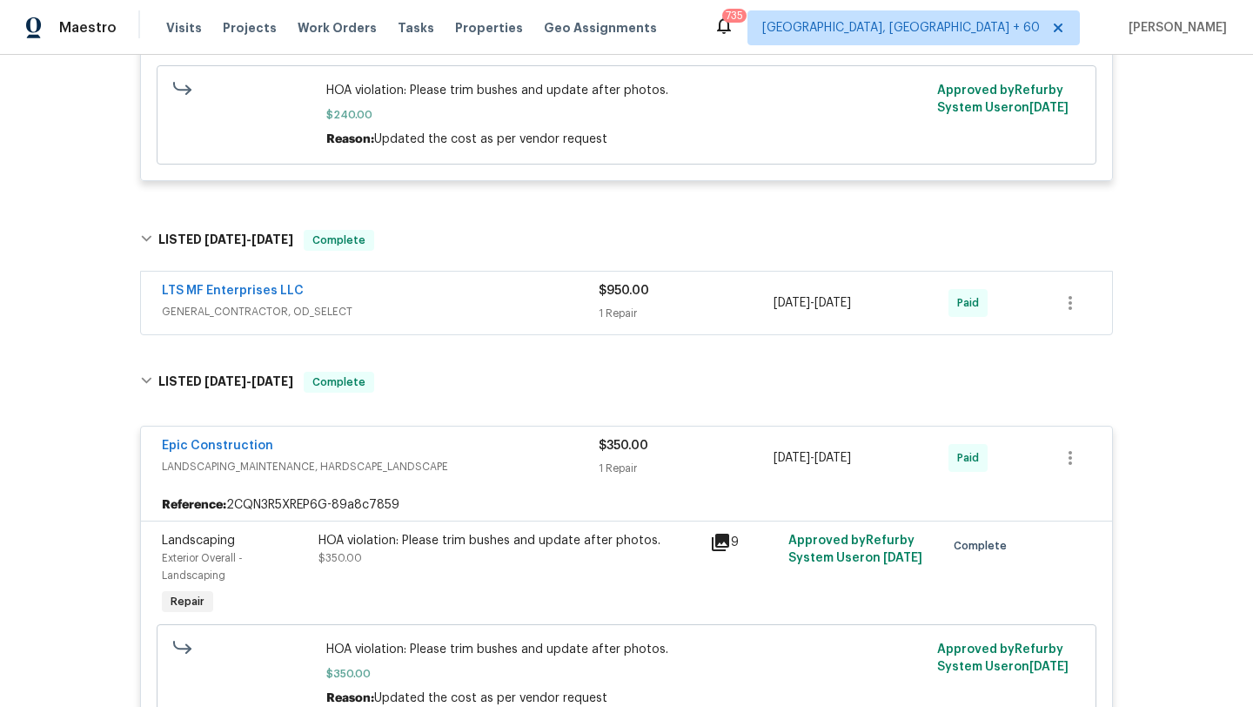
click at [419, 315] on span "GENERAL_CONTRACTOR, OD_SELECT" at bounding box center [380, 311] width 437 height 17
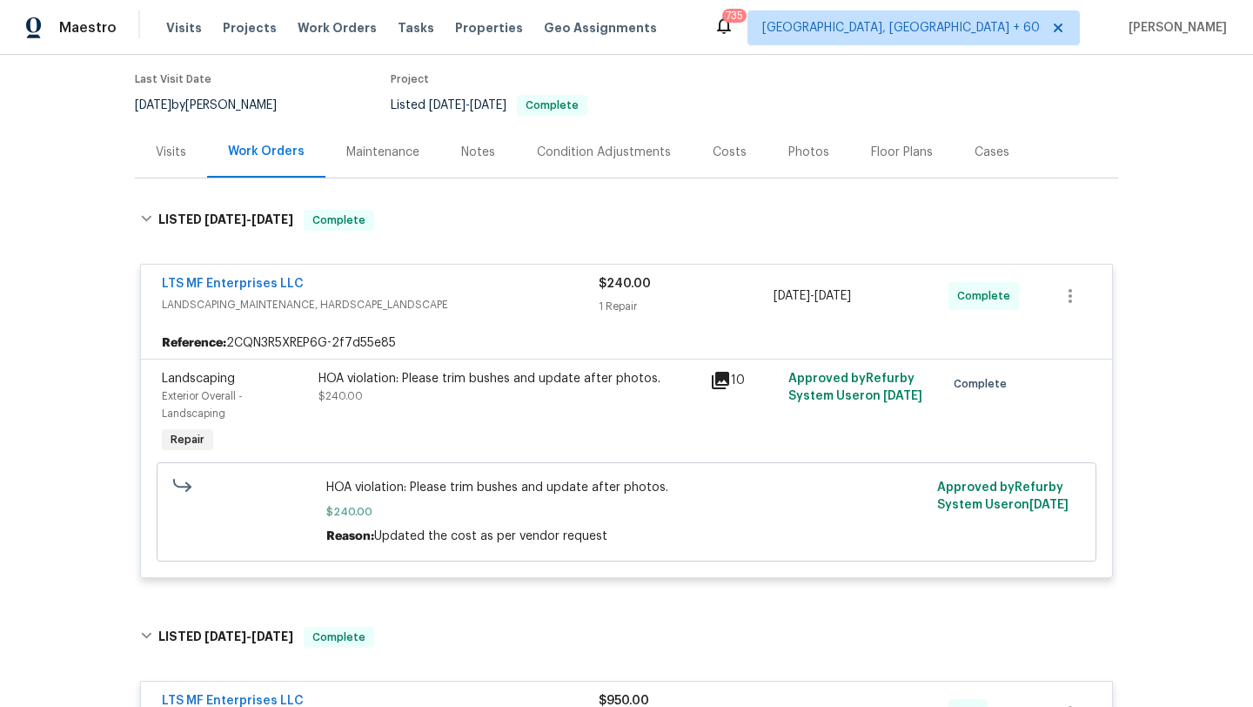
scroll to position [108, 0]
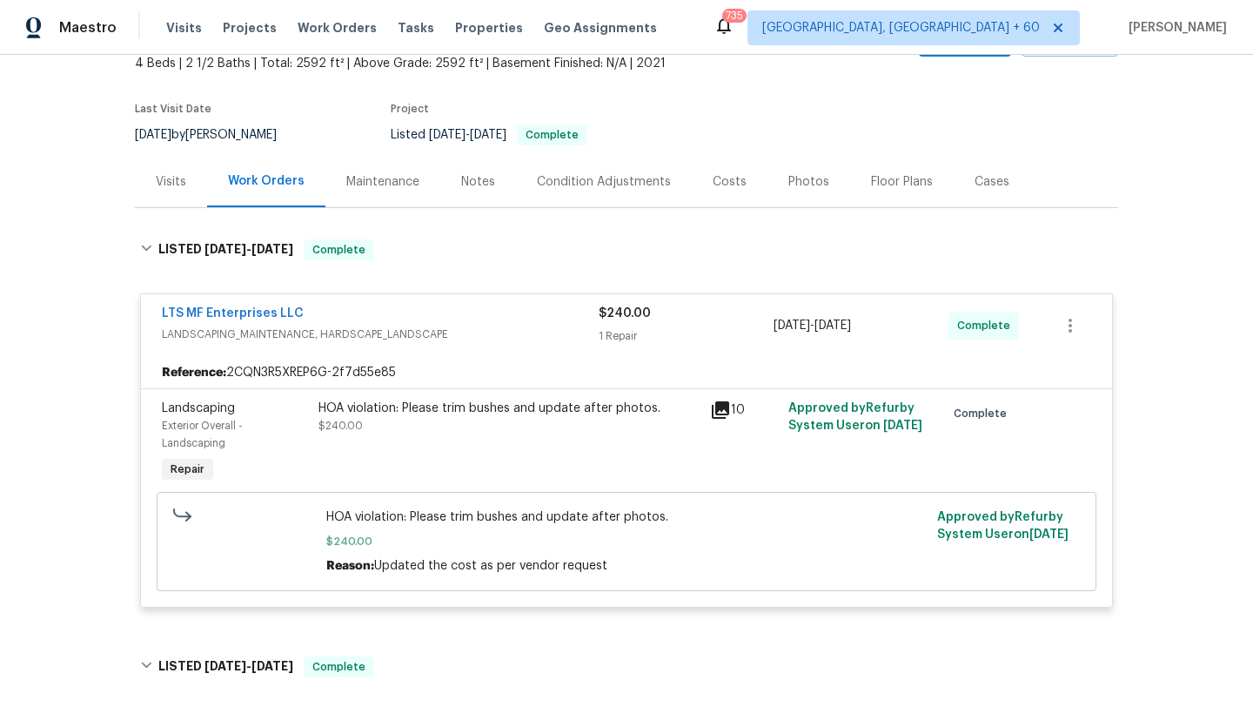
drag, startPoint x: 771, startPoint y: 325, endPoint x: 925, endPoint y: 337, distance: 154.5
click at [925, 337] on div "LTS MF Enterprises LLC LANDSCAPING_MAINTENANCE, HARDSCAPE_LANDSCAPE $240.00 1 R…" at bounding box center [606, 326] width 888 height 42
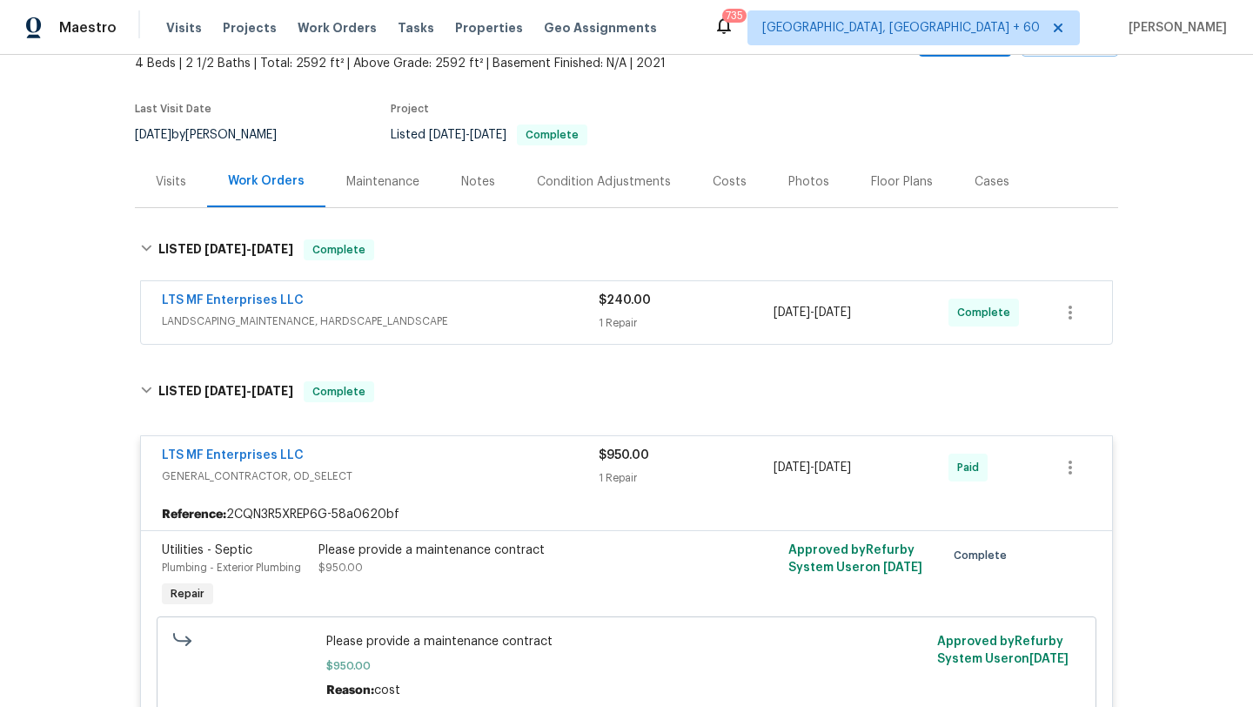
click at [711, 301] on div "$240.00" at bounding box center [686, 300] width 175 height 17
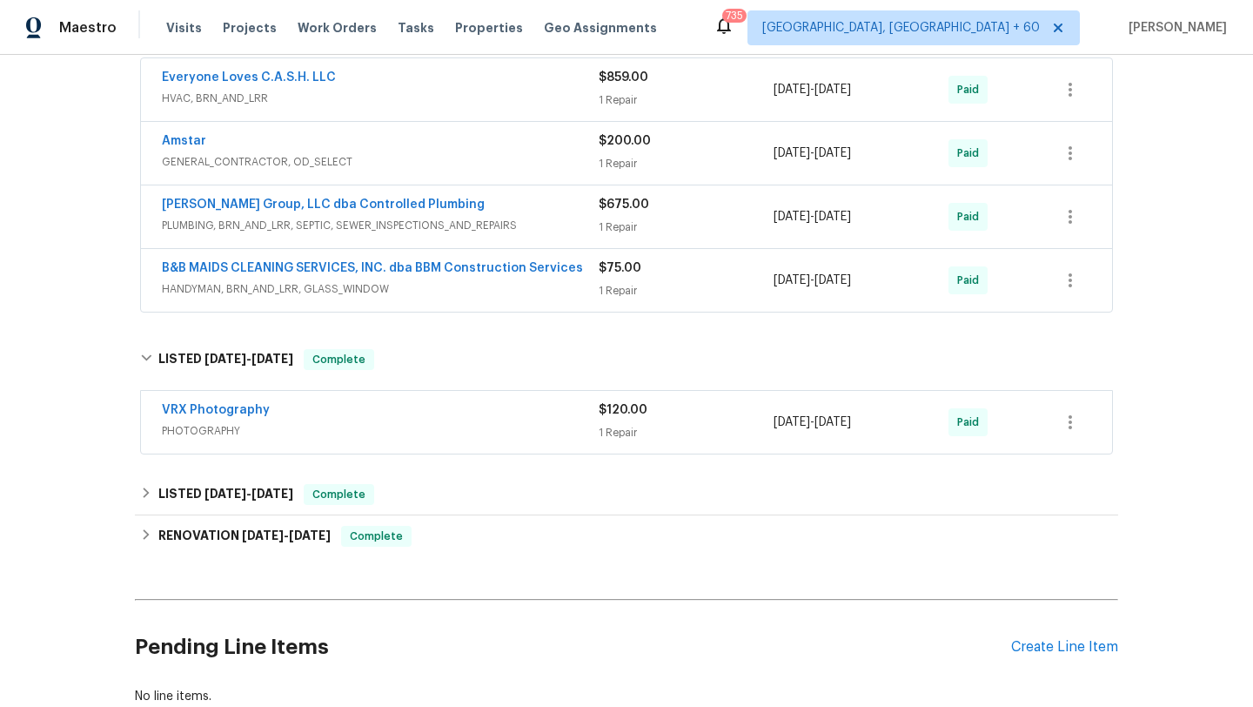
scroll to position [1633, 0]
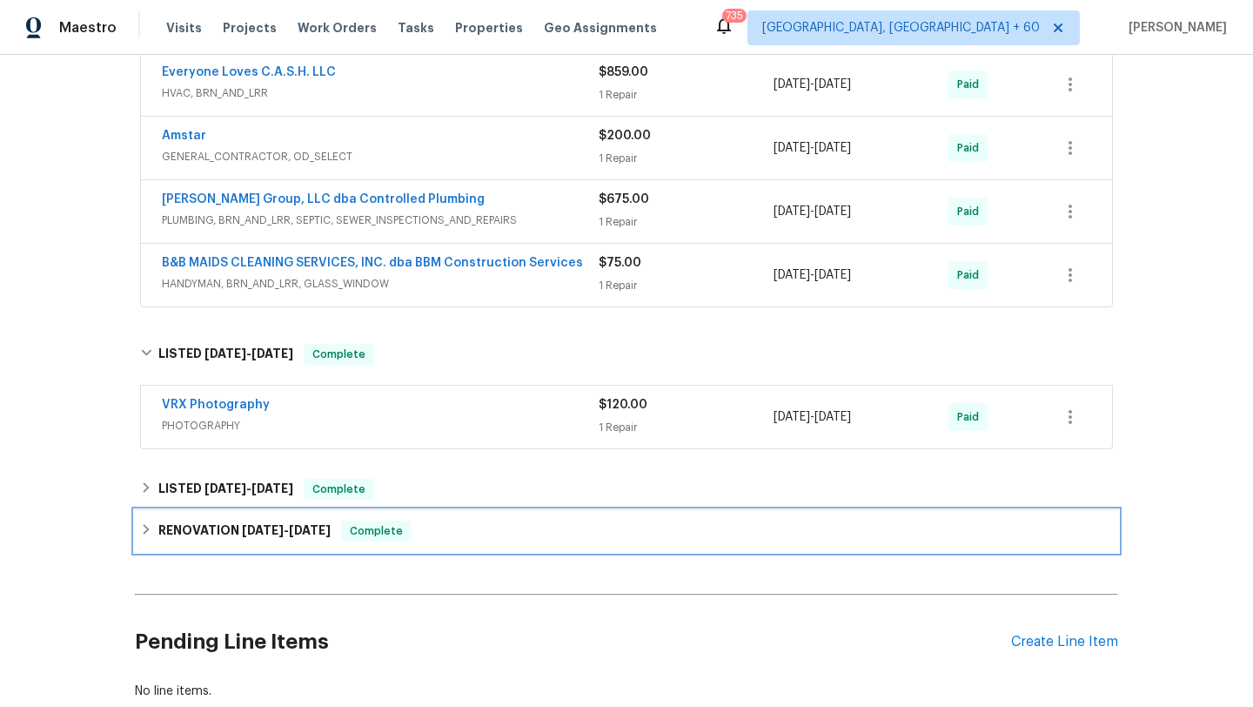
click at [483, 521] on div "RENOVATION [DATE] - [DATE] Complete" at bounding box center [626, 531] width 983 height 42
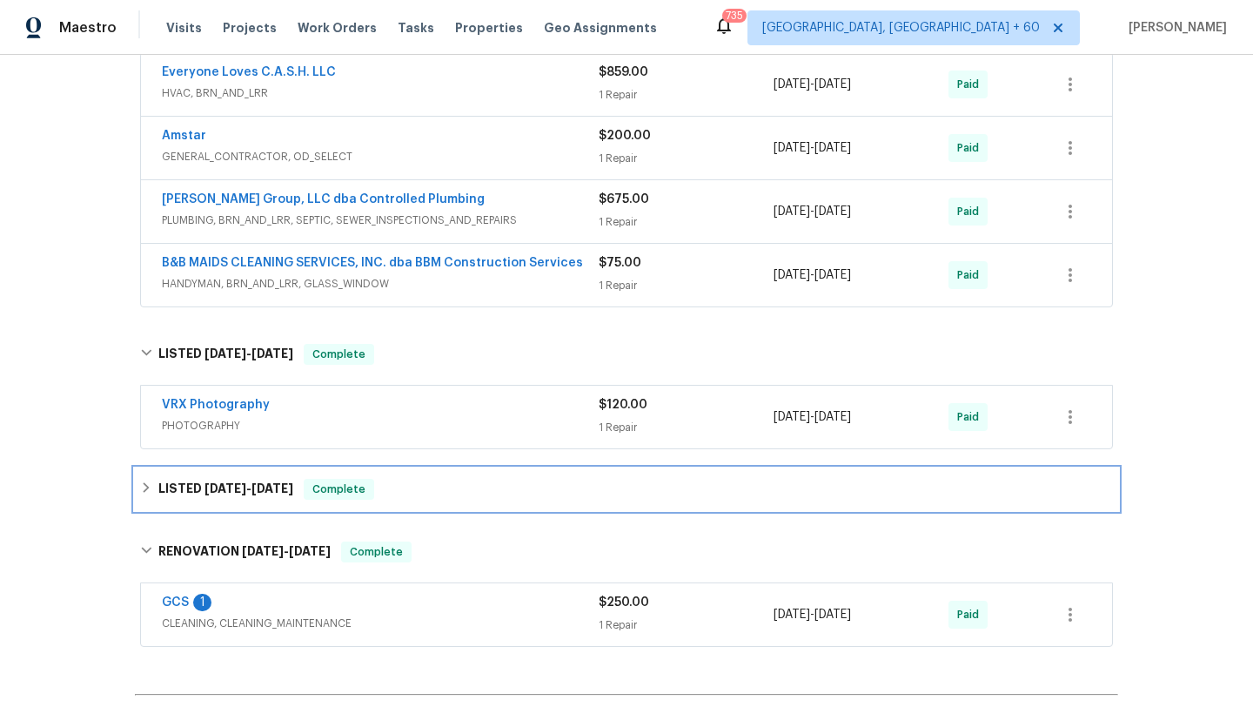
click at [486, 509] on div "LISTED [DATE] - [DATE] Complete" at bounding box center [626, 489] width 983 height 42
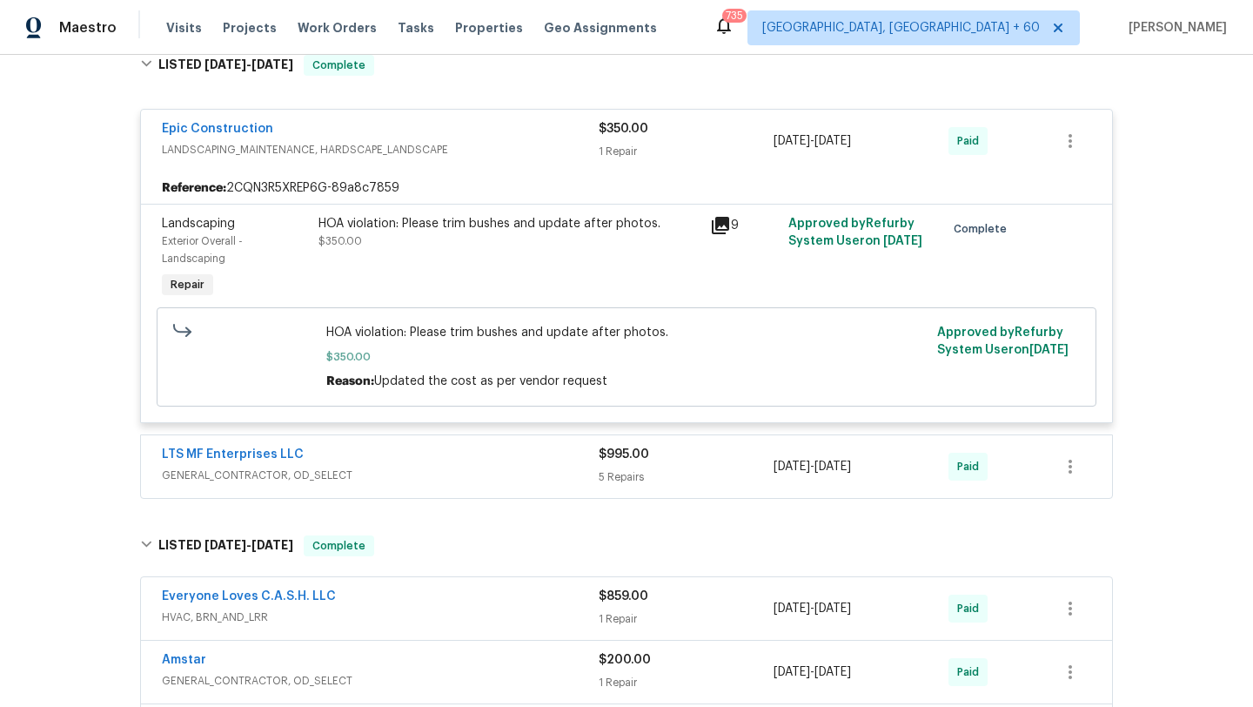
scroll to position [1231, 0]
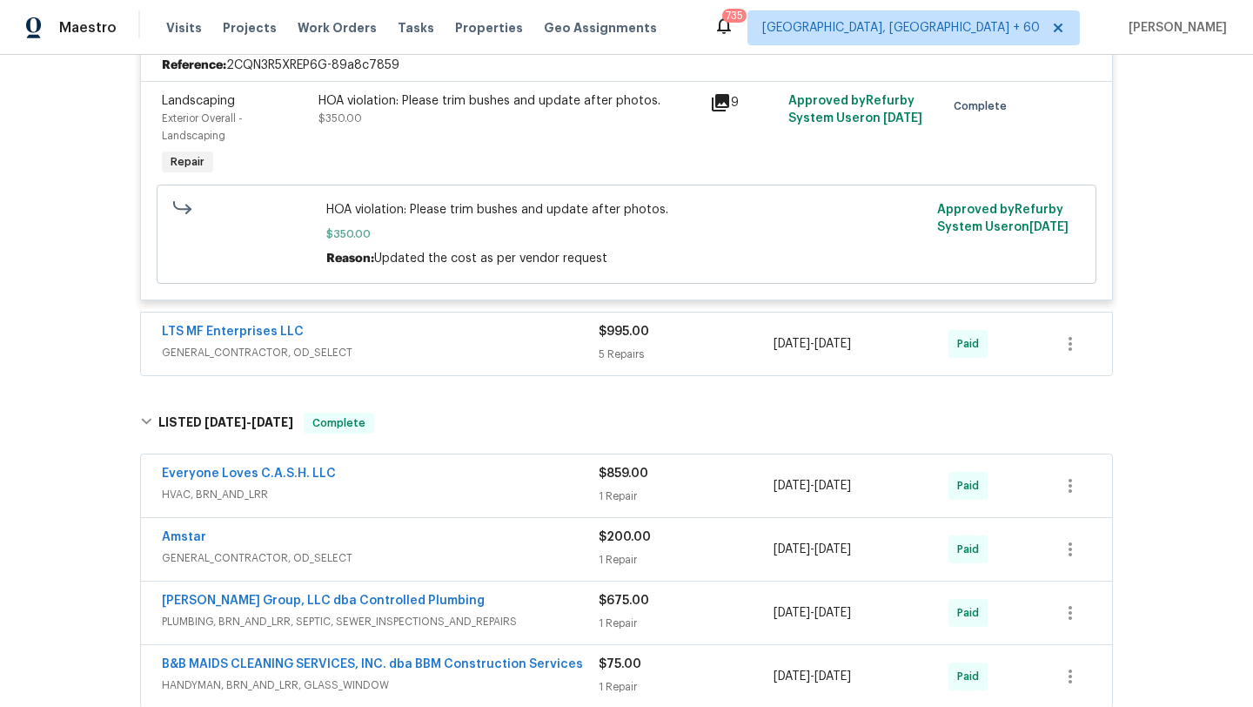
click at [365, 344] on div "LTS MF Enterprises LLC" at bounding box center [380, 333] width 437 height 21
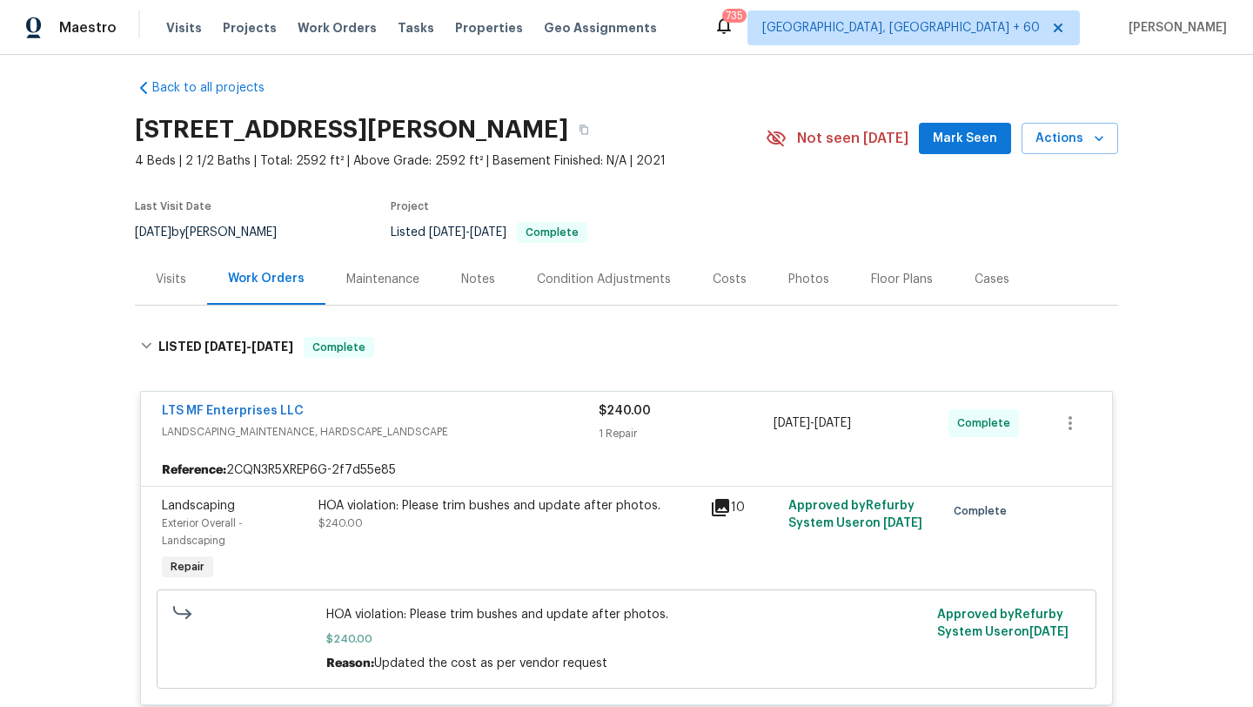
scroll to position [0, 0]
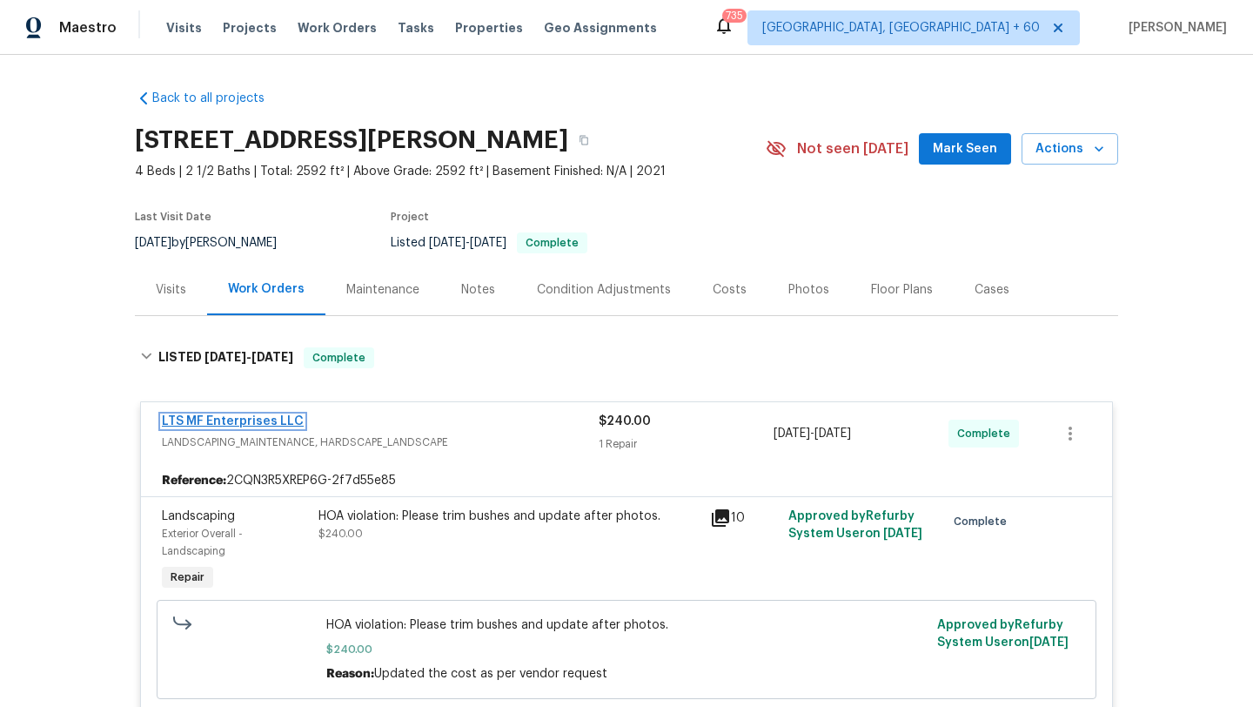
click at [276, 421] on link "LTS MF Enterprises LLC" at bounding box center [233, 421] width 142 height 12
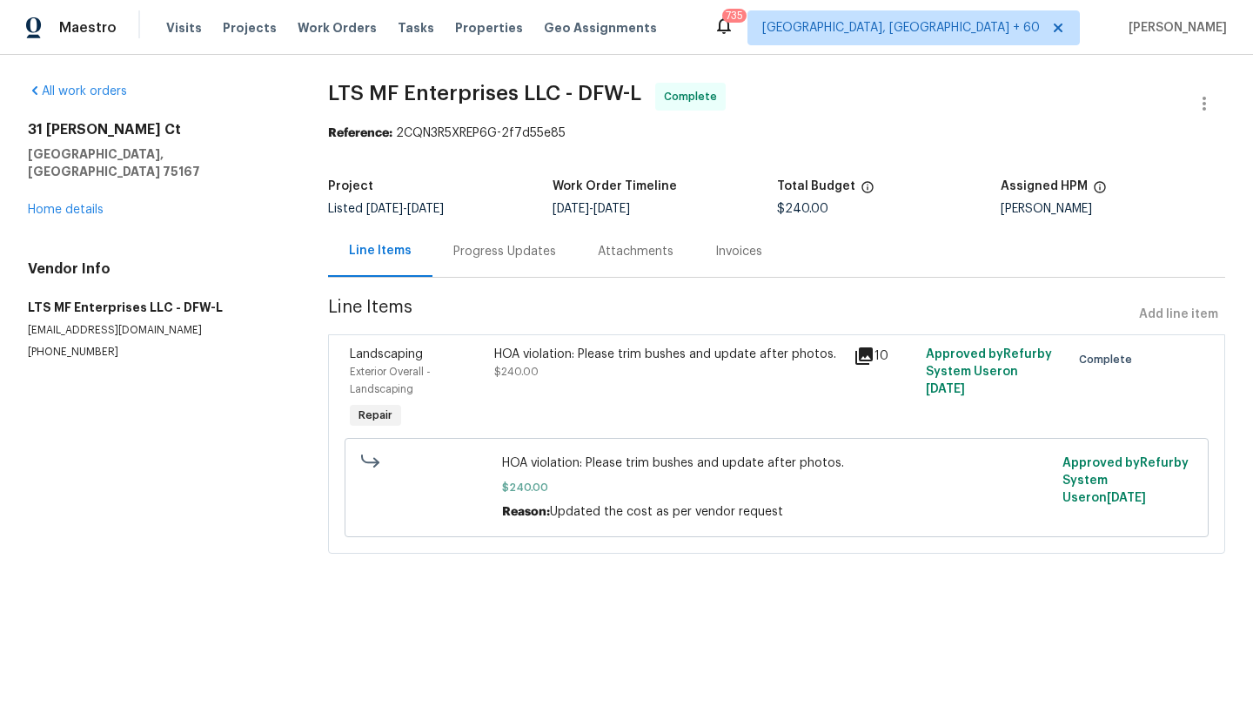
click at [526, 260] on div "Progress Updates" at bounding box center [505, 250] width 144 height 51
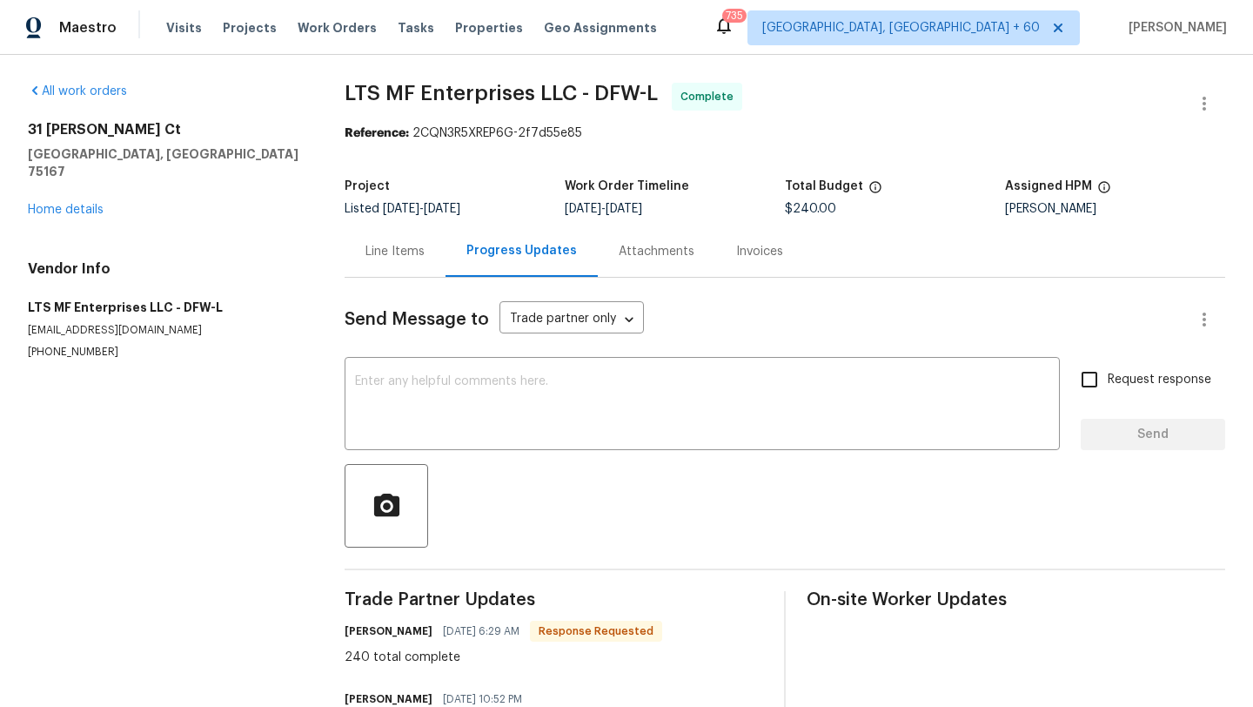
scroll to position [76, 0]
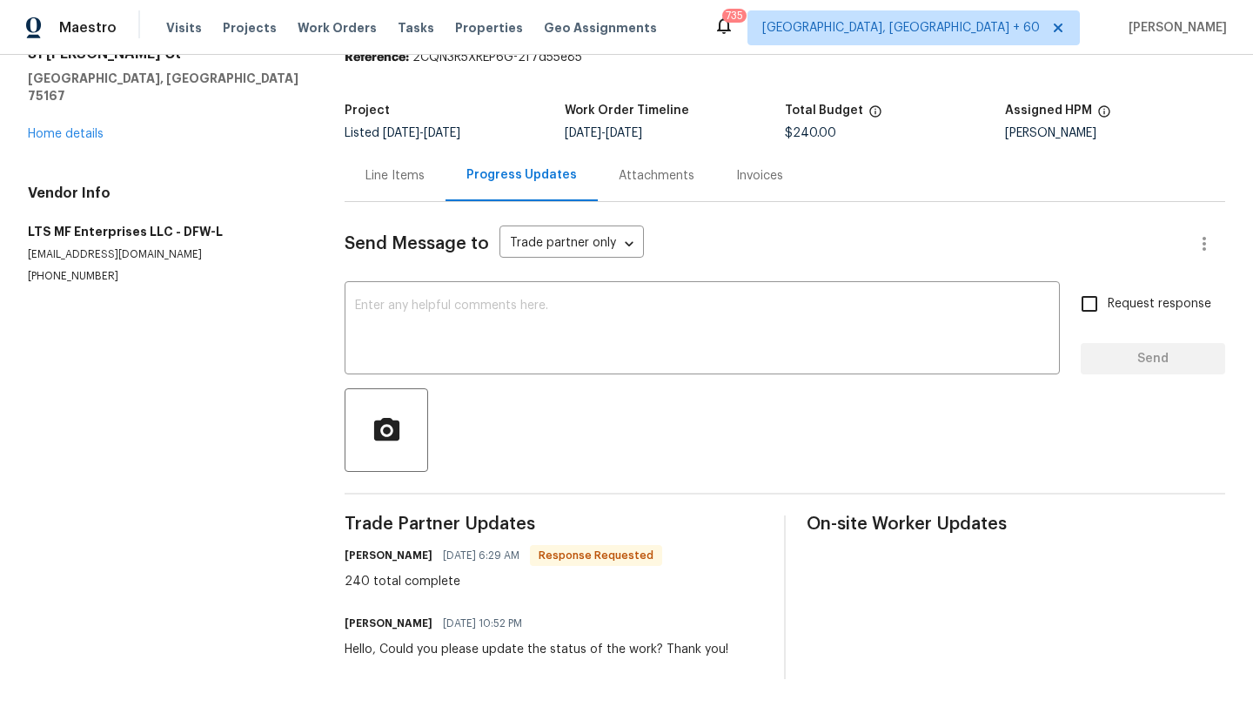
click at [439, 649] on div "Hello, Could you please update the status of the work? Thank you!" at bounding box center [537, 649] width 384 height 17
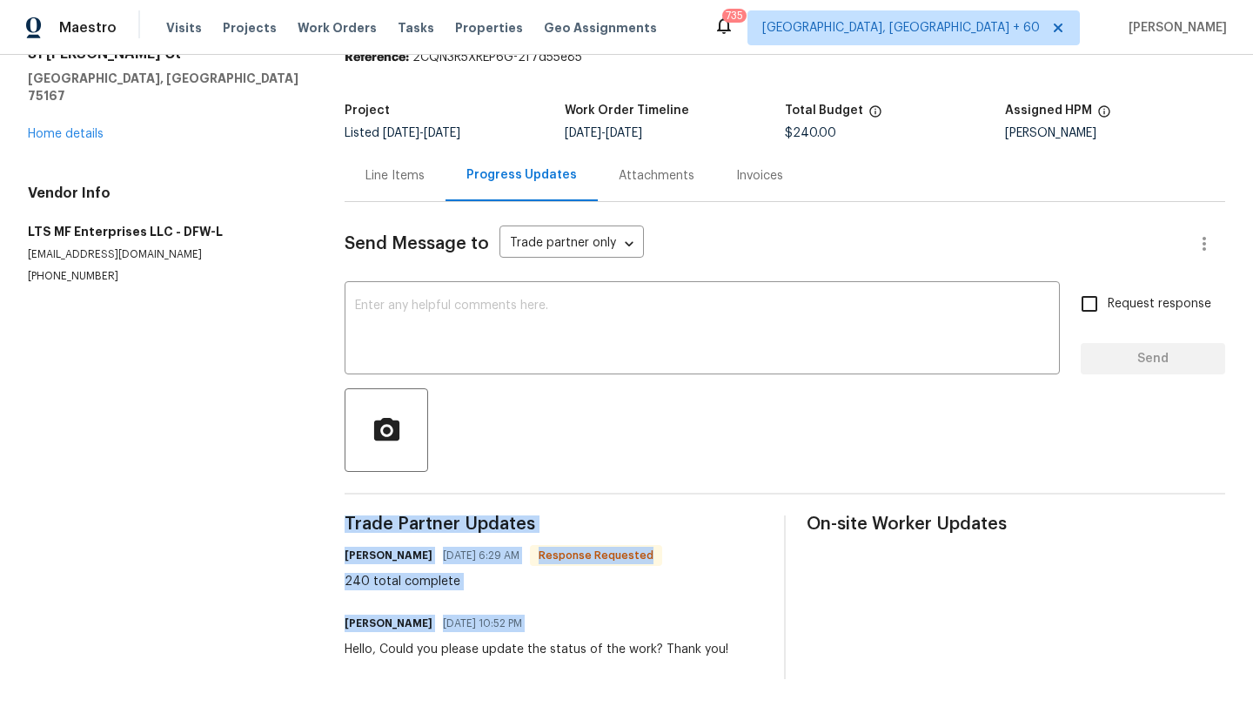
click at [439, 649] on div "Hello, Could you please update the status of the work? Thank you!" at bounding box center [537, 649] width 384 height 17
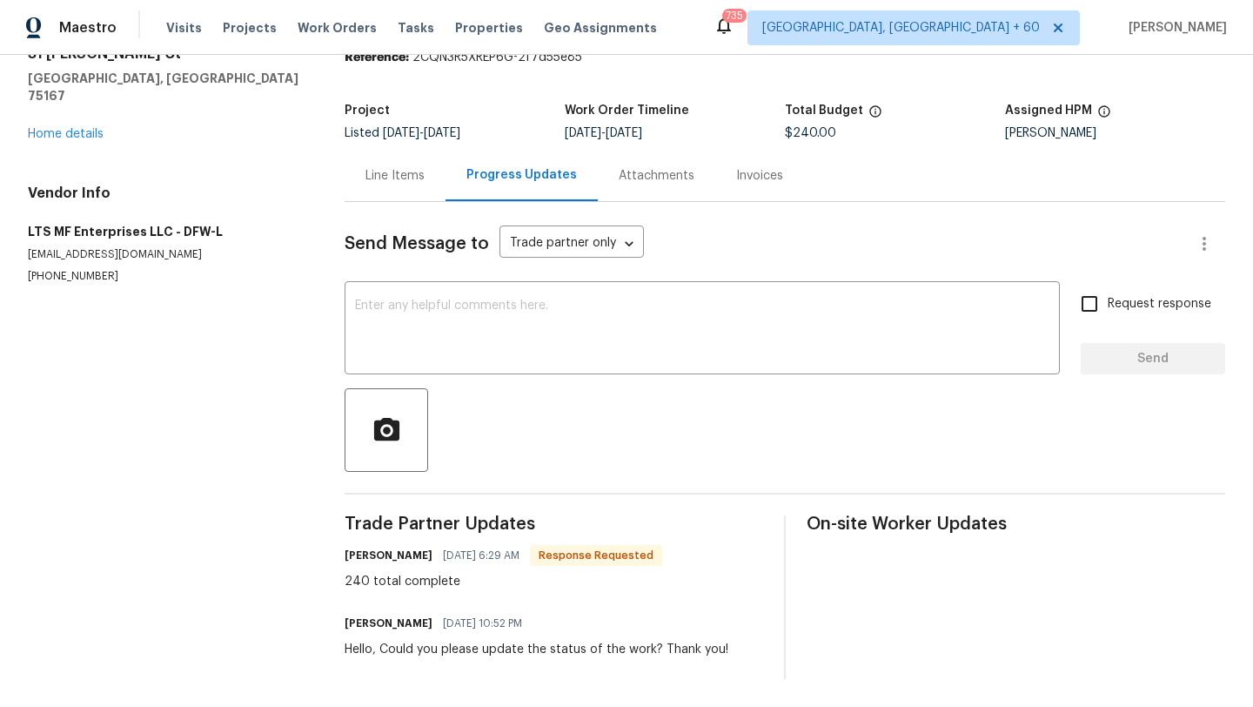
click at [415, 584] on div "240 total complete" at bounding box center [504, 581] width 318 height 17
click at [436, 647] on div "Hello, Could you please update the status of the work? Thank you!" at bounding box center [537, 649] width 384 height 17
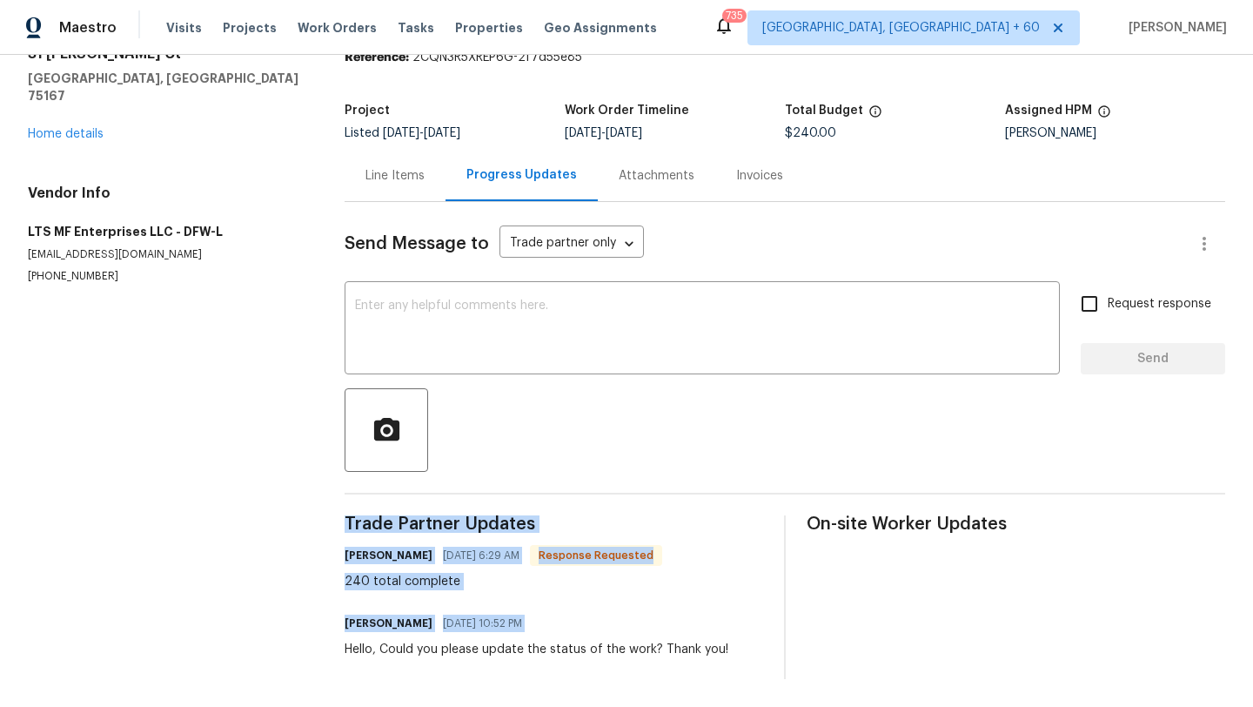
click at [436, 647] on div "Hello, Could you please update the status of the work? Thank you!" at bounding box center [537, 649] width 384 height 17
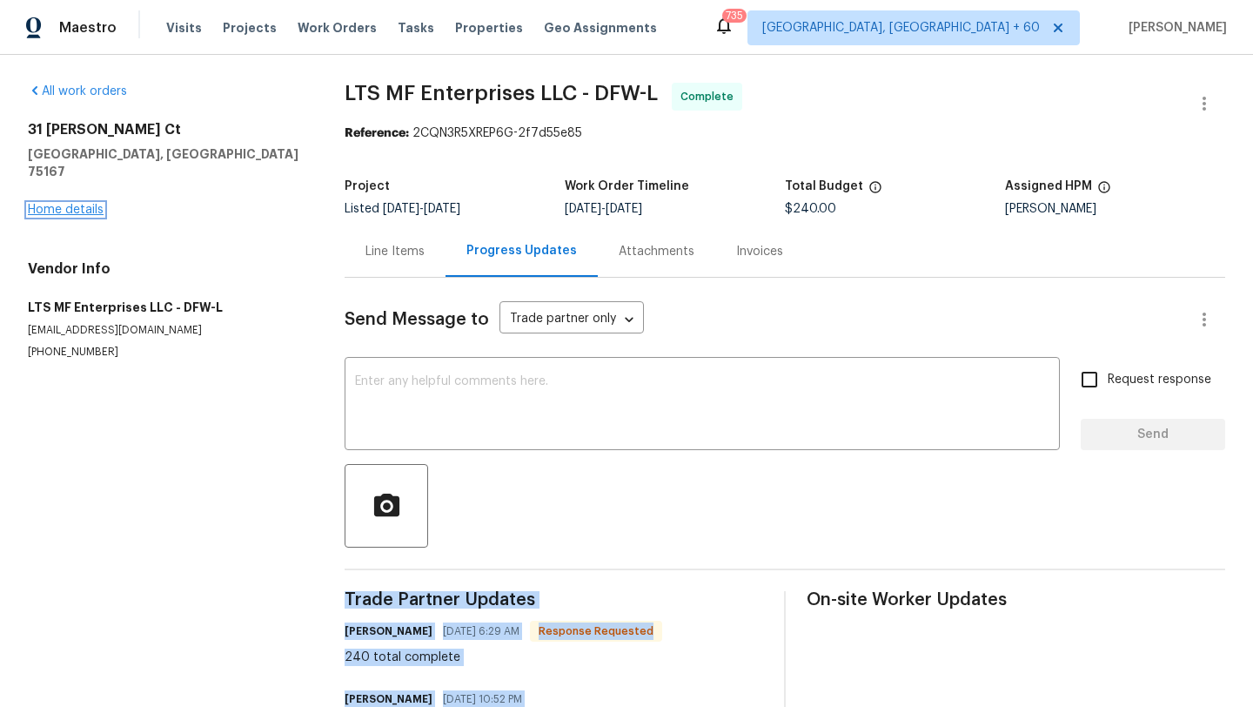
click at [88, 204] on link "Home details" at bounding box center [66, 210] width 76 height 12
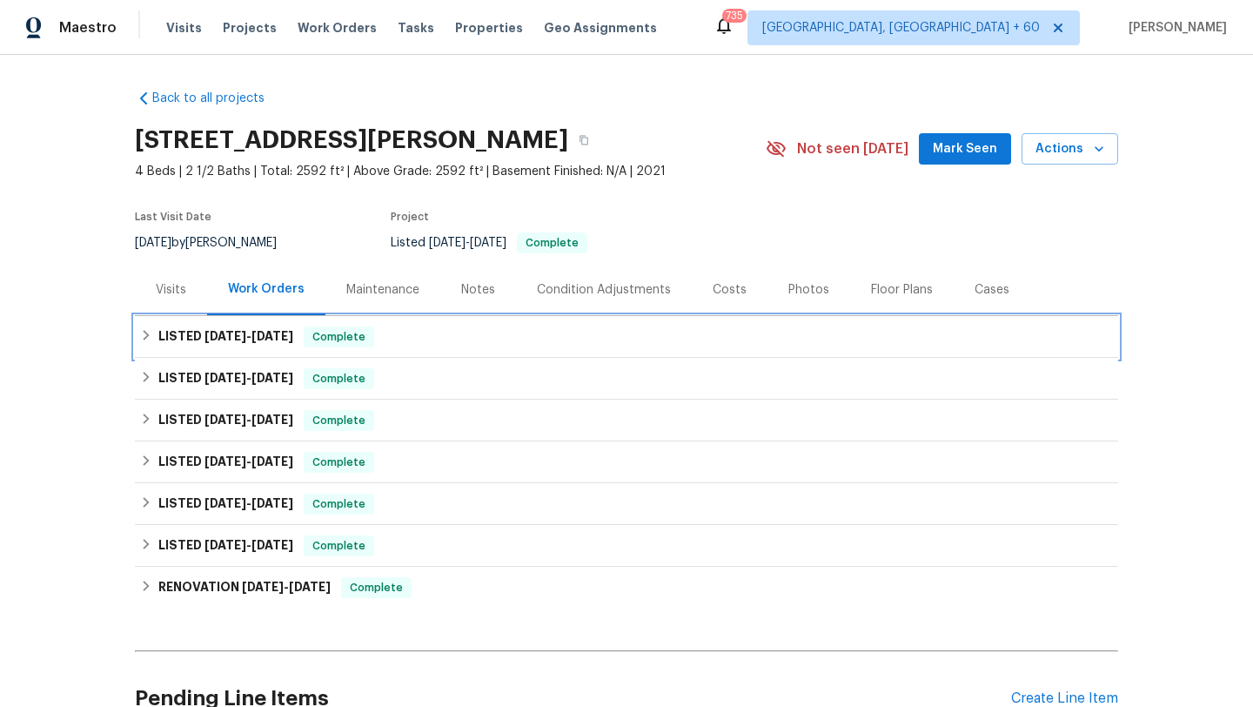
click at [211, 325] on div "LISTED [DATE] - [DATE] Complete" at bounding box center [626, 337] width 983 height 42
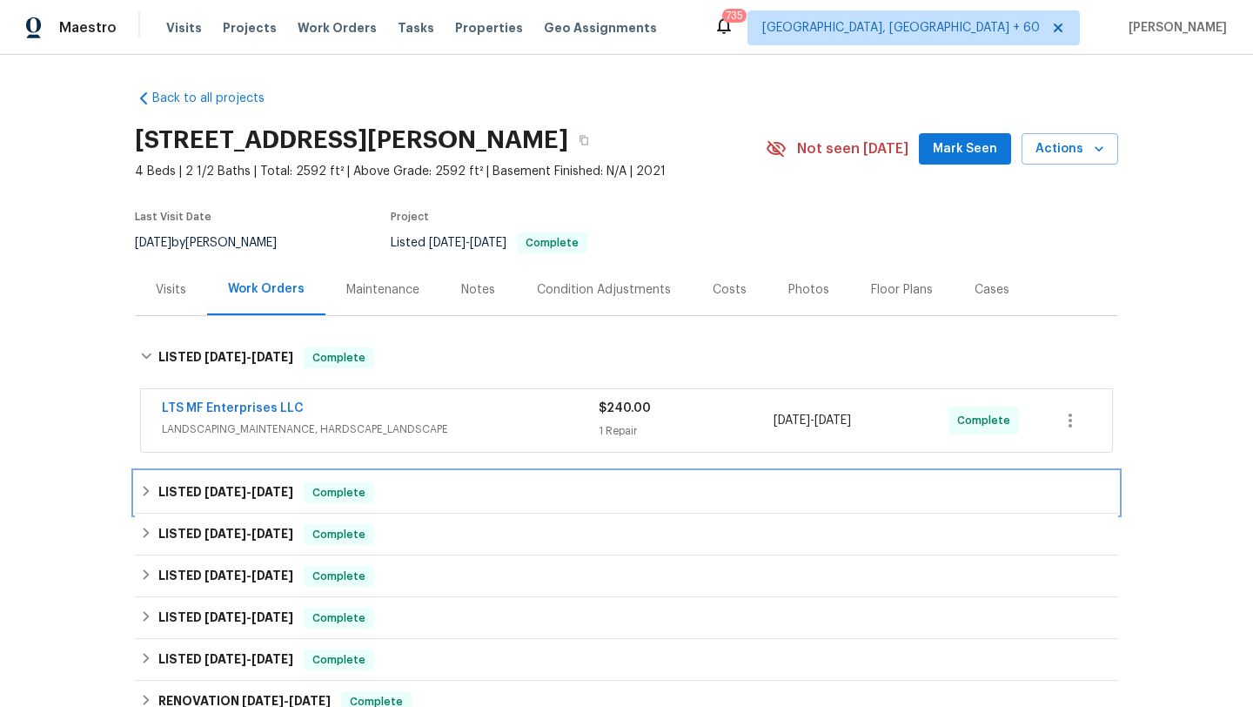
click at [353, 480] on div "LISTED [DATE] - [DATE] Complete" at bounding box center [626, 493] width 983 height 42
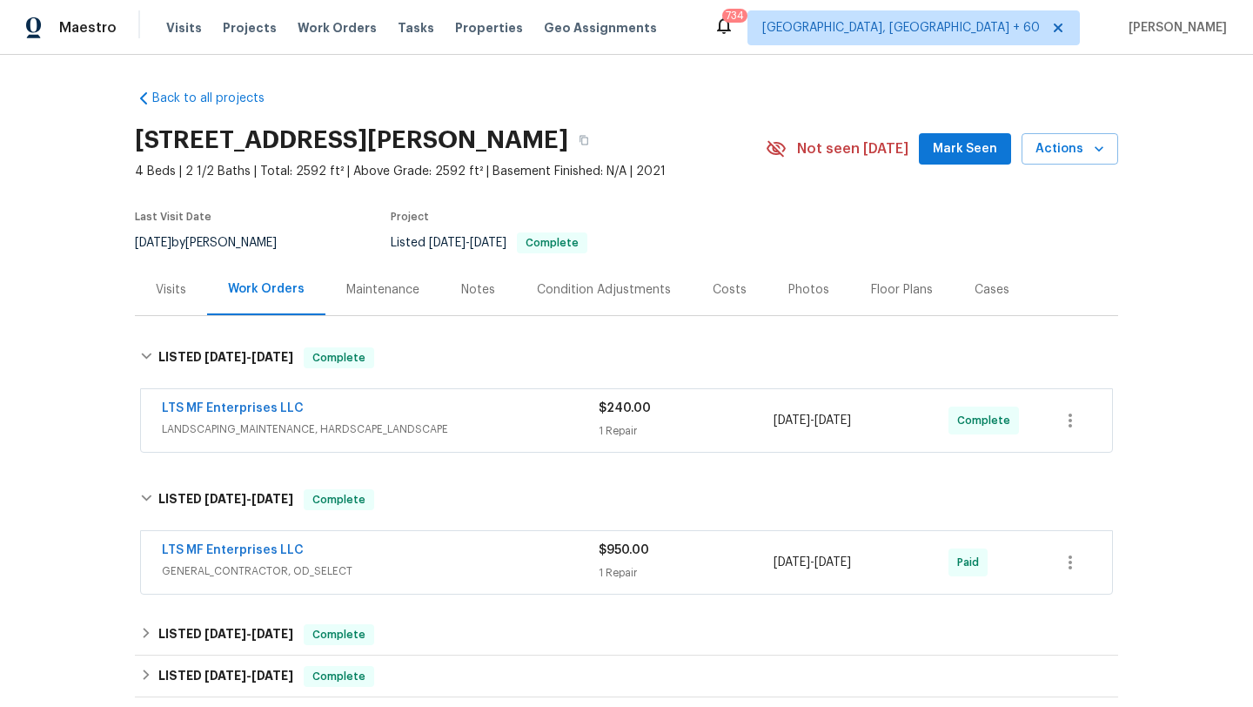
click at [380, 417] on div "LTS MF Enterprises LLC" at bounding box center [380, 409] width 437 height 21
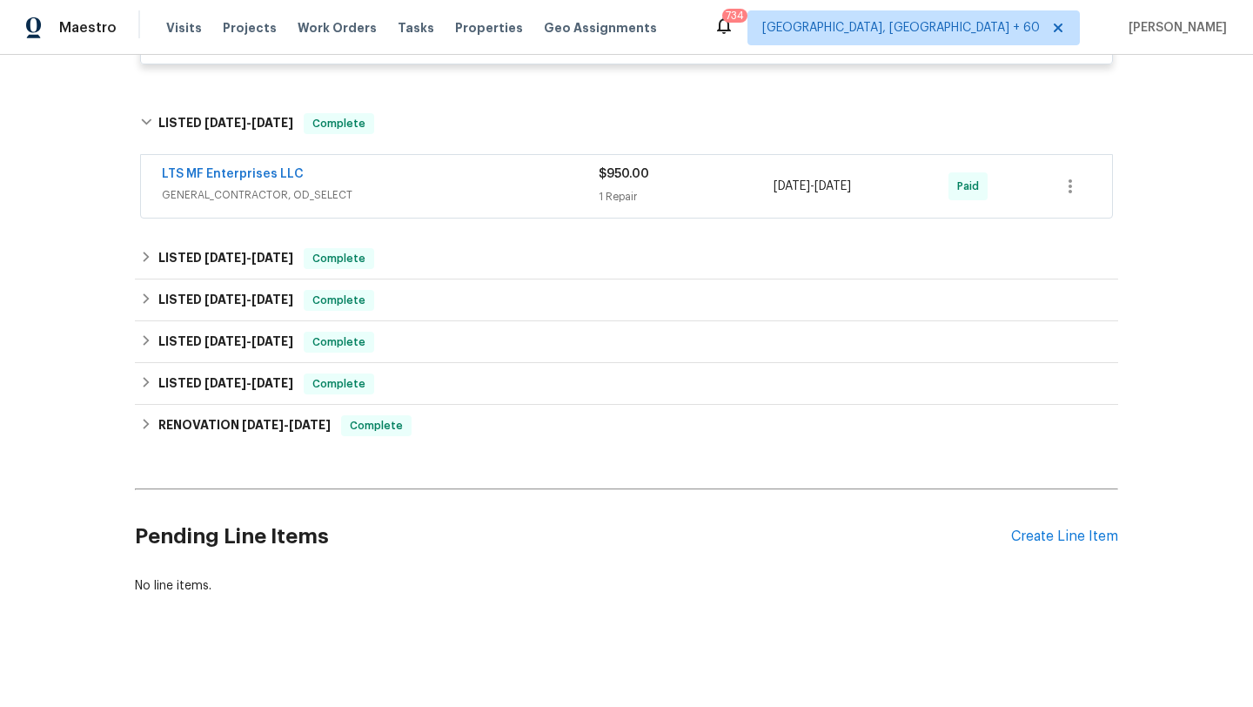
scroll to position [658, 0]
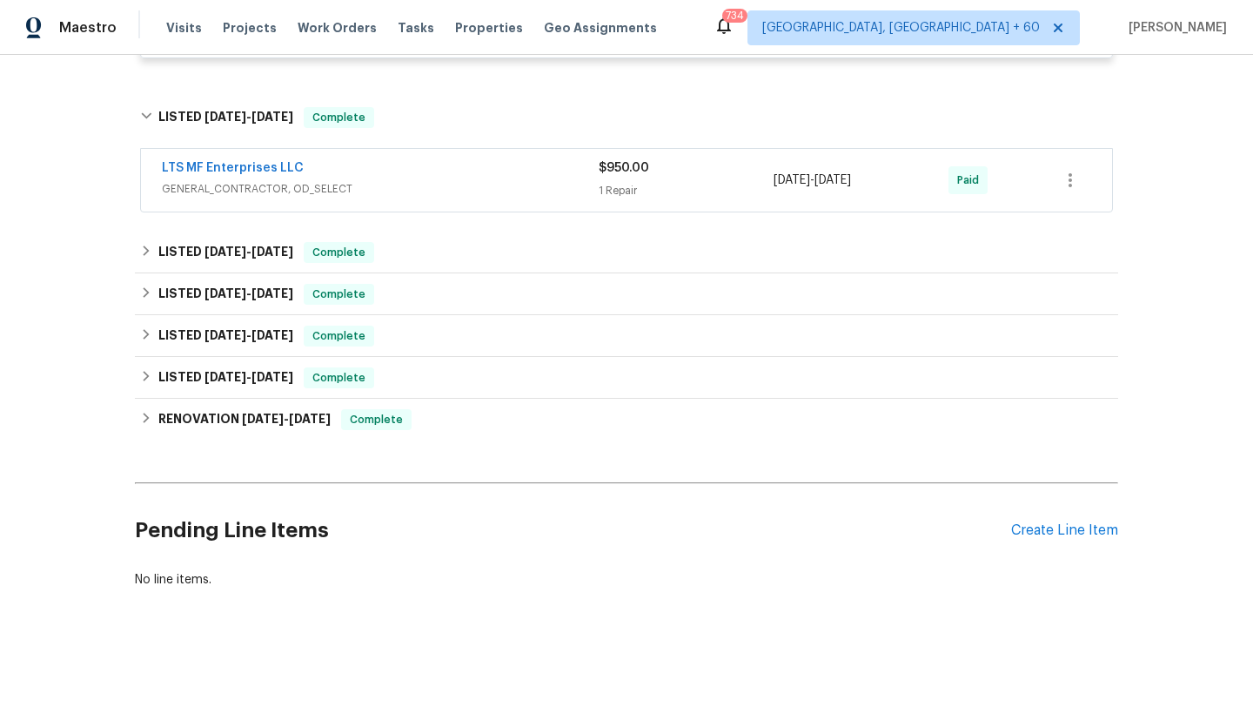
click at [493, 182] on span "GENERAL_CONTRACTOR, OD_SELECT" at bounding box center [380, 188] width 437 height 17
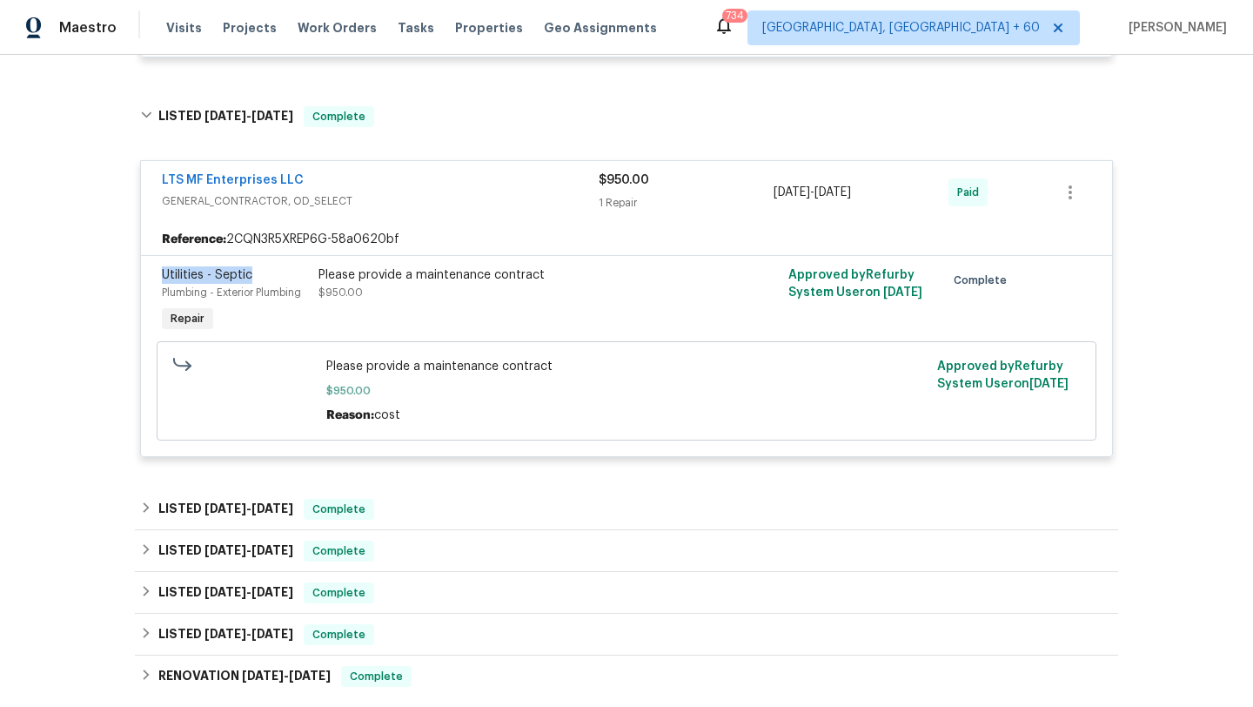
drag, startPoint x: 264, startPoint y: 277, endPoint x: 159, endPoint y: 280, distance: 104.5
click at [159, 280] on div "Utilities - Septic Plumbing - Exterior Plumbing Repair" at bounding box center [235, 301] width 157 height 80
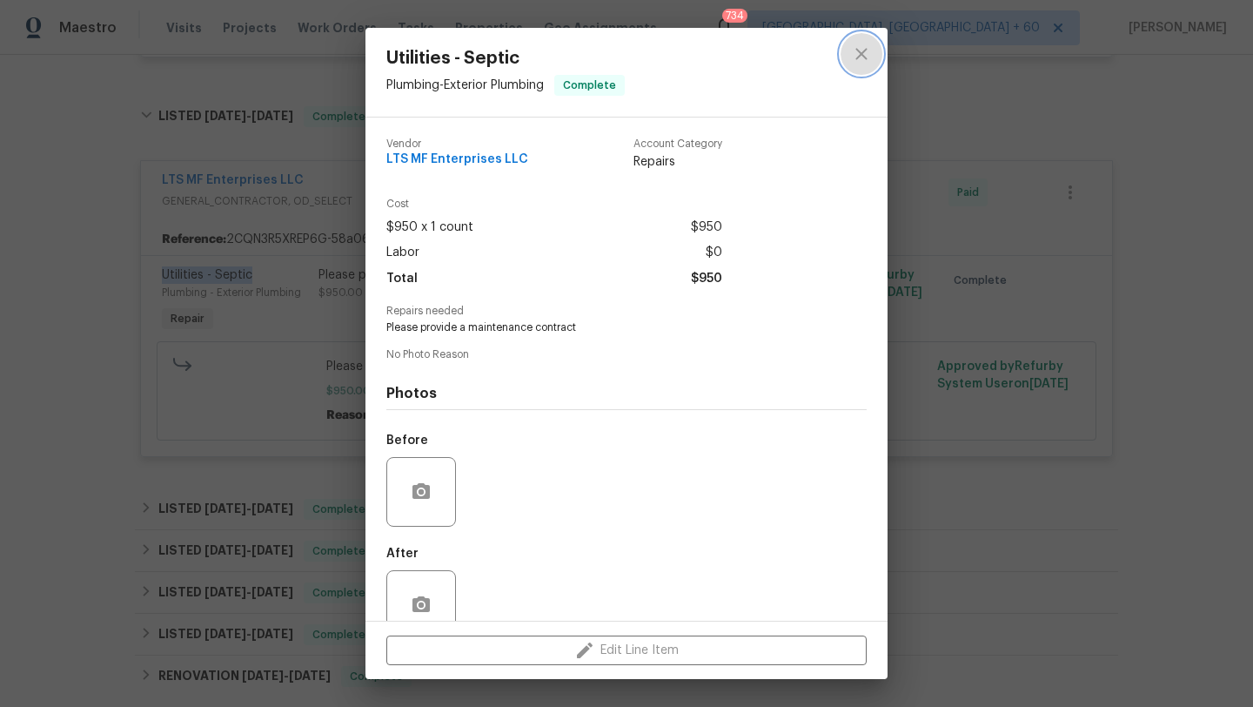
click at [871, 70] on button "close" at bounding box center [862, 54] width 42 height 42
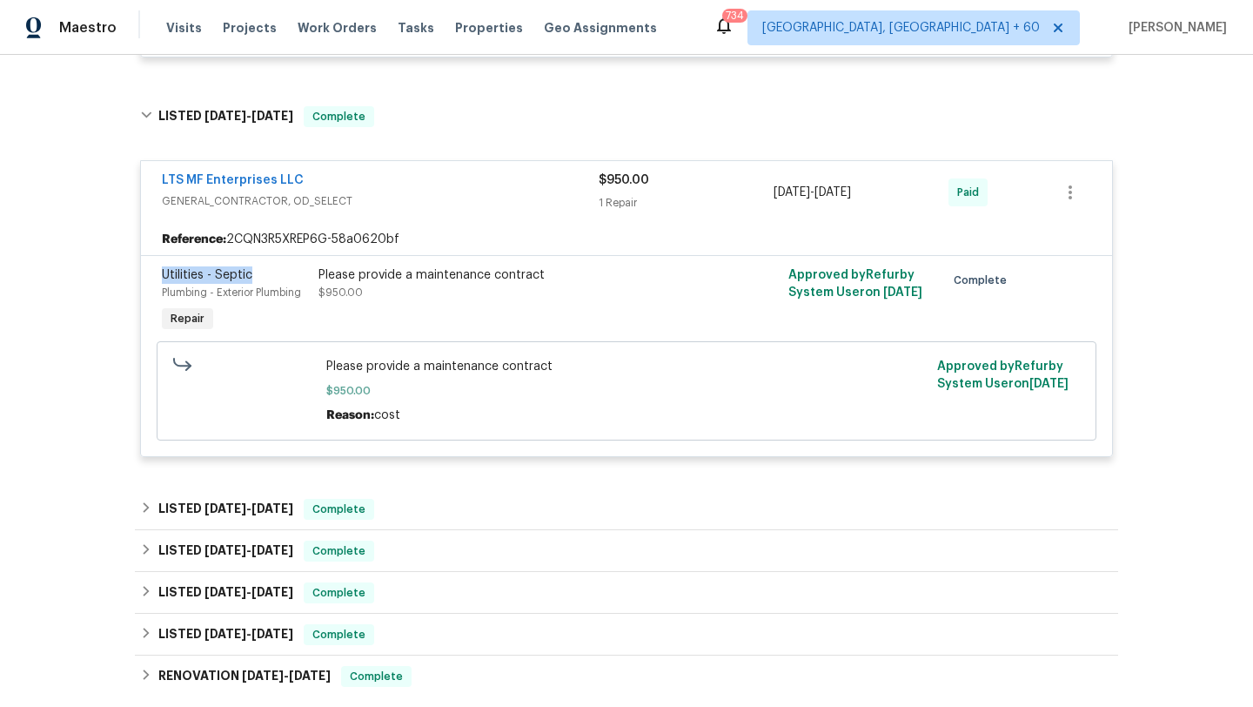
drag, startPoint x: 770, startPoint y: 193, endPoint x: 904, endPoint y: 195, distance: 134.0
click at [904, 195] on div "LTS MF Enterprises LLC GENERAL_CONTRACTOR, OD_SELECT $950.00 1 Repair [DATE] - …" at bounding box center [606, 192] width 888 height 42
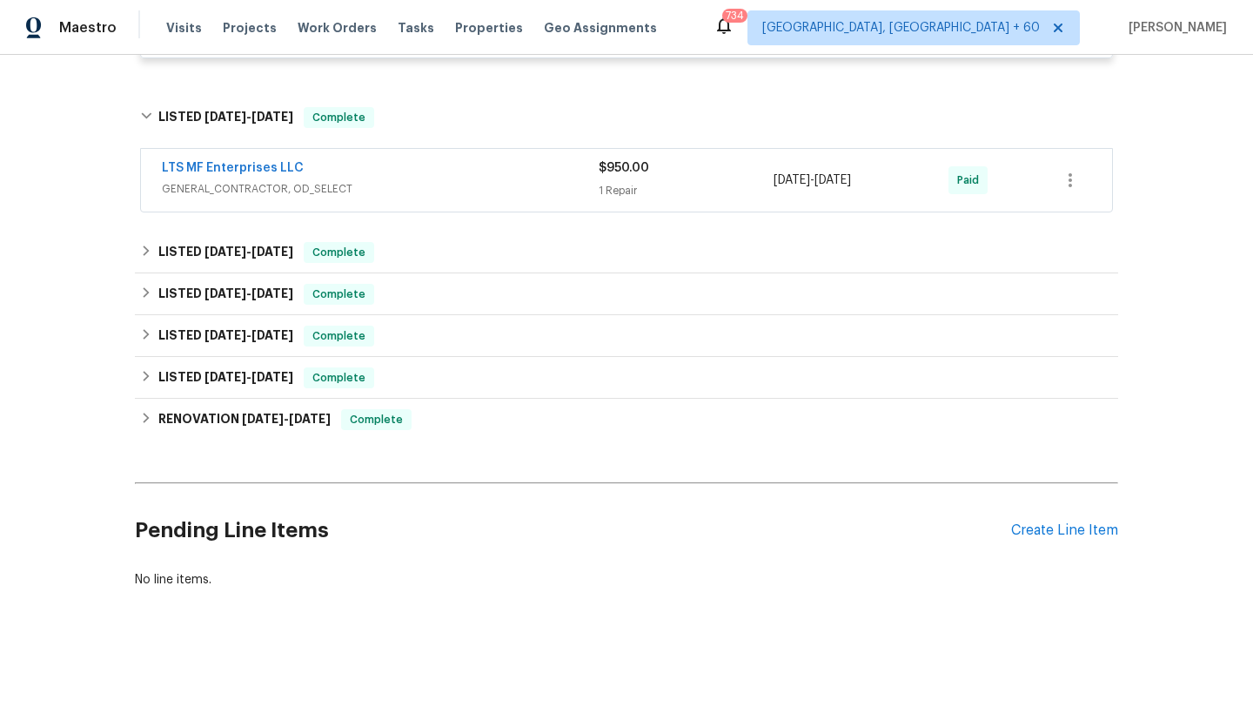
click at [660, 195] on div "1 Repair" at bounding box center [686, 190] width 175 height 17
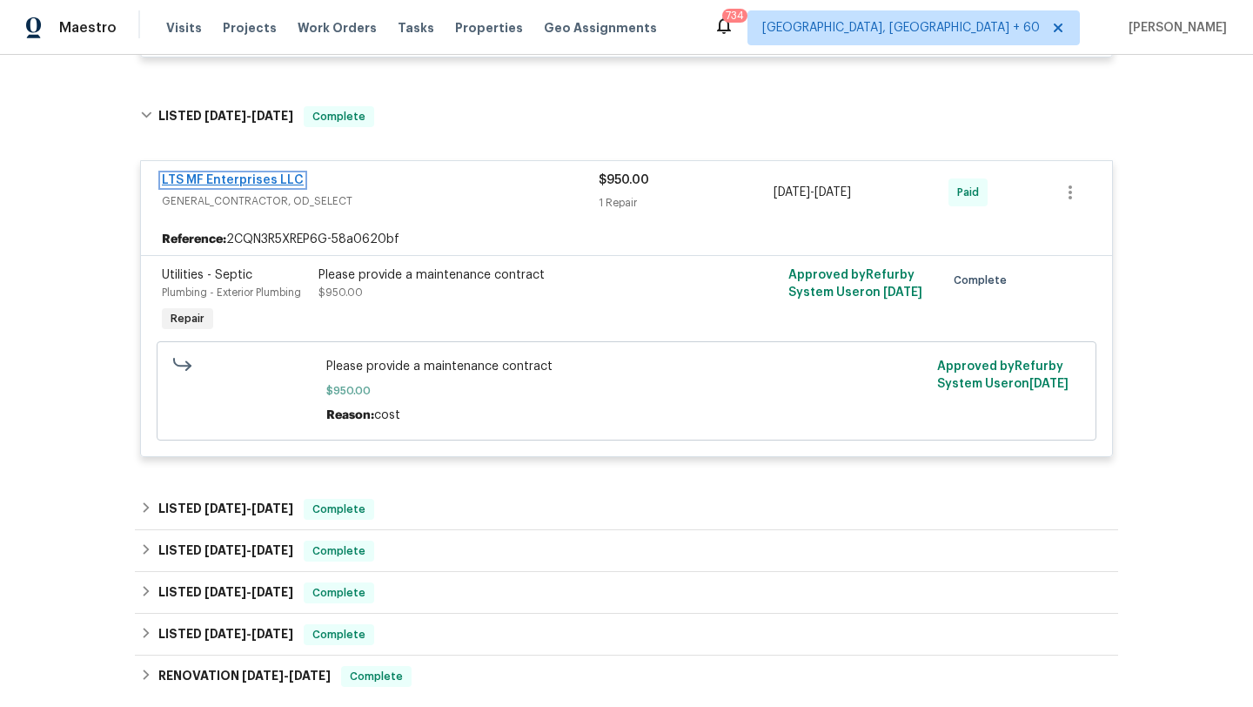
click at [261, 181] on link "LTS MF Enterprises LLC" at bounding box center [233, 180] width 142 height 12
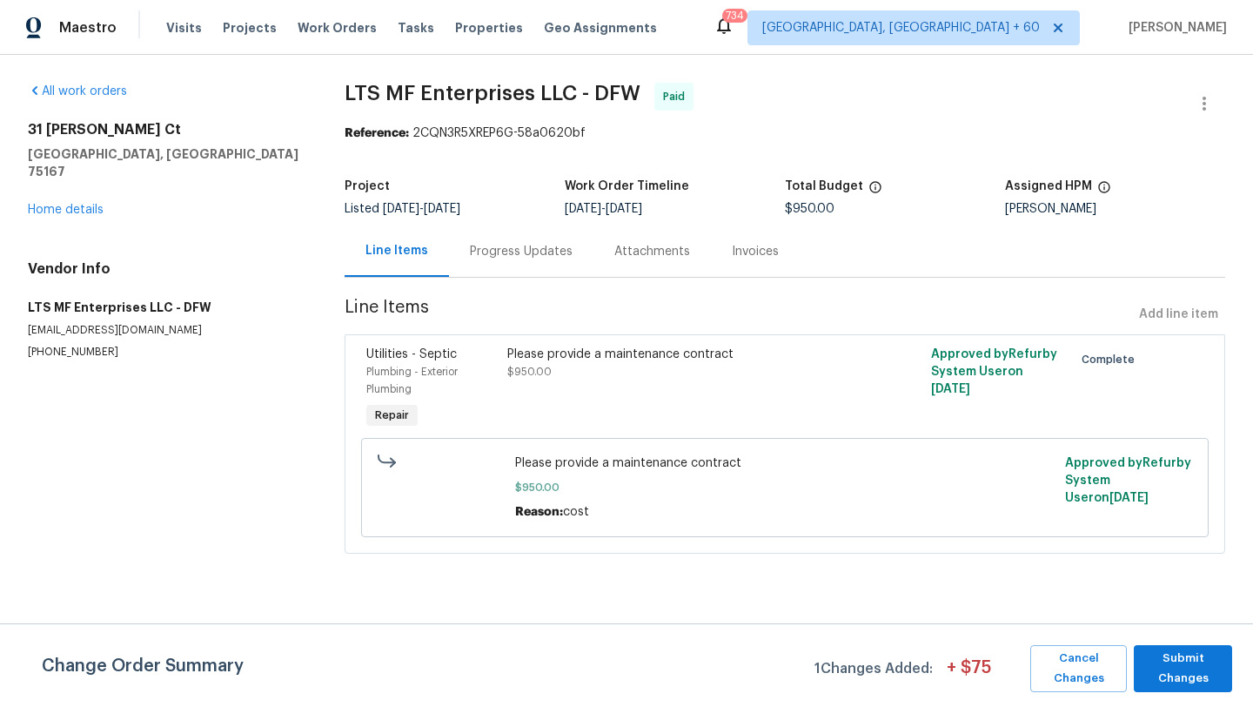
click at [520, 252] on div "Progress Updates" at bounding box center [521, 251] width 103 height 17
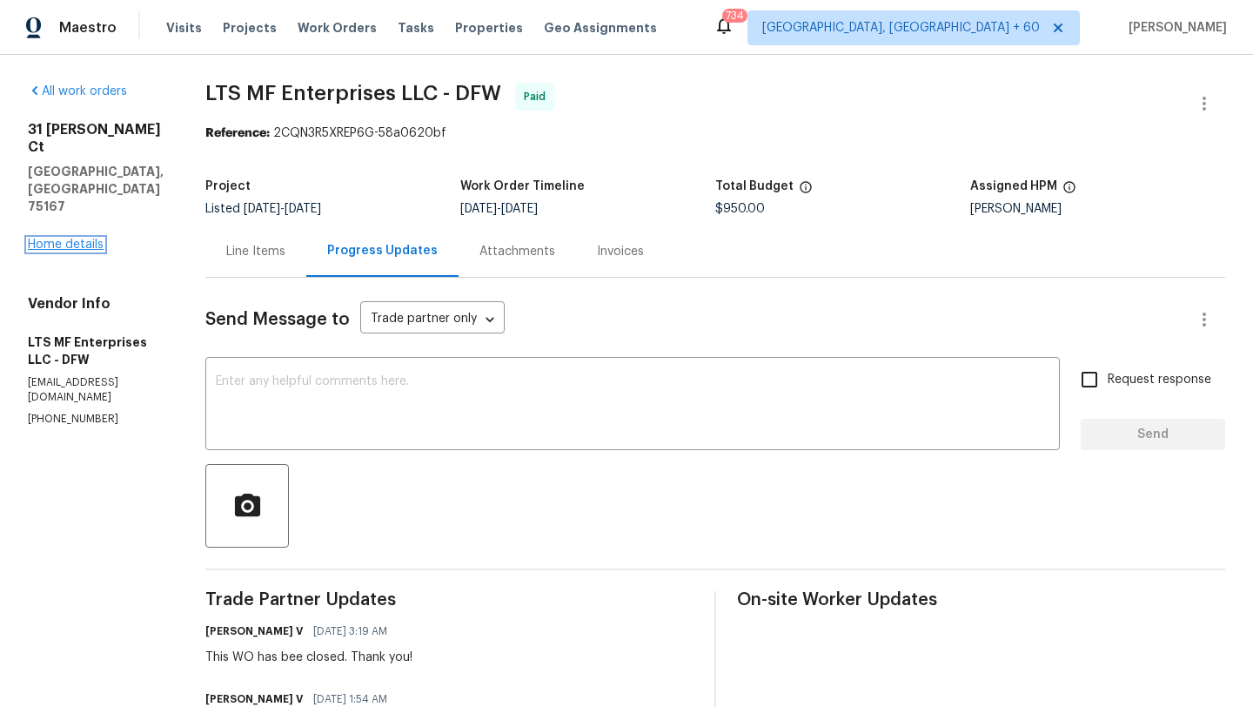
click at [90, 238] on link "Home details" at bounding box center [66, 244] width 76 height 12
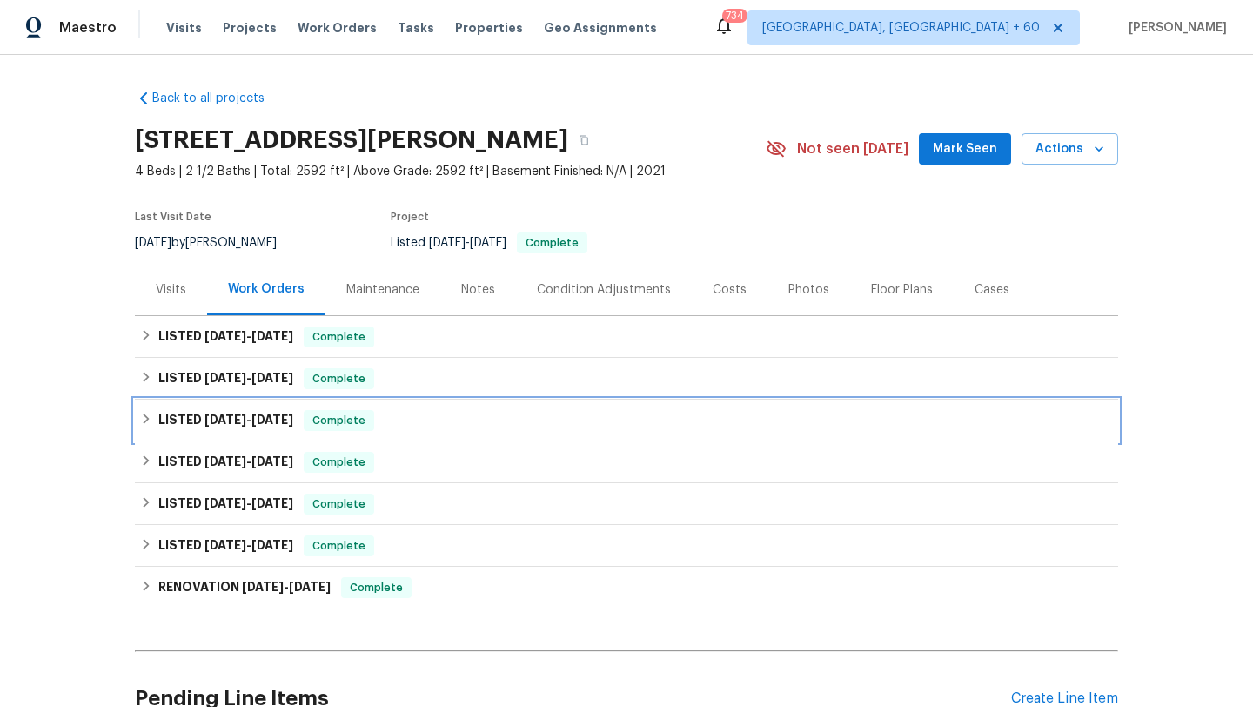
click at [325, 424] on span "Complete" at bounding box center [338, 420] width 67 height 17
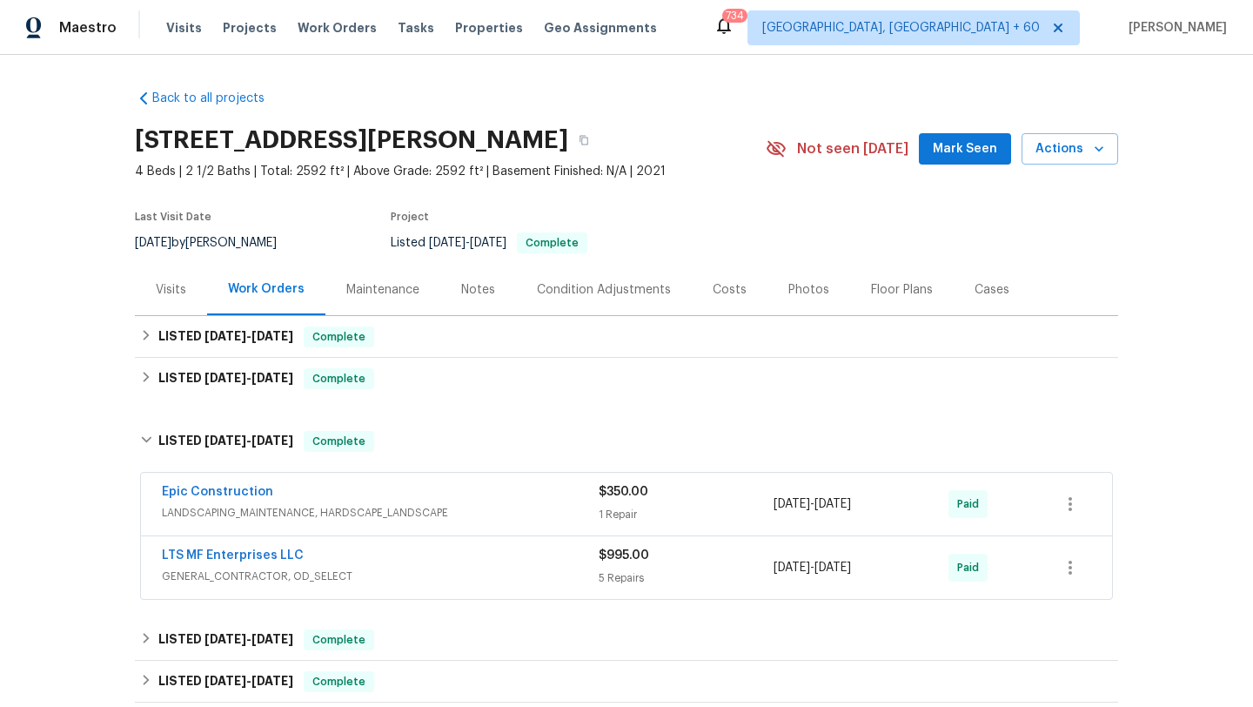
click at [399, 508] on span "LANDSCAPING_MAINTENANCE, HARDSCAPE_LANDSCAPE" at bounding box center [380, 512] width 437 height 17
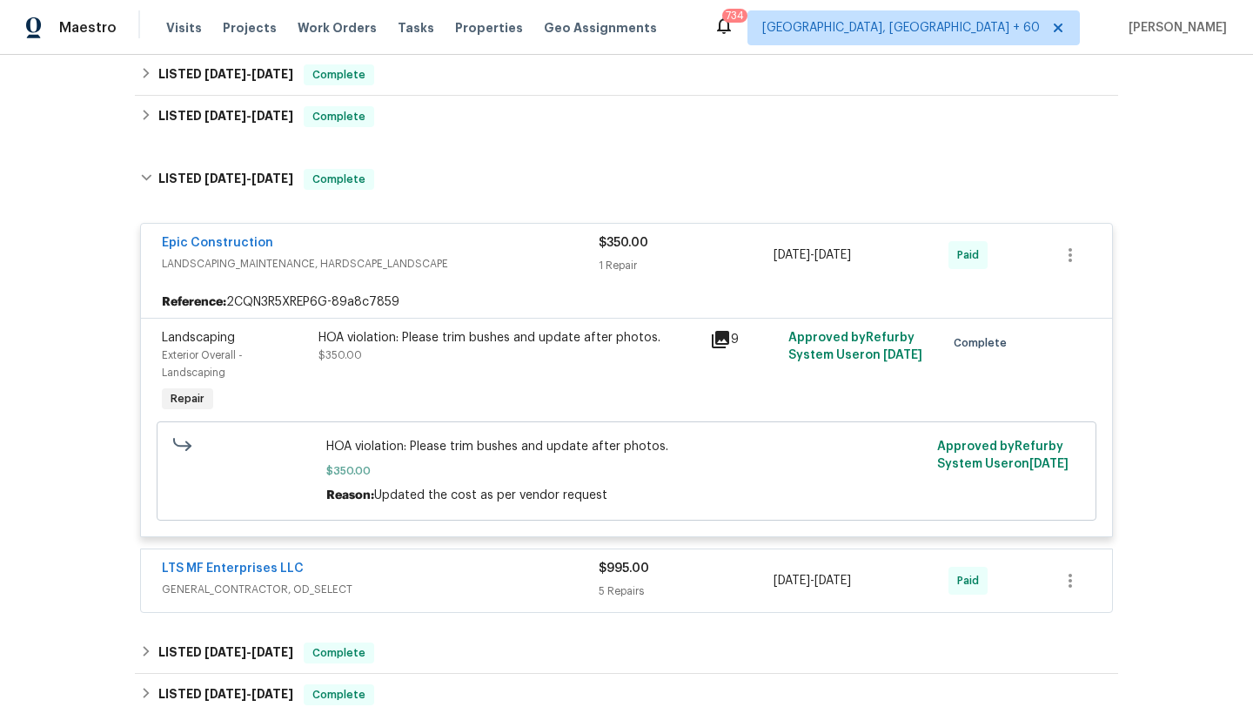
scroll to position [426, 0]
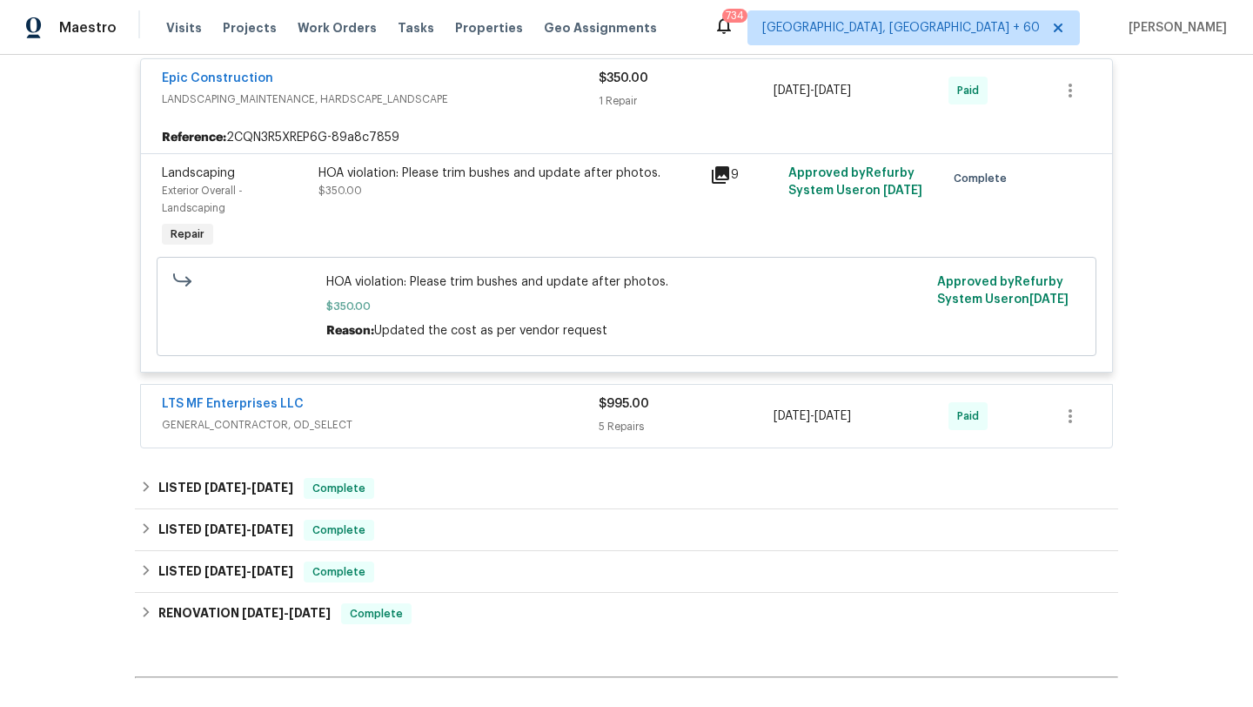
click at [407, 433] on span "GENERAL_CONTRACTOR, OD_SELECT" at bounding box center [380, 424] width 437 height 17
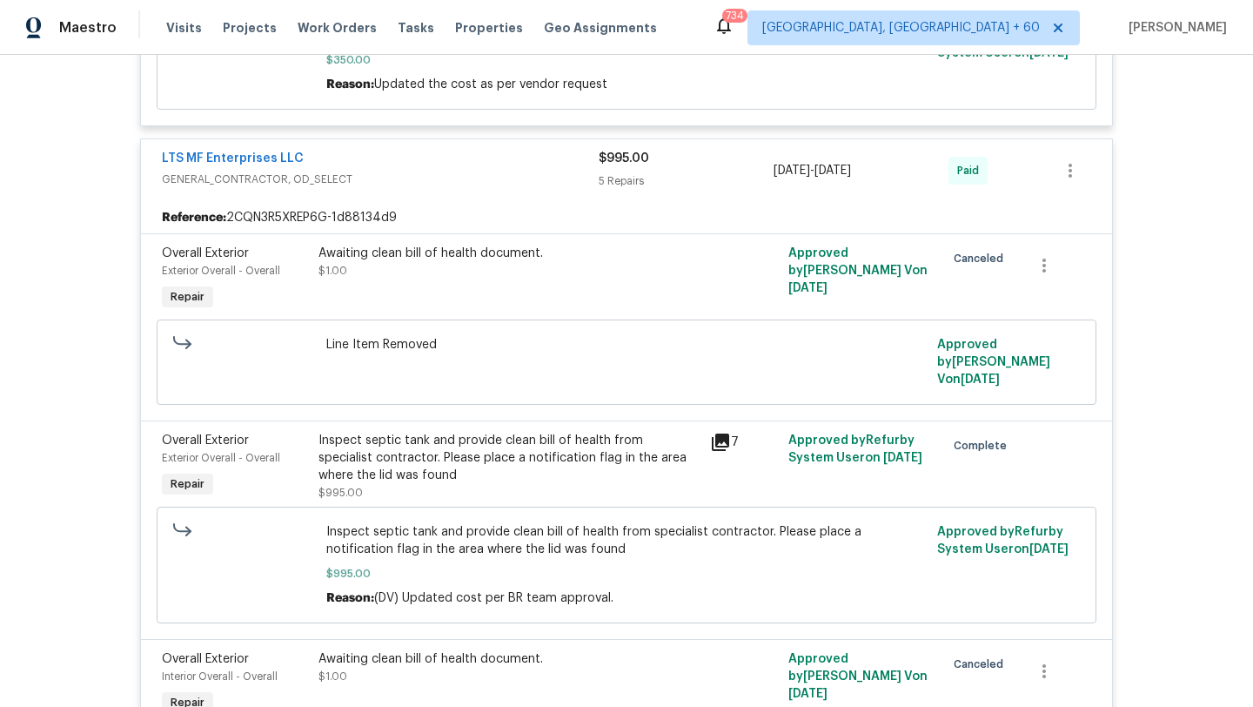
scroll to position [680, 0]
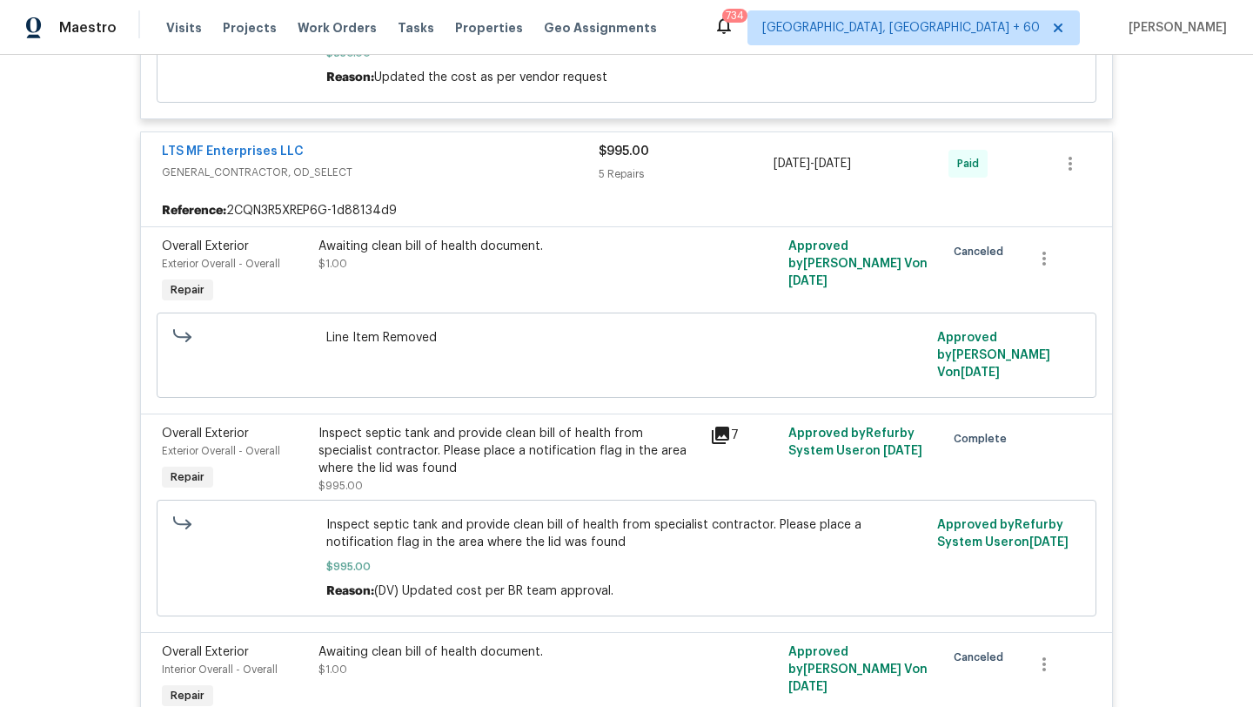
drag, startPoint x: 856, startPoint y: 472, endPoint x: 784, endPoint y: 466, distance: 72.5
click at [784, 466] on div "Approved by Refurby System User on [DATE]" at bounding box center [861, 459] width 157 height 80
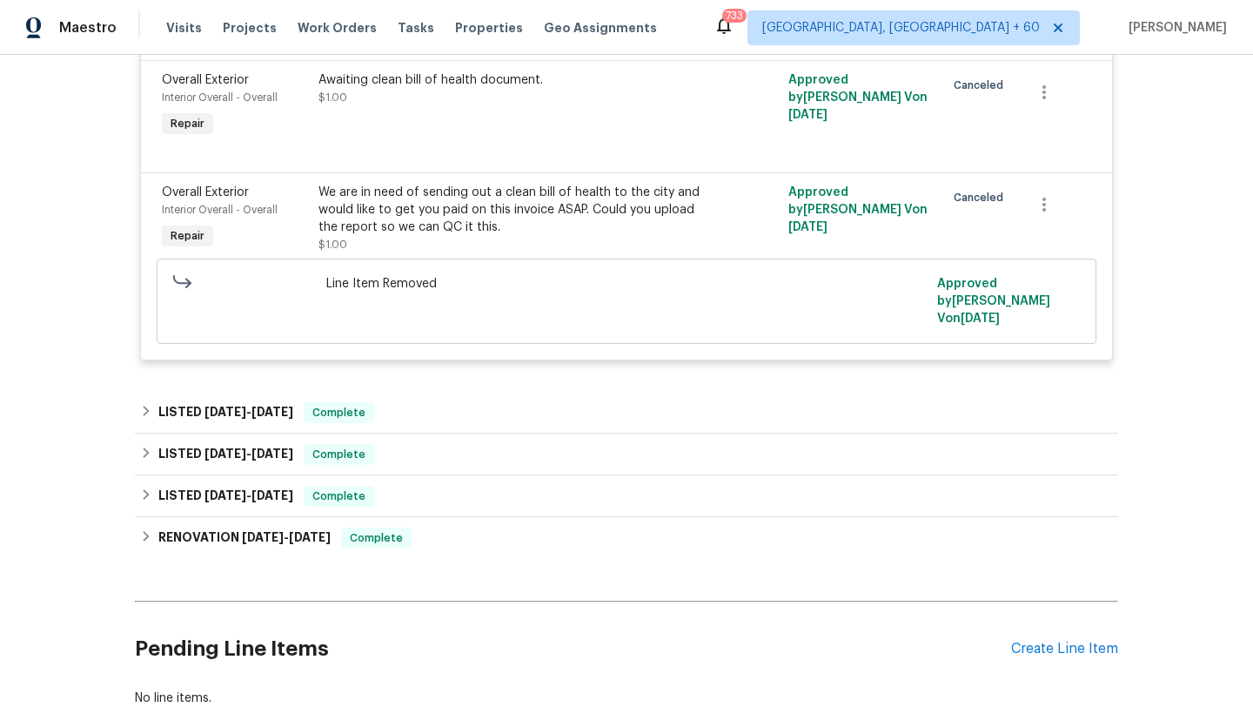
scroll to position [1468, 0]
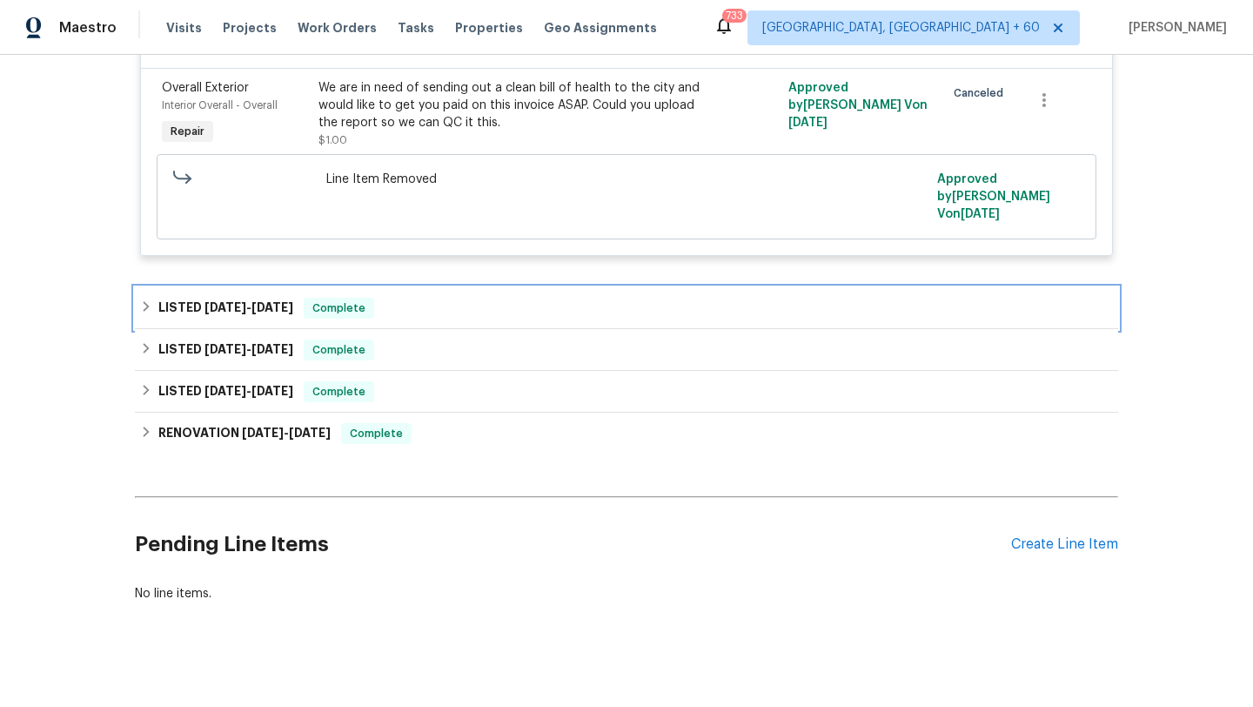
click at [559, 298] on div "LISTED [DATE] - [DATE] Complete" at bounding box center [626, 308] width 973 height 21
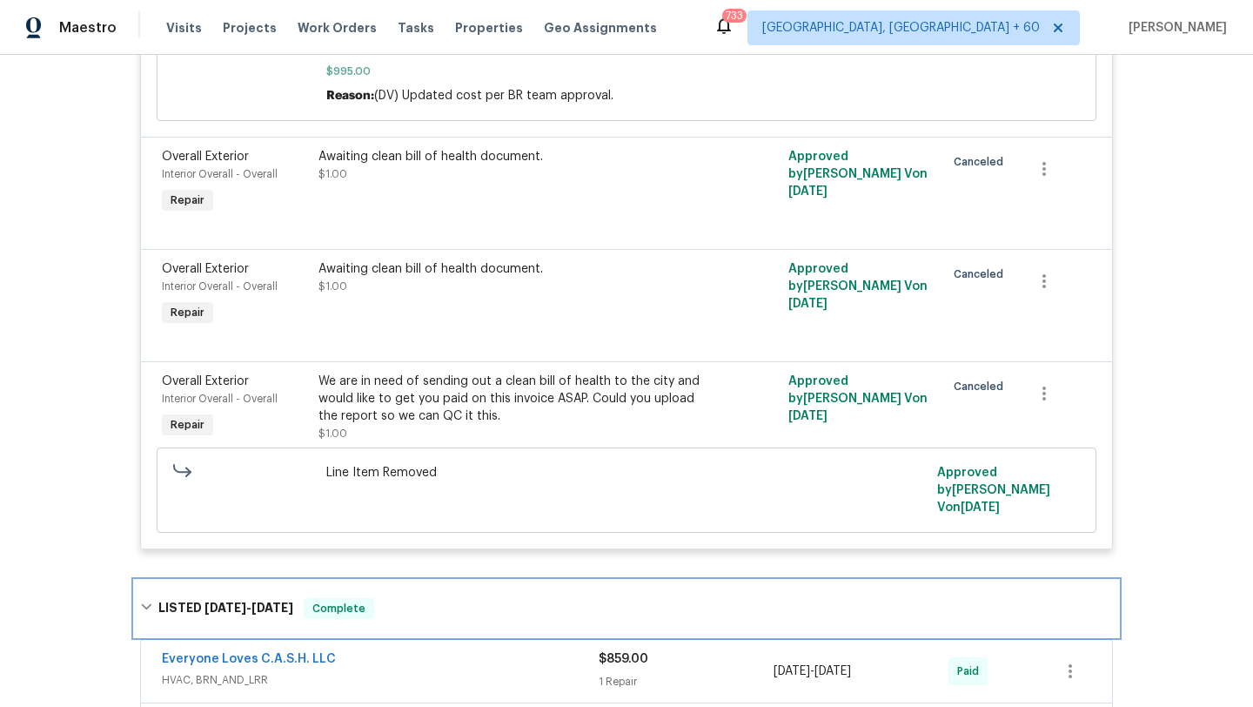
scroll to position [1154, 0]
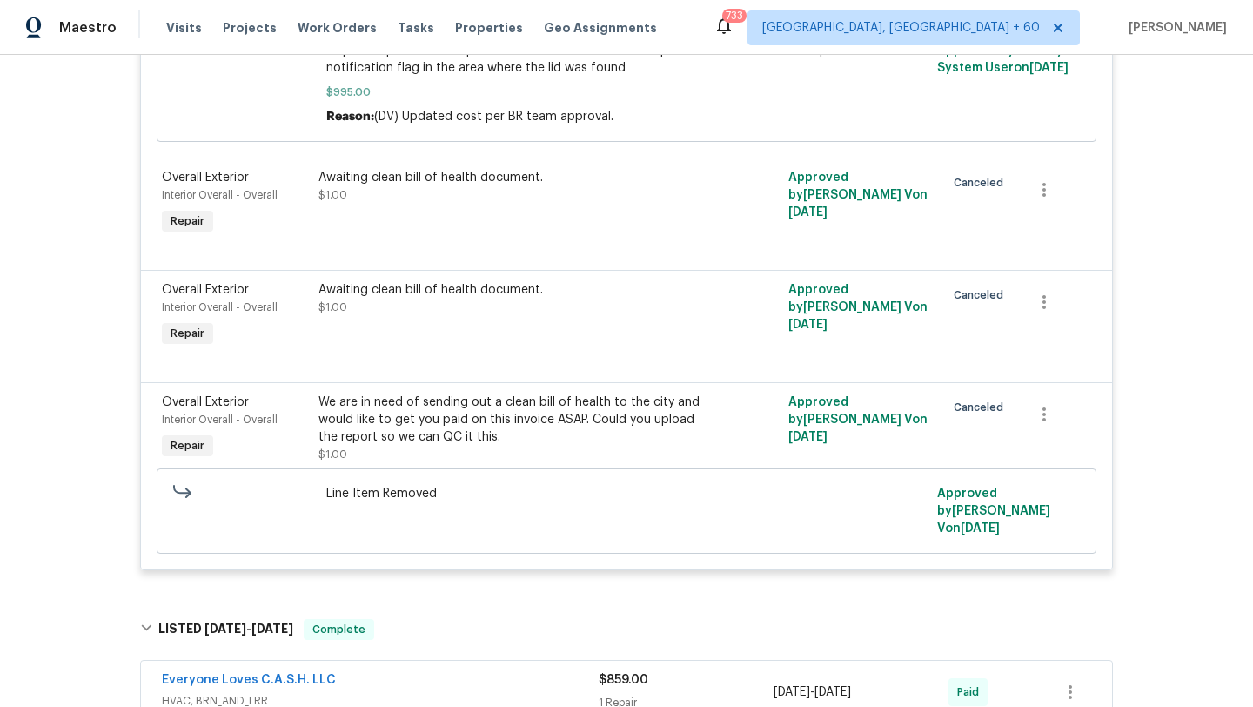
drag, startPoint x: 877, startPoint y: 424, endPoint x: 938, endPoint y: 425, distance: 60.9
click at [938, 425] on div "Approved by [PERSON_NAME] V on [DATE]" at bounding box center [861, 428] width 157 height 80
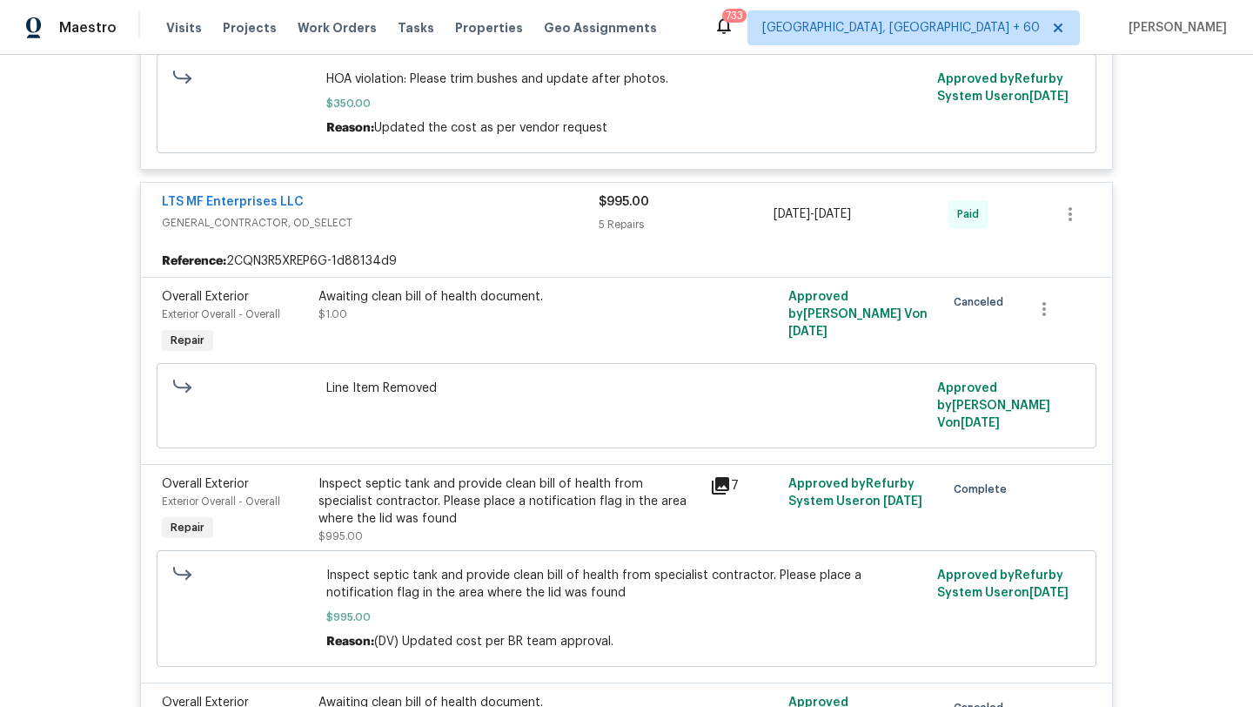
scroll to position [507, 0]
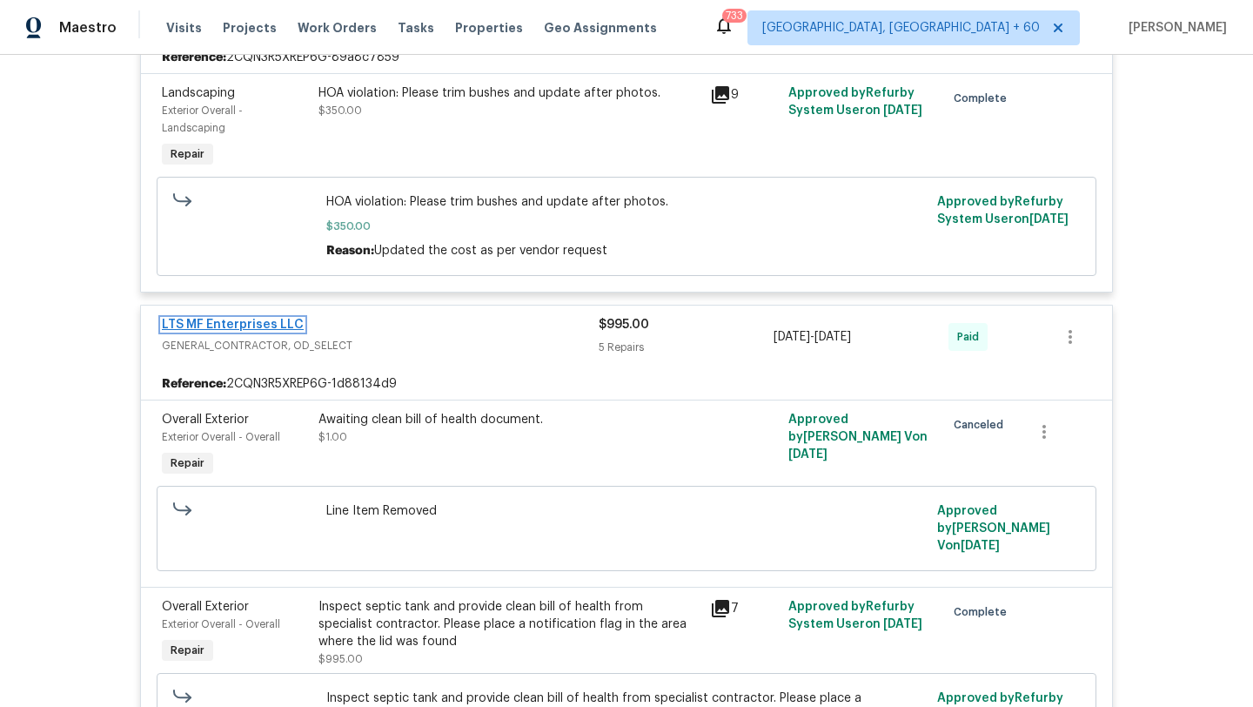
click at [277, 319] on link "LTS MF Enterprises LLC" at bounding box center [233, 325] width 142 height 12
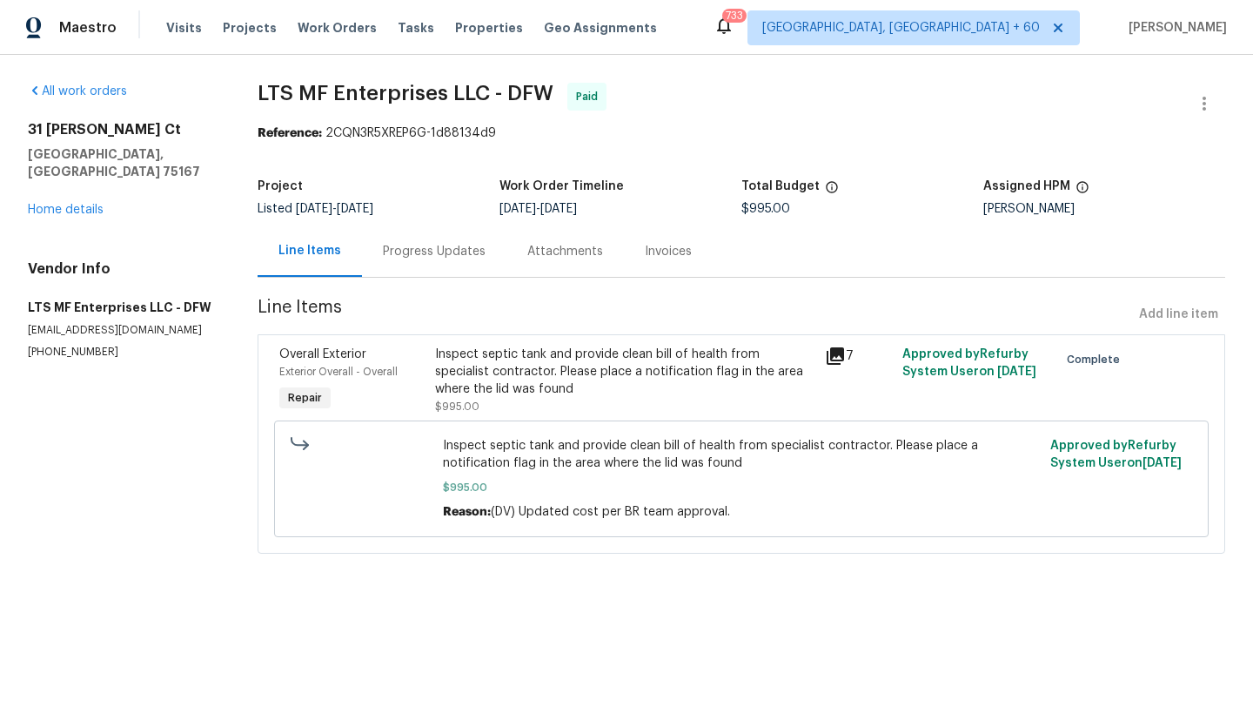
click at [538, 263] on div "Attachments" at bounding box center [565, 250] width 117 height 51
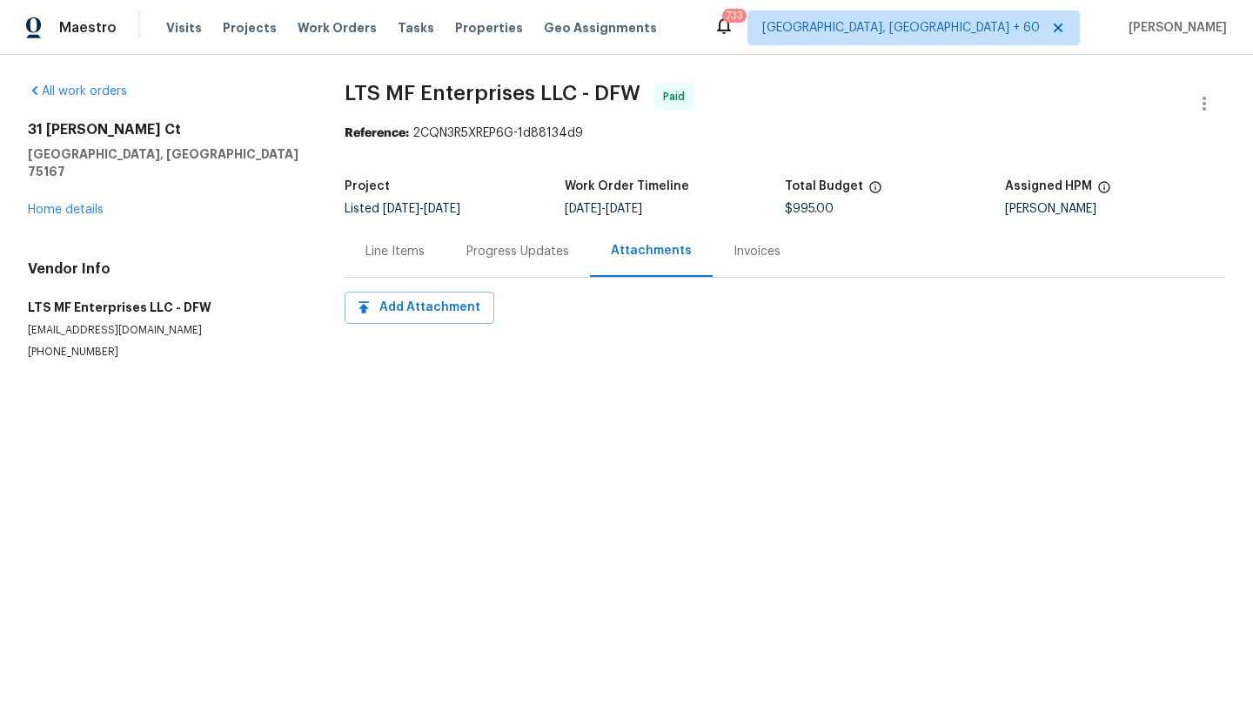
click at [513, 256] on div "Progress Updates" at bounding box center [517, 251] width 103 height 17
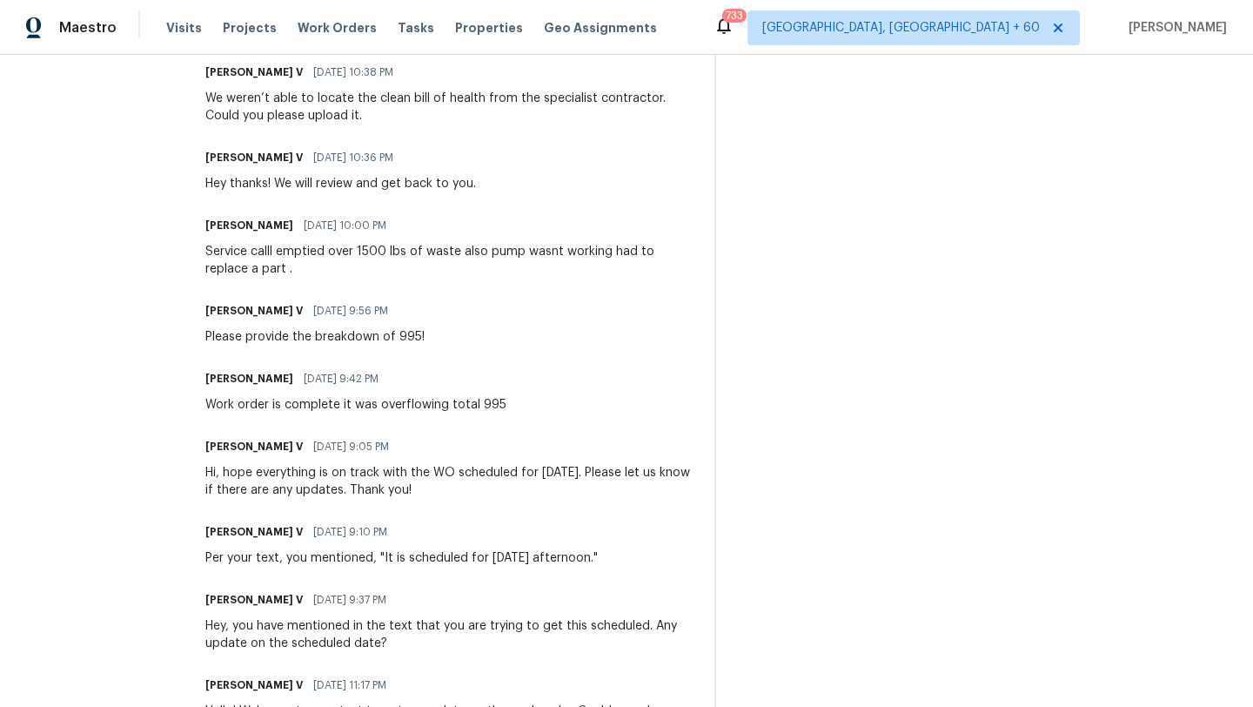
scroll to position [1851, 0]
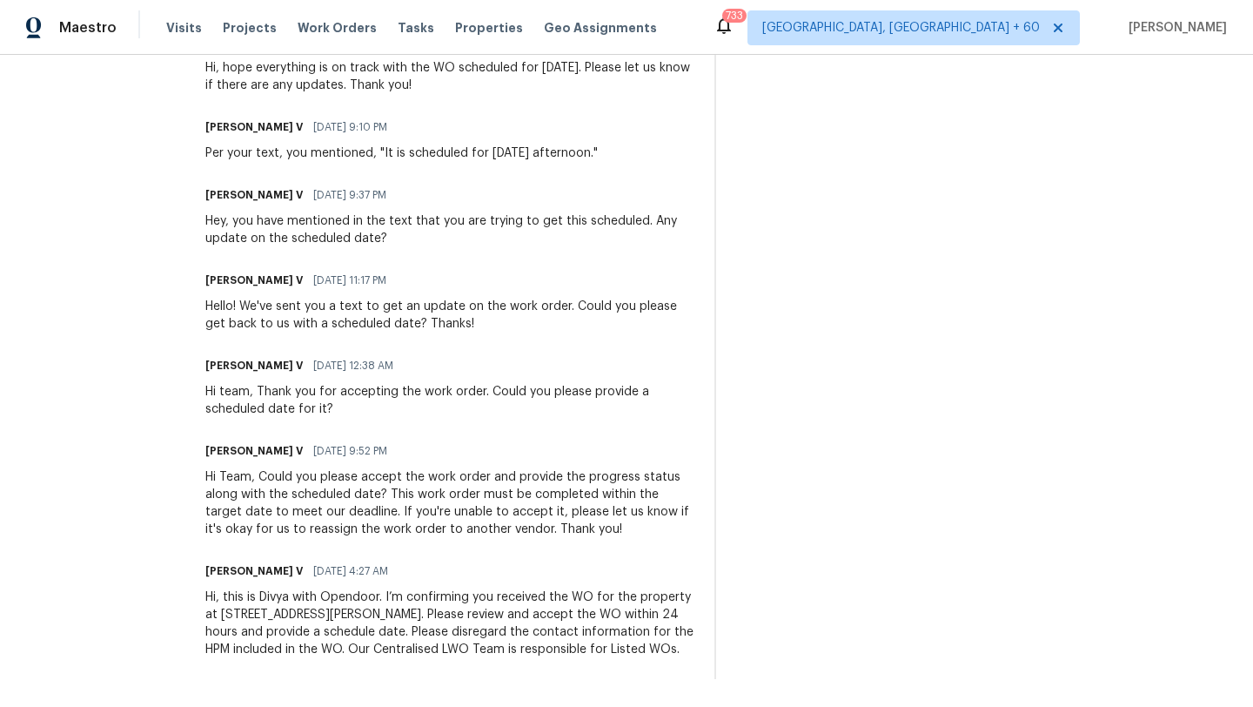
click at [388, 574] on span "[DATE] 4:27 AM" at bounding box center [350, 570] width 75 height 17
drag, startPoint x: 398, startPoint y: 572, endPoint x: 298, endPoint y: 578, distance: 100.3
click at [298, 578] on div "[PERSON_NAME] V [DATE] 4:27 AM" at bounding box center [449, 571] width 488 height 24
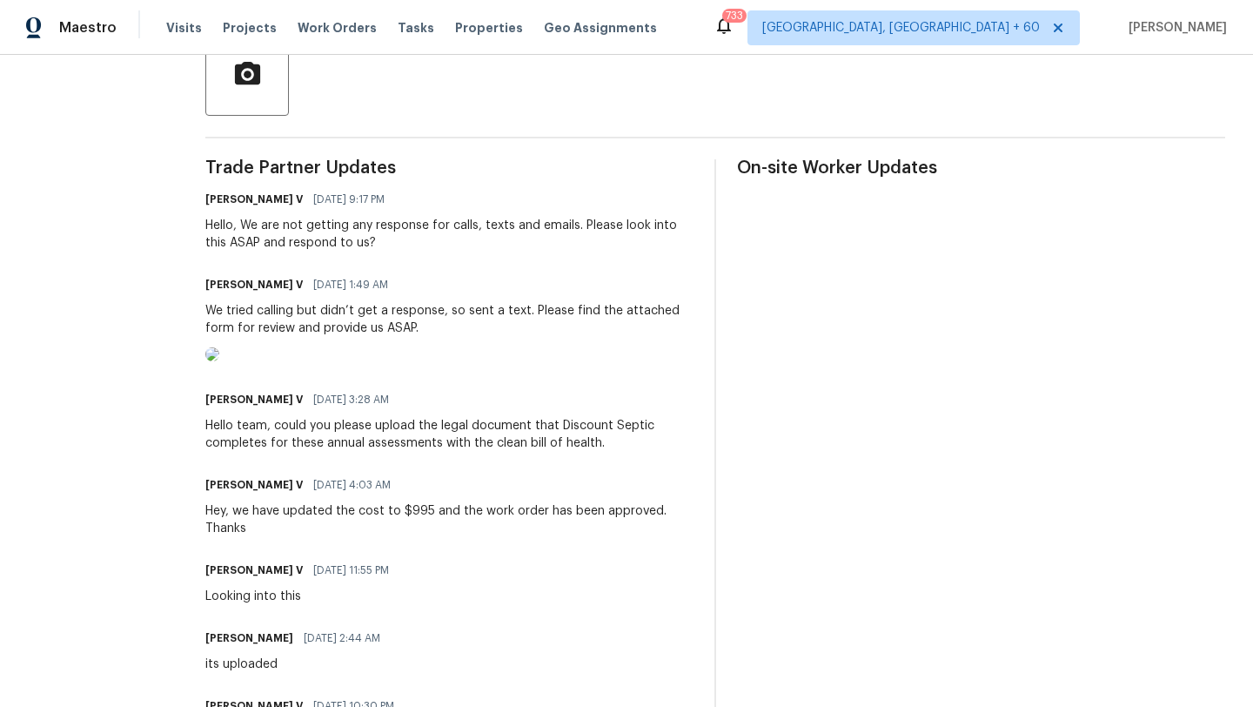
scroll to position [378, 0]
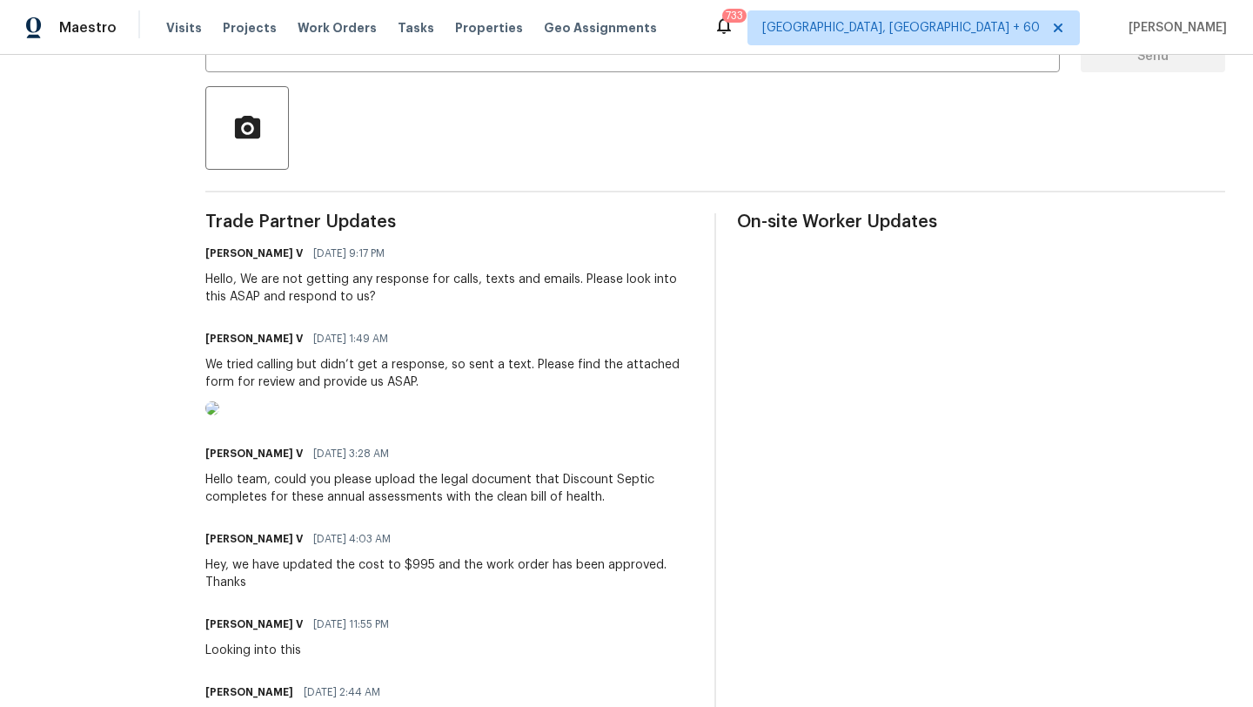
drag, startPoint x: 299, startPoint y: 337, endPoint x: 408, endPoint y: 333, distance: 109.7
click at [408, 333] on div "[PERSON_NAME] V [DATE] 1:49 AM" at bounding box center [449, 338] width 488 height 24
click at [219, 415] on img at bounding box center [212, 408] width 14 height 14
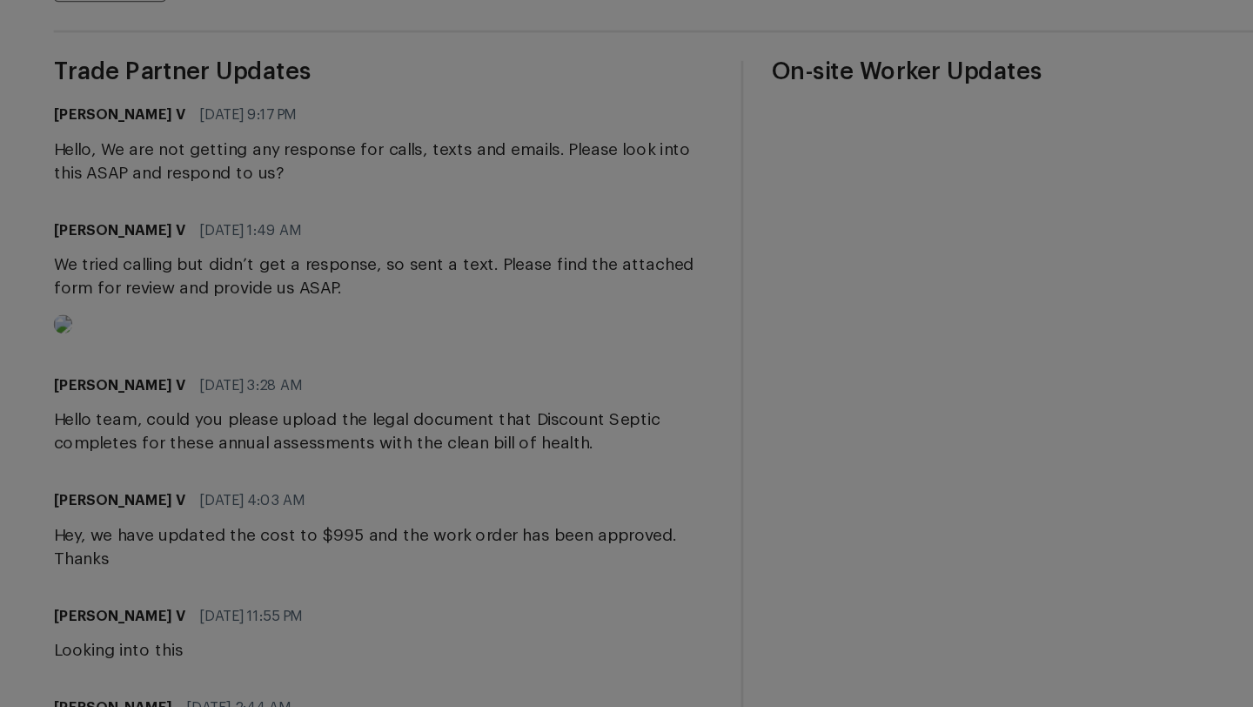
scroll to position [0, 0]
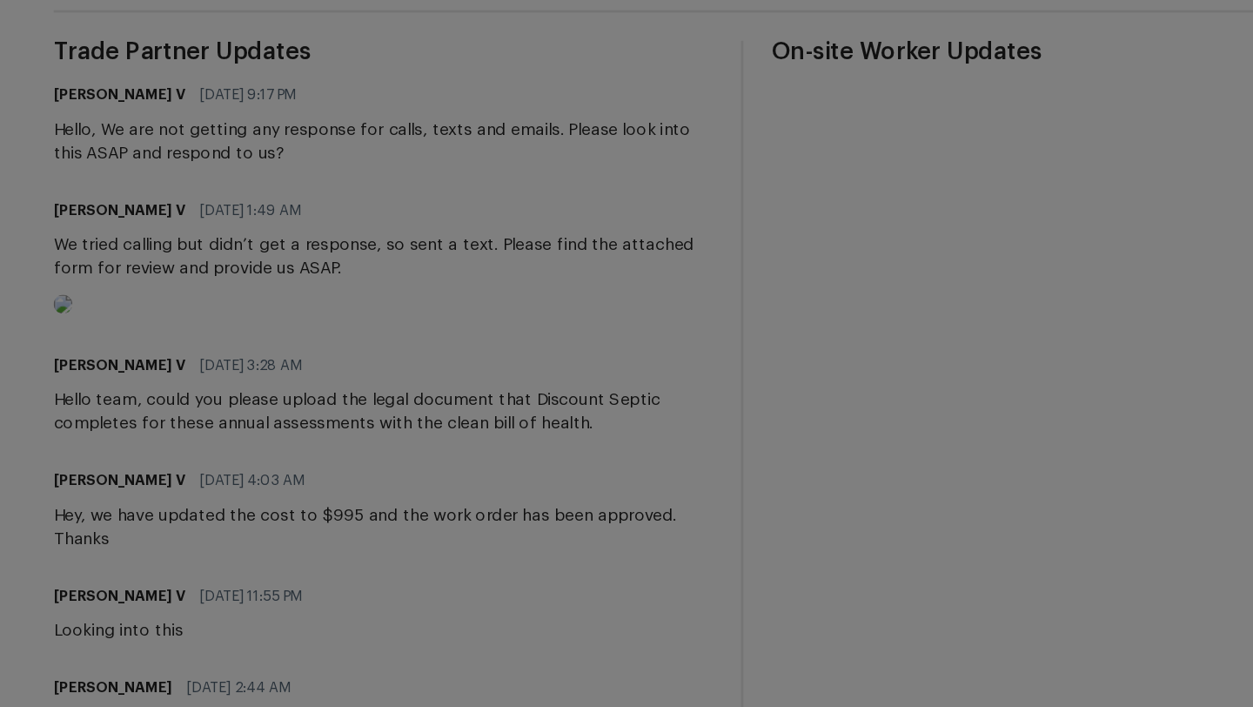
click at [212, 419] on div at bounding box center [627, 353] width 1104 height 707
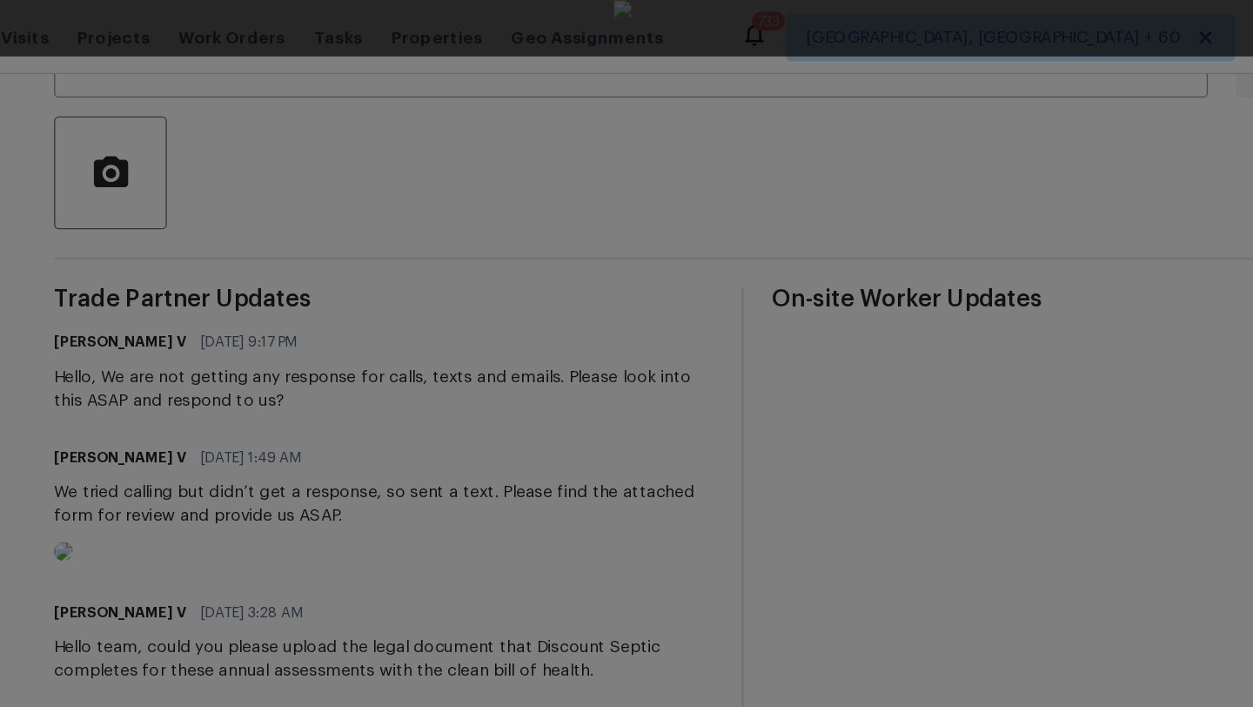
click at [181, 68] on div at bounding box center [627, 353] width 1104 height 707
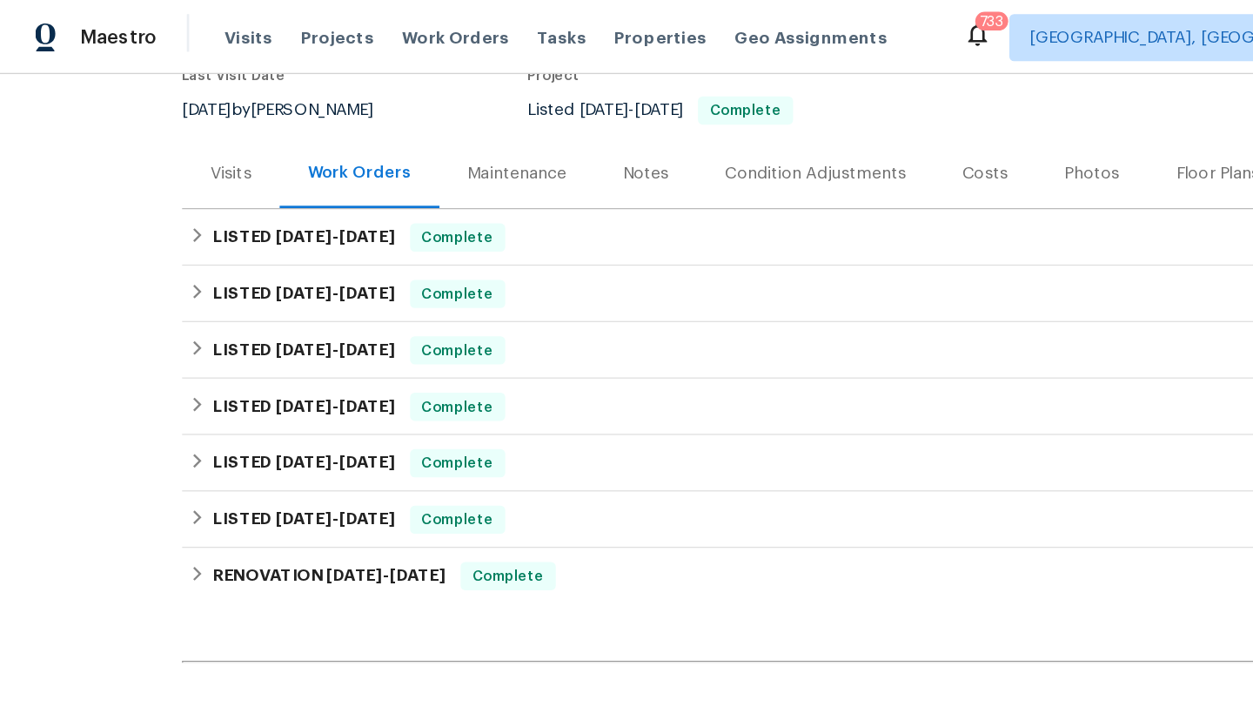
scroll to position [168, 0]
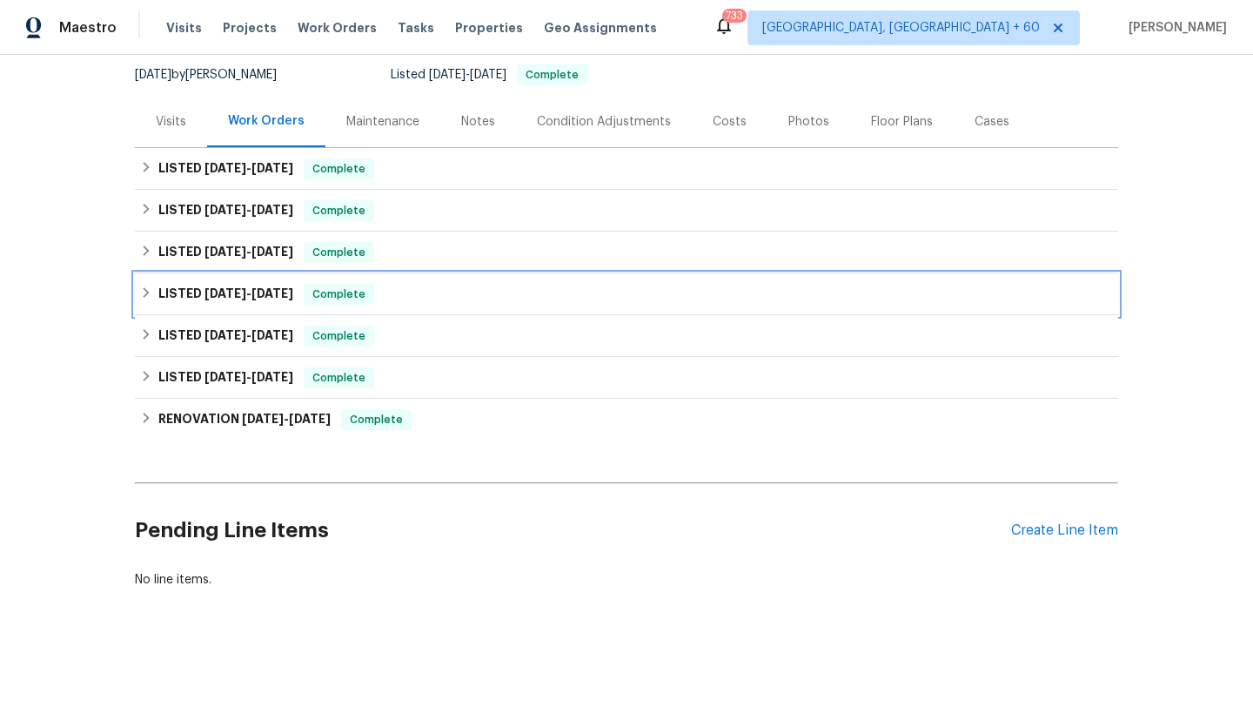
click at [398, 299] on div "LISTED [DATE] - [DATE] Complete" at bounding box center [626, 294] width 973 height 21
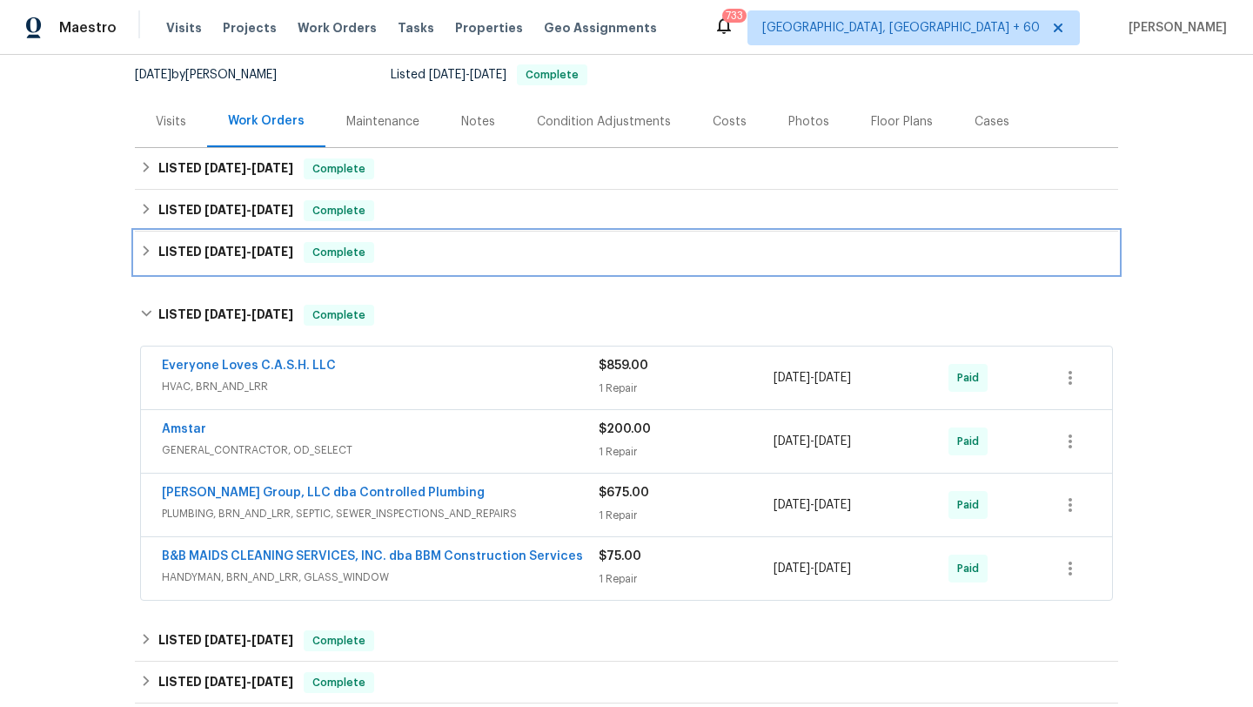
click at [419, 252] on div "LISTED [DATE] - [DATE] Complete" at bounding box center [626, 252] width 973 height 21
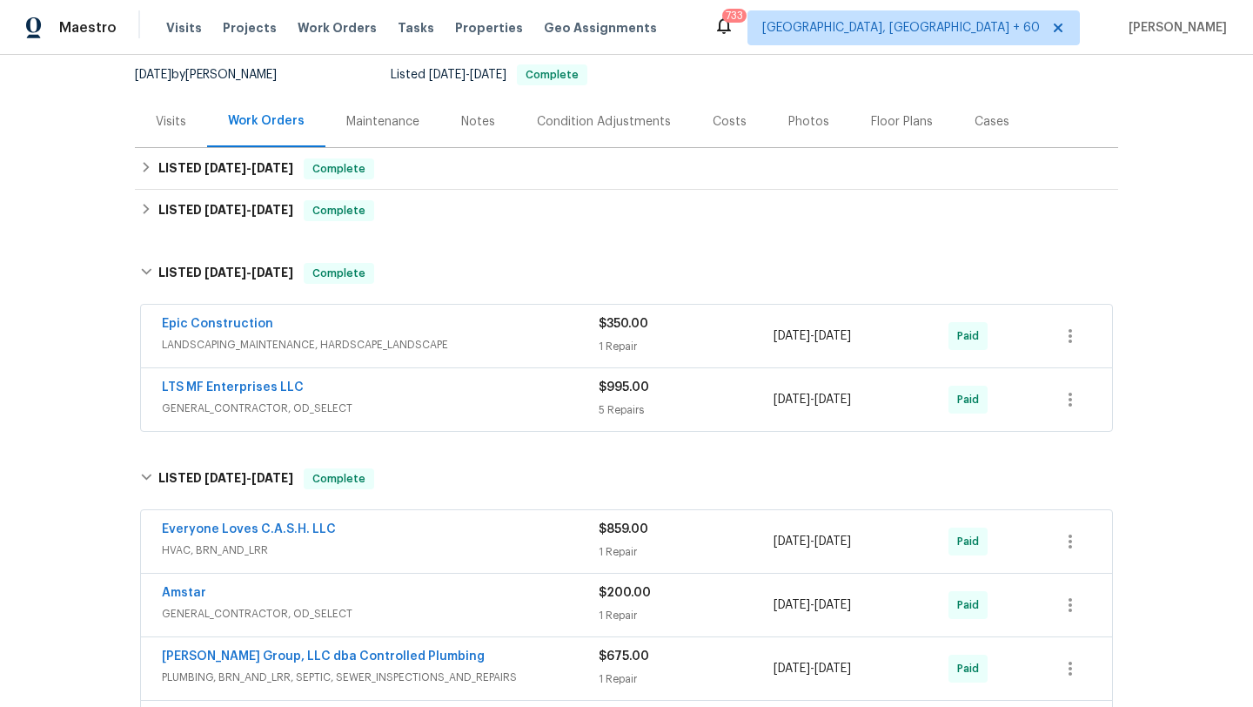
click at [454, 398] on div "LTS MF Enterprises LLC" at bounding box center [380, 389] width 437 height 21
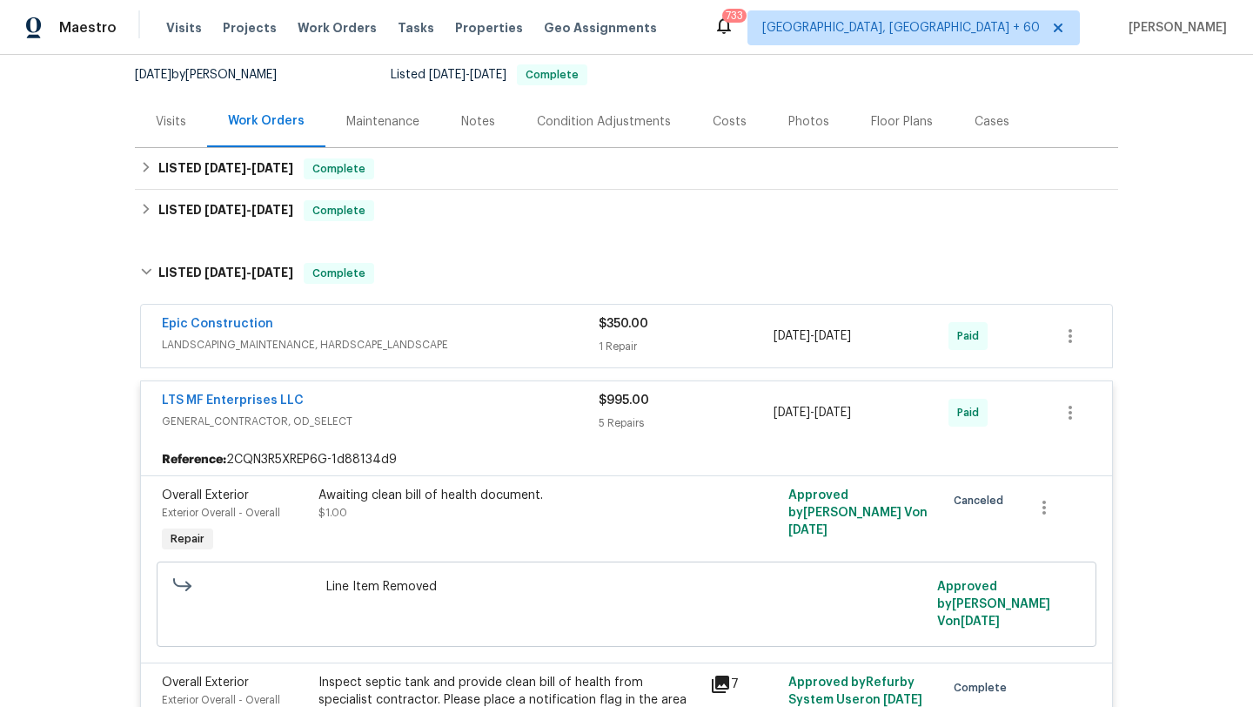
click at [468, 331] on div "Epic Construction" at bounding box center [380, 325] width 437 height 21
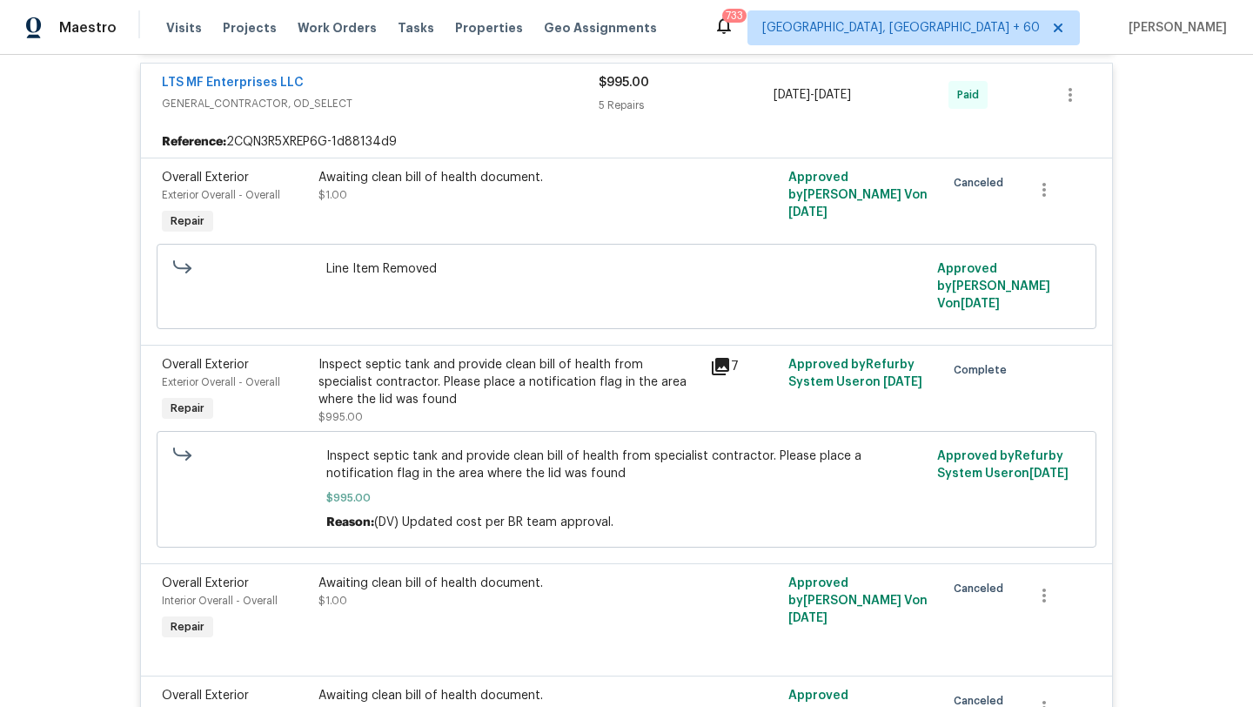
scroll to position [611, 0]
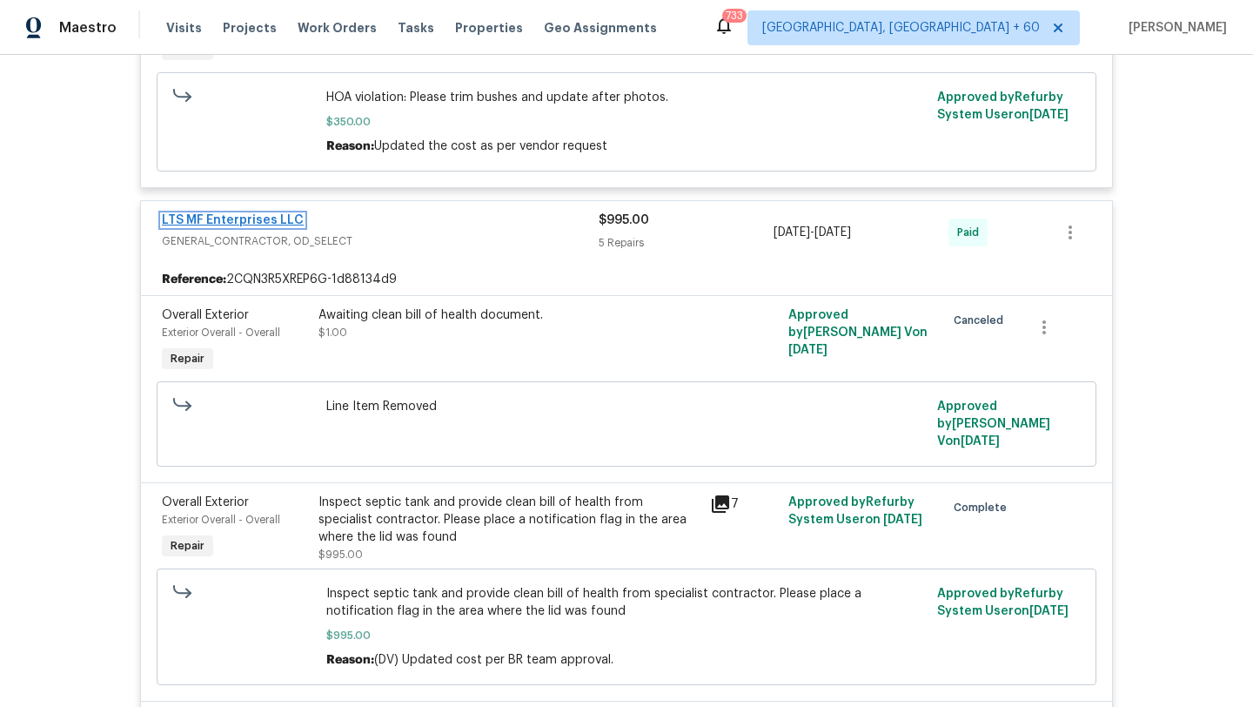
click at [279, 220] on link "LTS MF Enterprises LLC" at bounding box center [233, 220] width 142 height 12
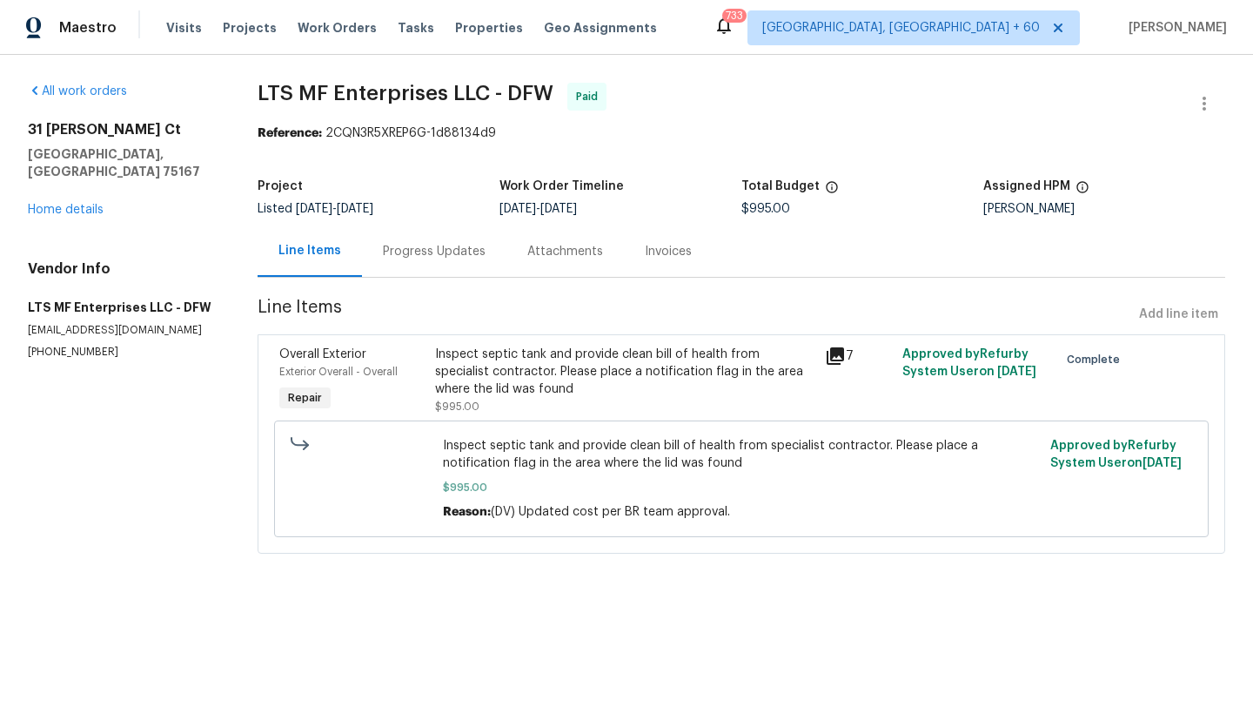
click at [454, 254] on div "Progress Updates" at bounding box center [434, 251] width 103 height 17
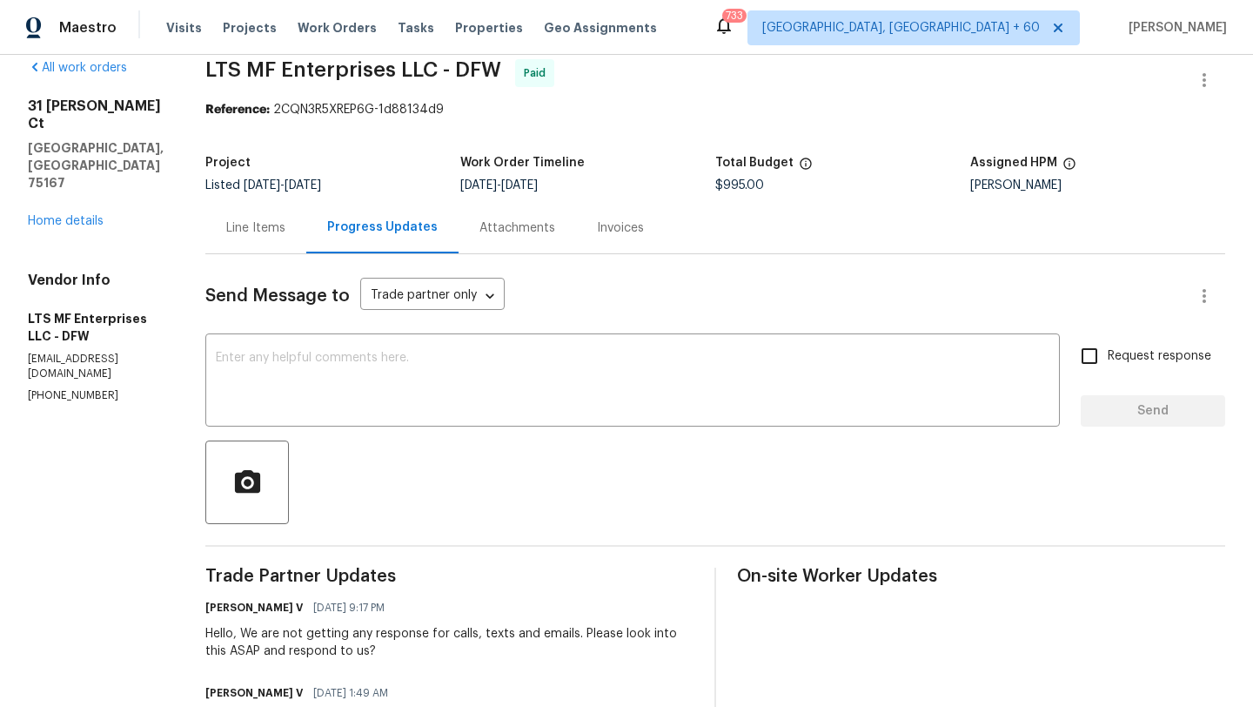
scroll to position [24, 0]
click at [75, 214] on link "Home details" at bounding box center [66, 220] width 76 height 12
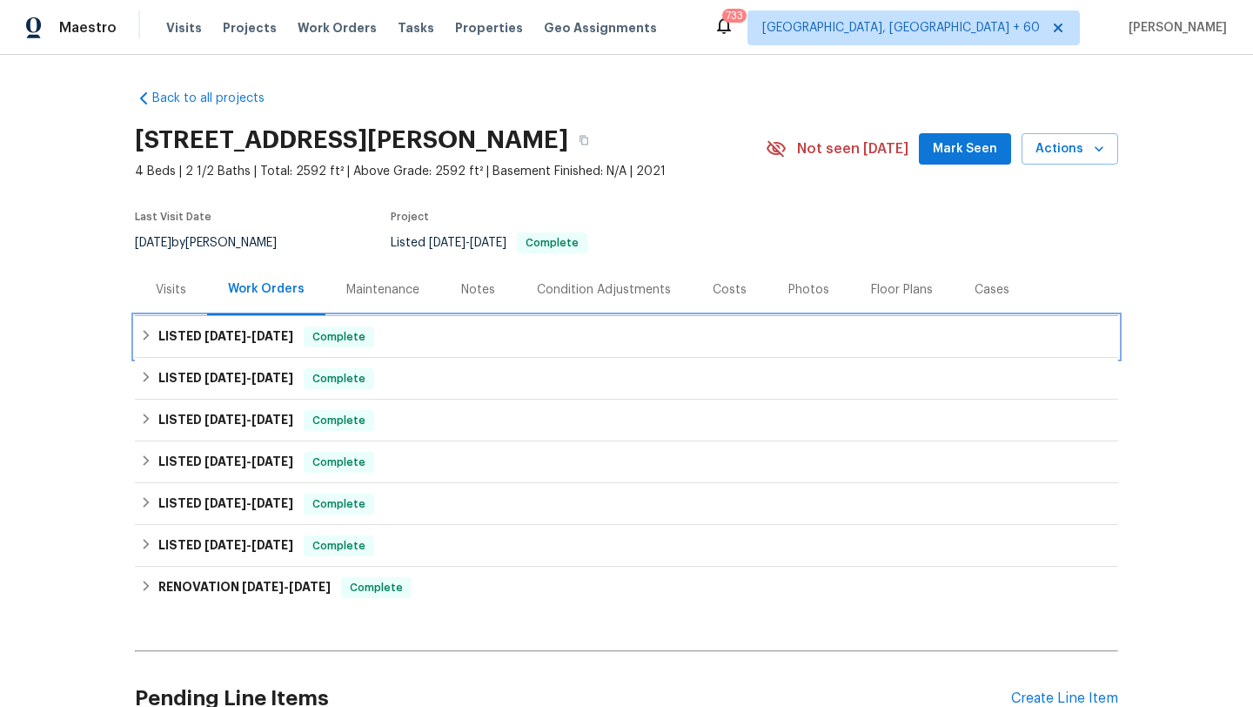
click at [374, 330] on div "Complete" at bounding box center [339, 336] width 70 height 21
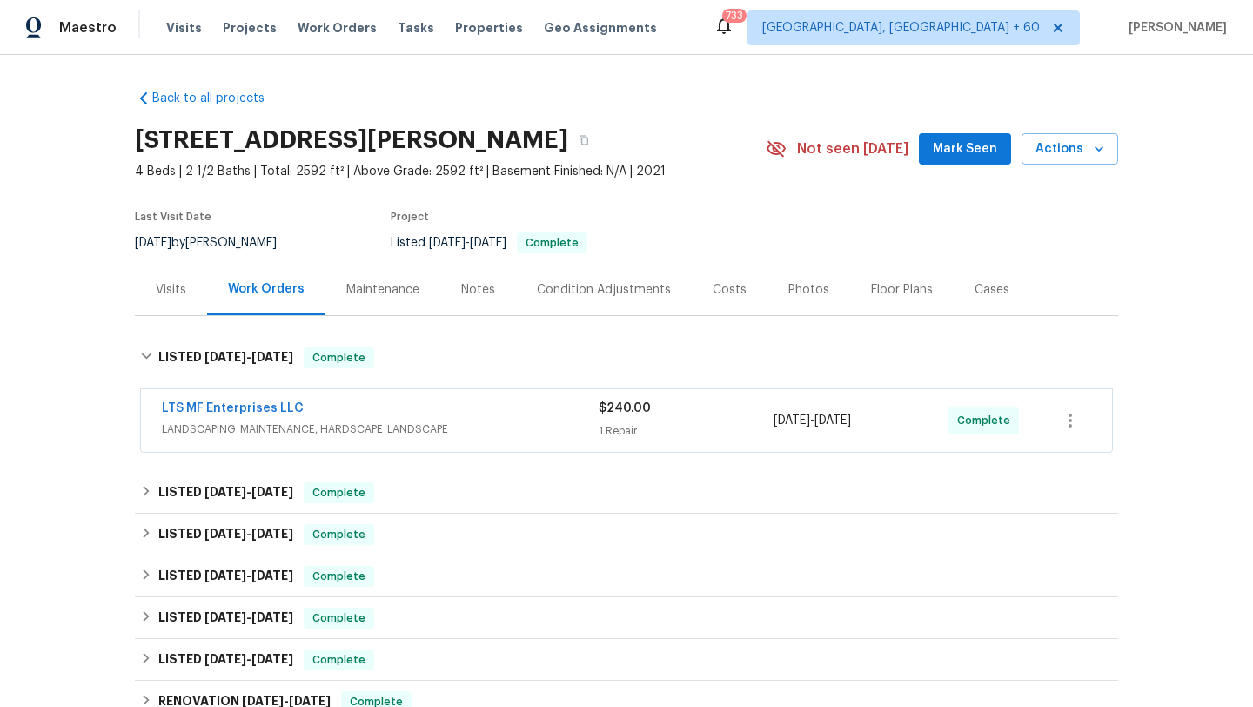
click at [398, 424] on span "LANDSCAPING_MAINTENANCE, HARDSCAPE_LANDSCAPE" at bounding box center [380, 428] width 437 height 17
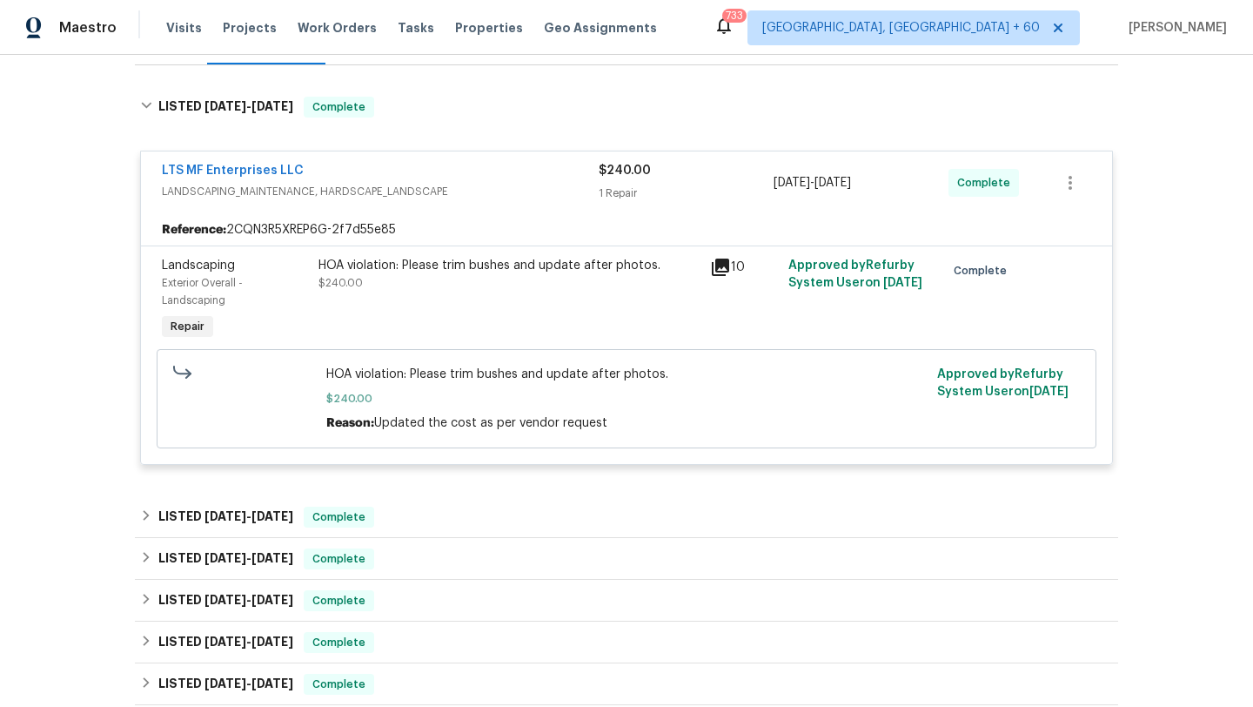
scroll to position [373, 0]
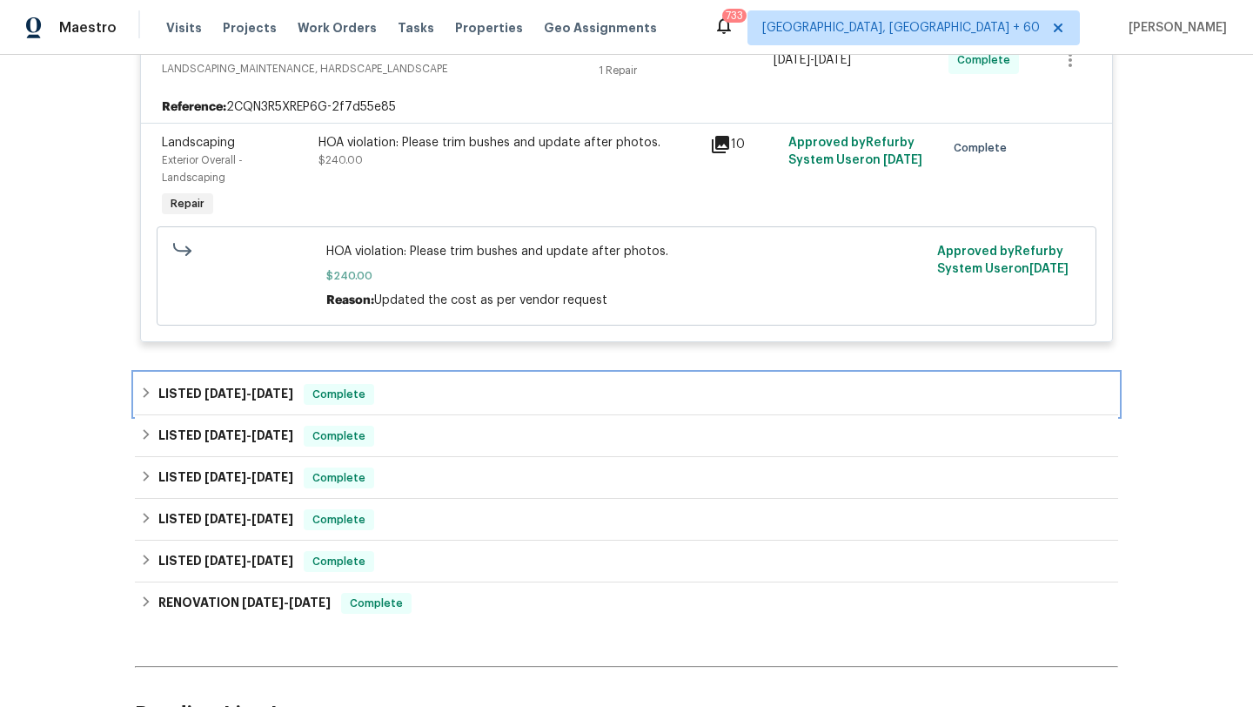
click at [404, 406] on div "LISTED [DATE] - [DATE] Complete" at bounding box center [626, 394] width 983 height 42
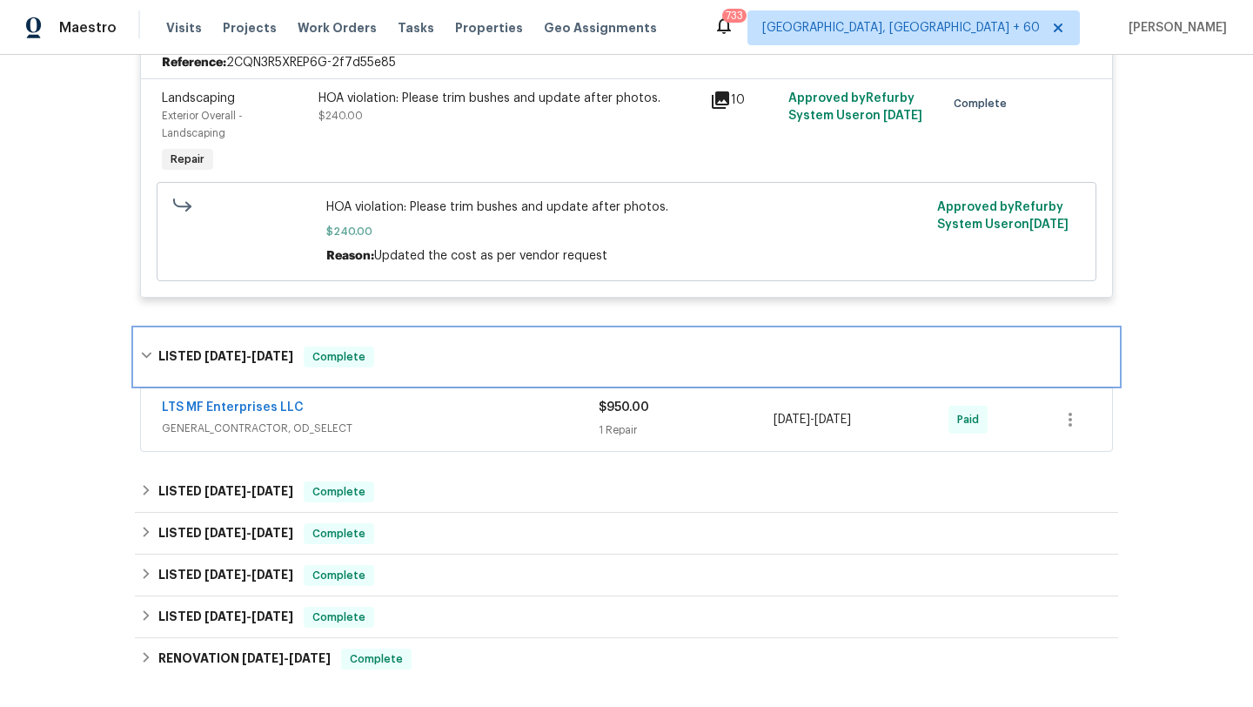
scroll to position [516, 0]
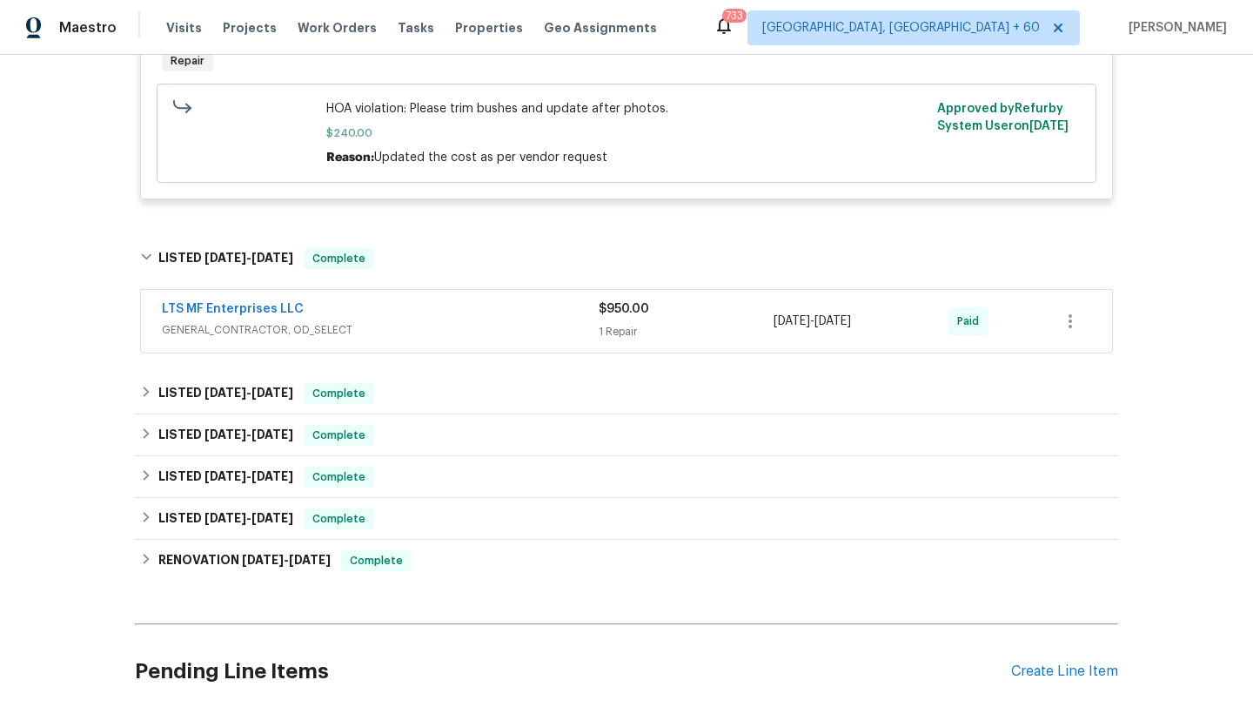
click at [431, 325] on span "GENERAL_CONTRACTOR, OD_SELECT" at bounding box center [380, 329] width 437 height 17
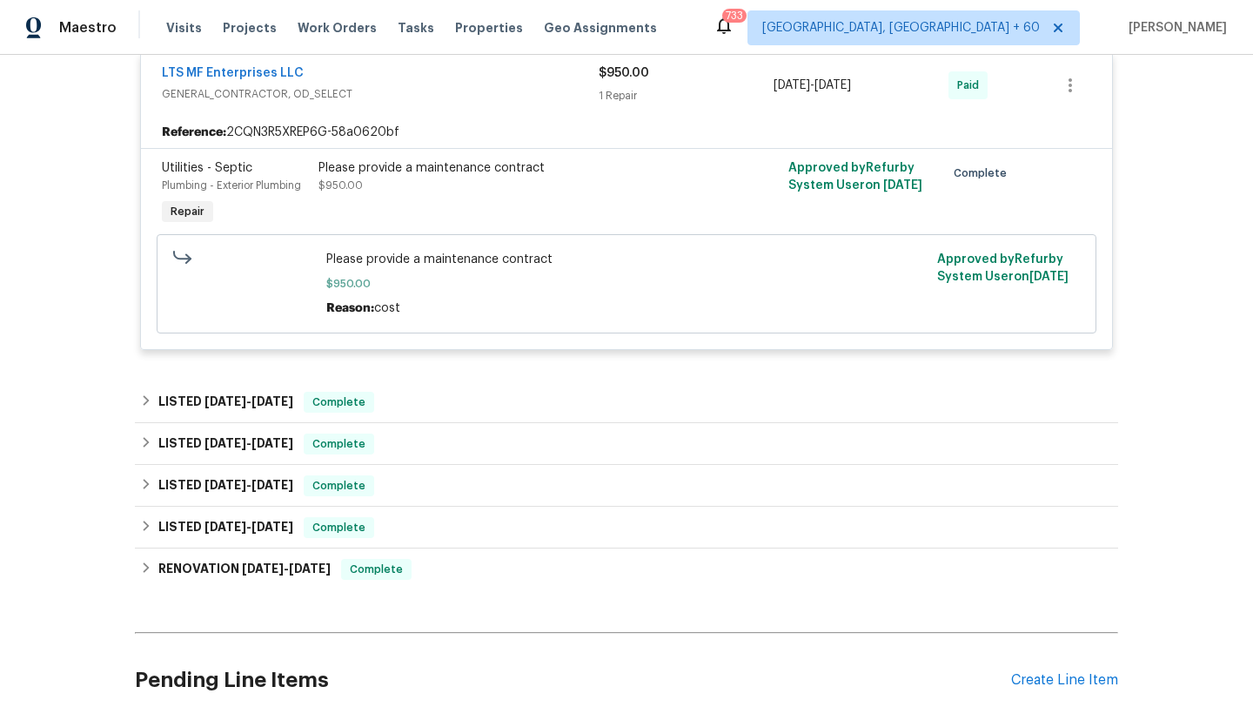
scroll to position [726, 0]
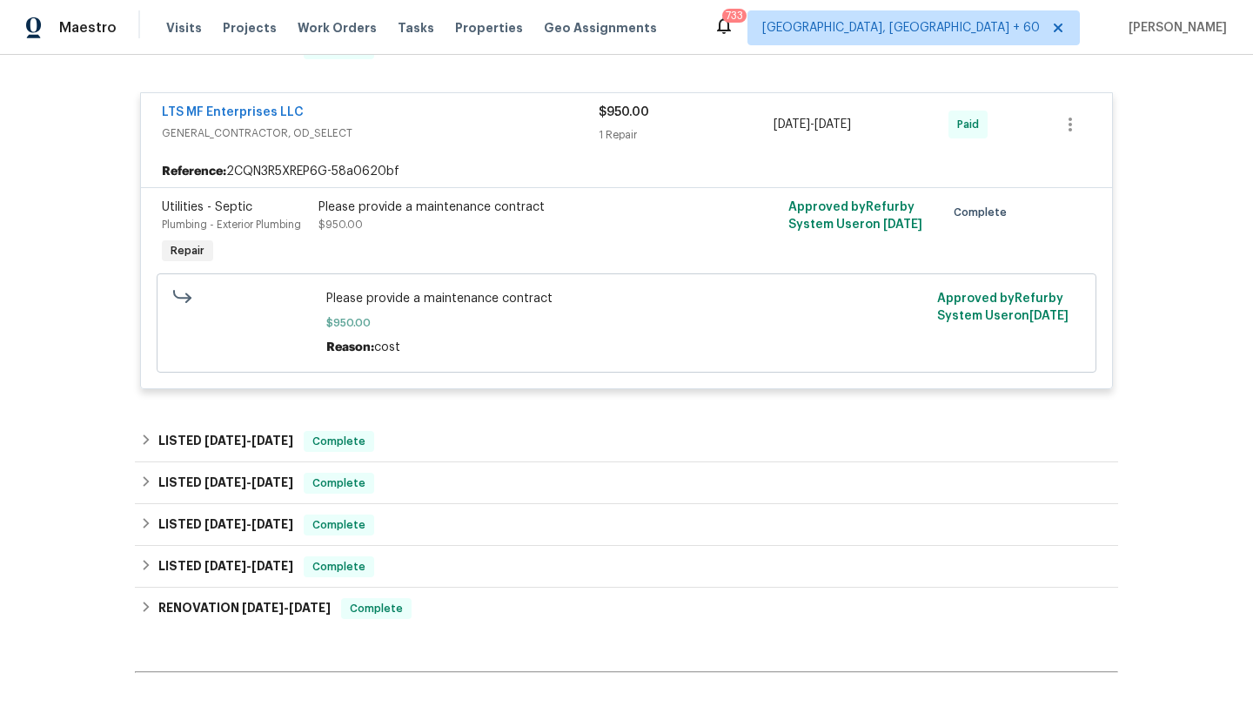
click at [429, 227] on div "Please provide a maintenance contract $950.00" at bounding box center [509, 215] width 381 height 35
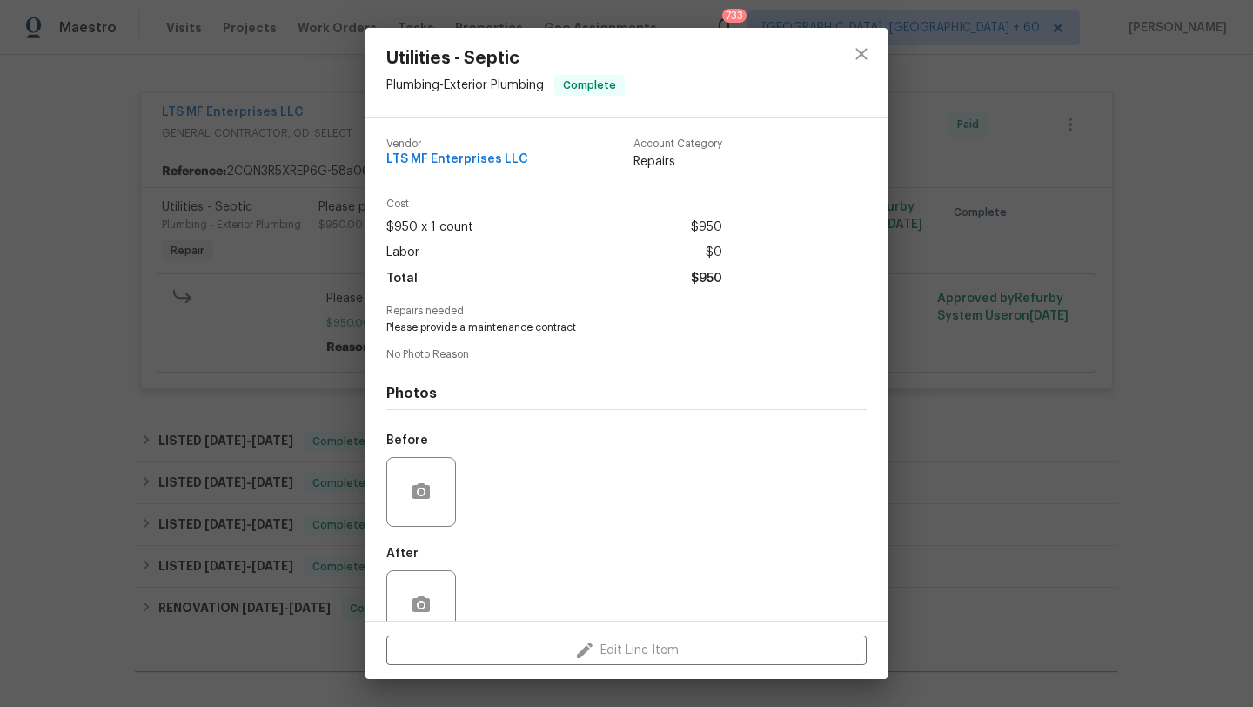
scroll to position [37, 0]
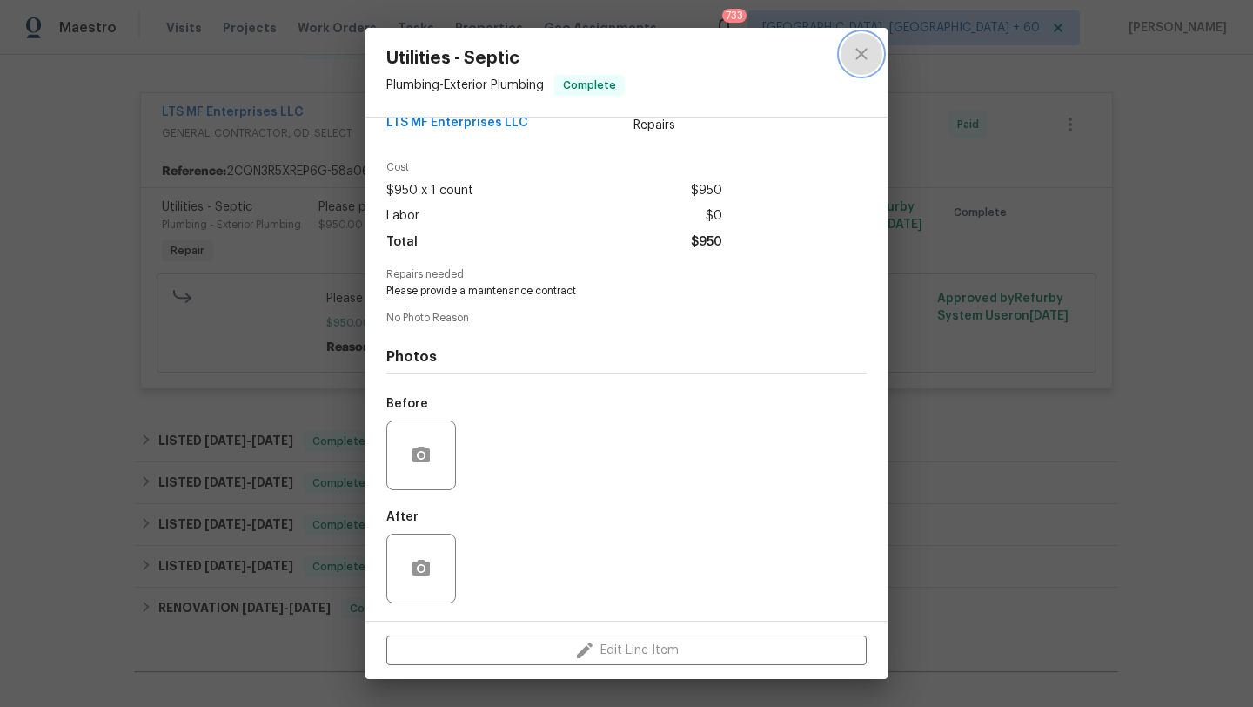
click at [860, 46] on icon "close" at bounding box center [861, 54] width 21 height 21
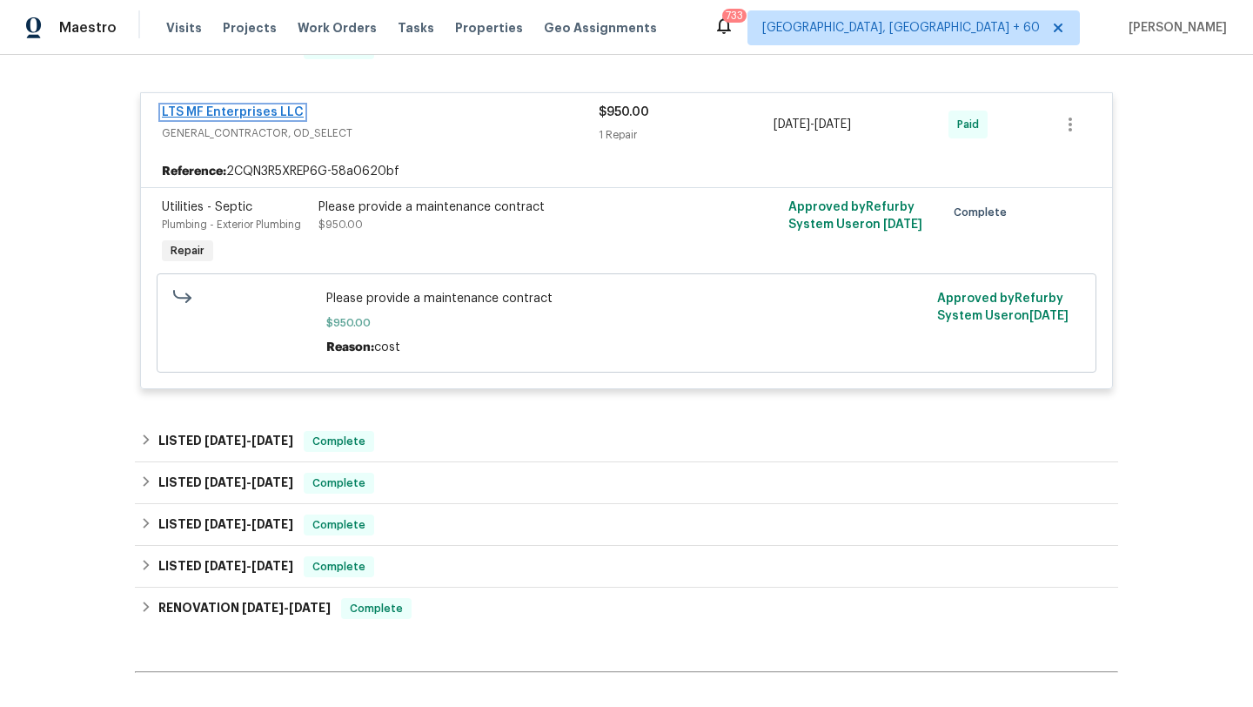
click at [201, 112] on link "LTS MF Enterprises LLC" at bounding box center [233, 112] width 142 height 12
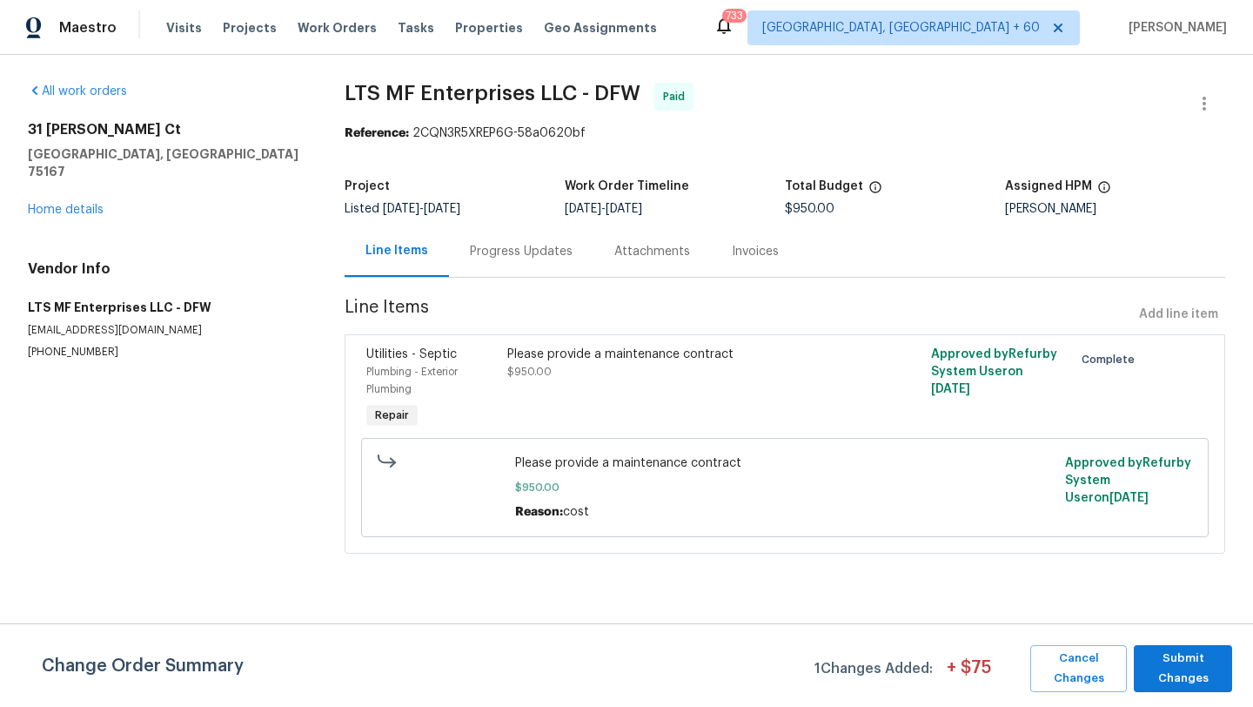
click at [545, 250] on div "Progress Updates" at bounding box center [521, 251] width 103 height 17
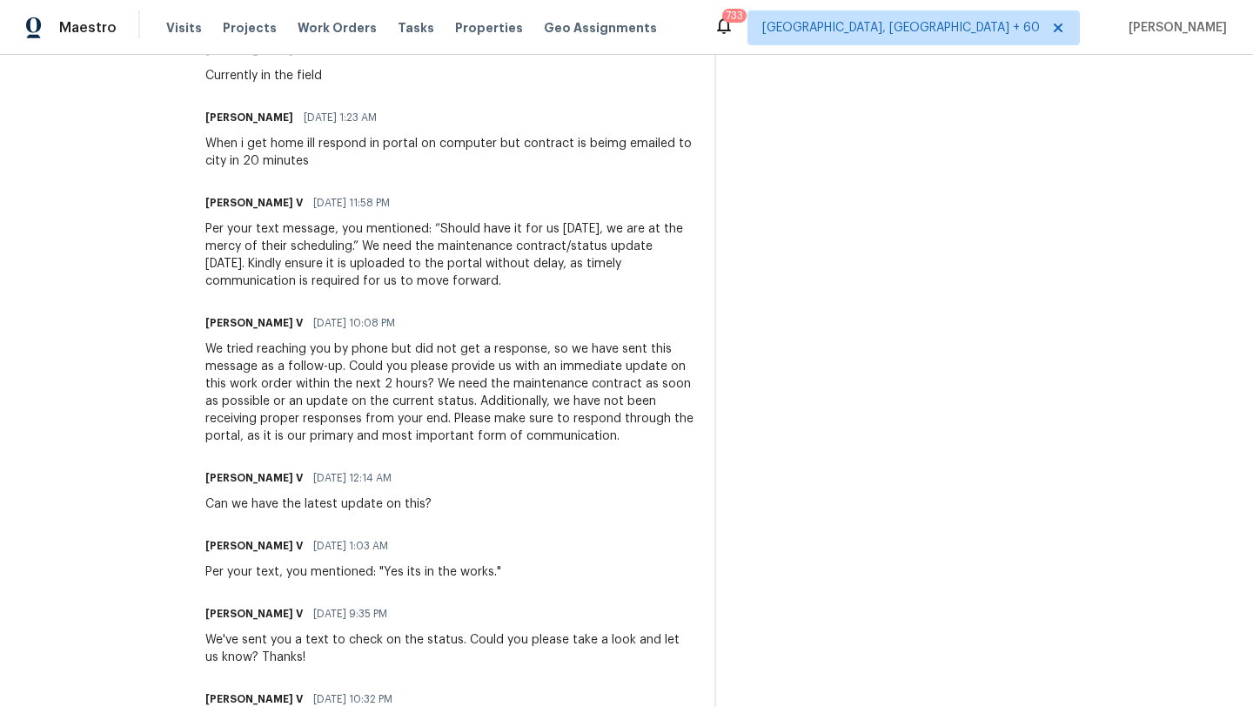
scroll to position [712, 0]
